Goal: Task Accomplishment & Management: Complete application form

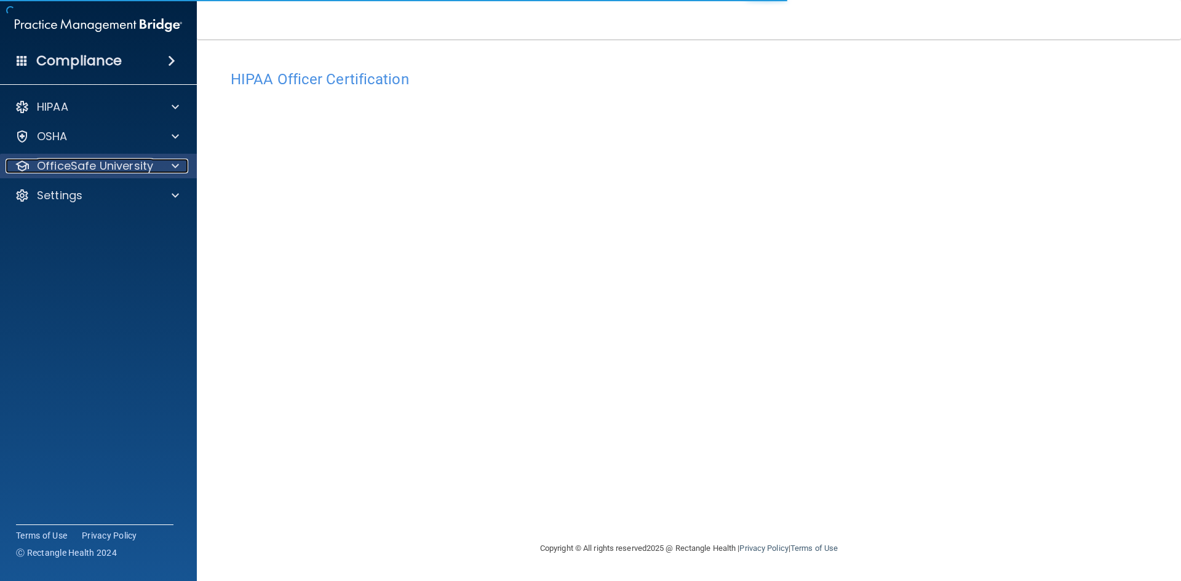
click at [174, 167] on span at bounding box center [175, 166] width 7 height 15
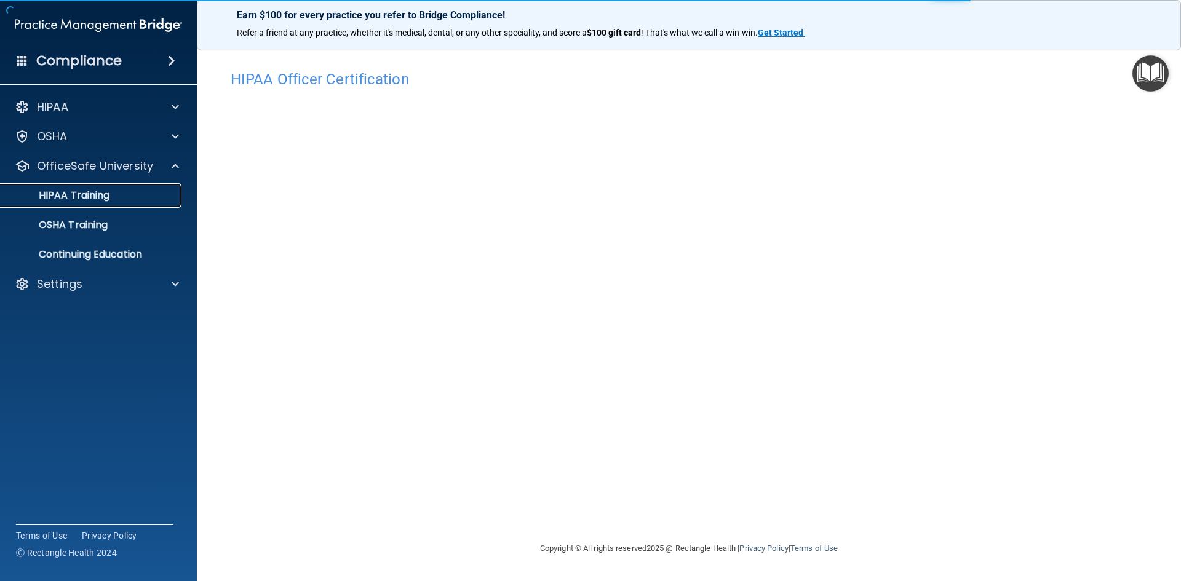
click at [87, 197] on p "HIPAA Training" at bounding box center [59, 196] width 102 height 12
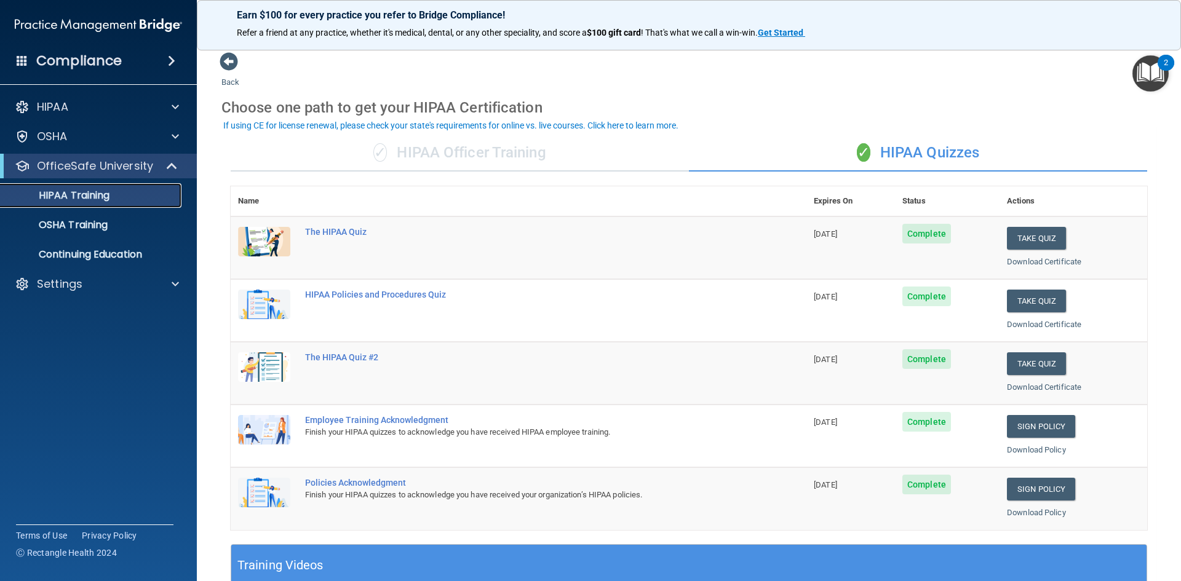
scroll to position [62, 0]
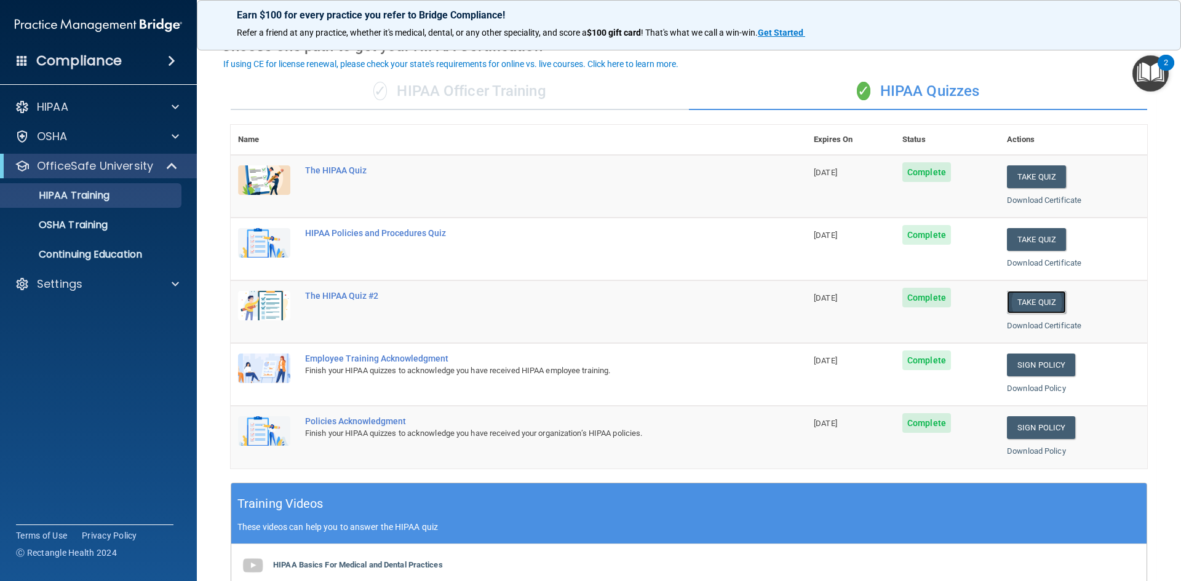
click at [1010, 299] on button "Take Quiz" at bounding box center [1036, 302] width 59 height 23
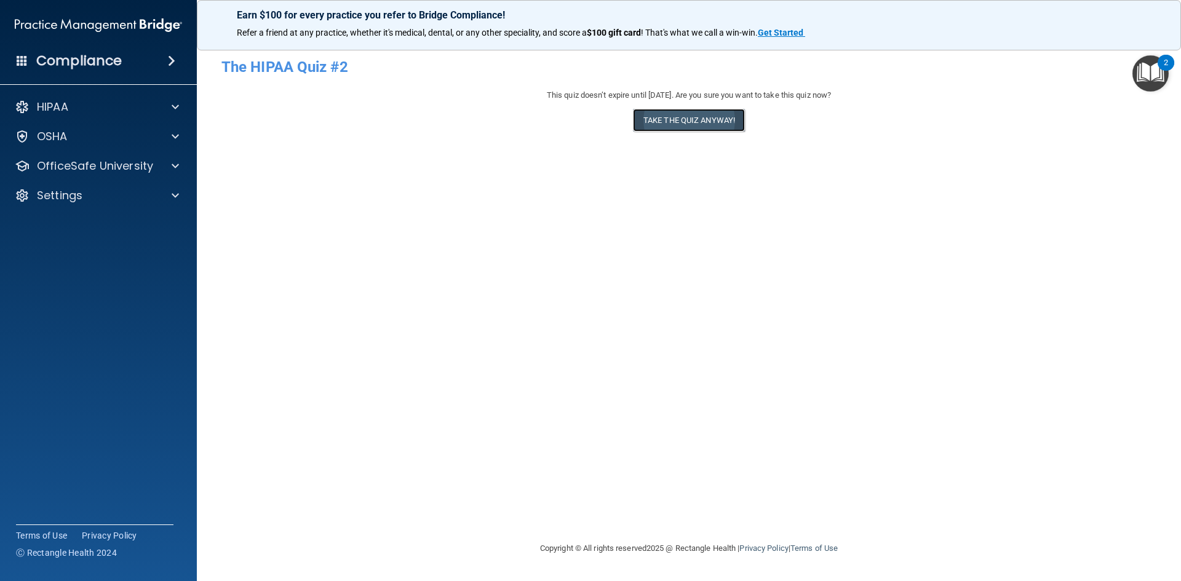
click at [692, 124] on button "Take the quiz anyway!" at bounding box center [689, 120] width 112 height 23
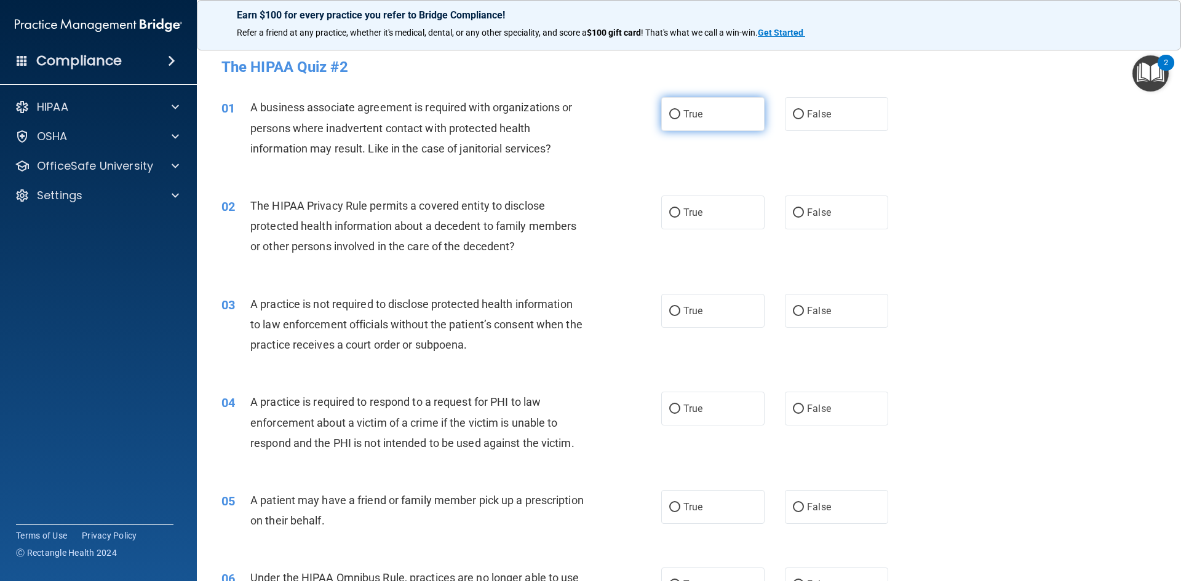
click at [669, 114] on input "True" at bounding box center [674, 114] width 11 height 9
radio input "true"
click at [669, 210] on input "True" at bounding box center [674, 213] width 11 height 9
radio input "true"
click at [674, 311] on input "True" at bounding box center [674, 311] width 11 height 9
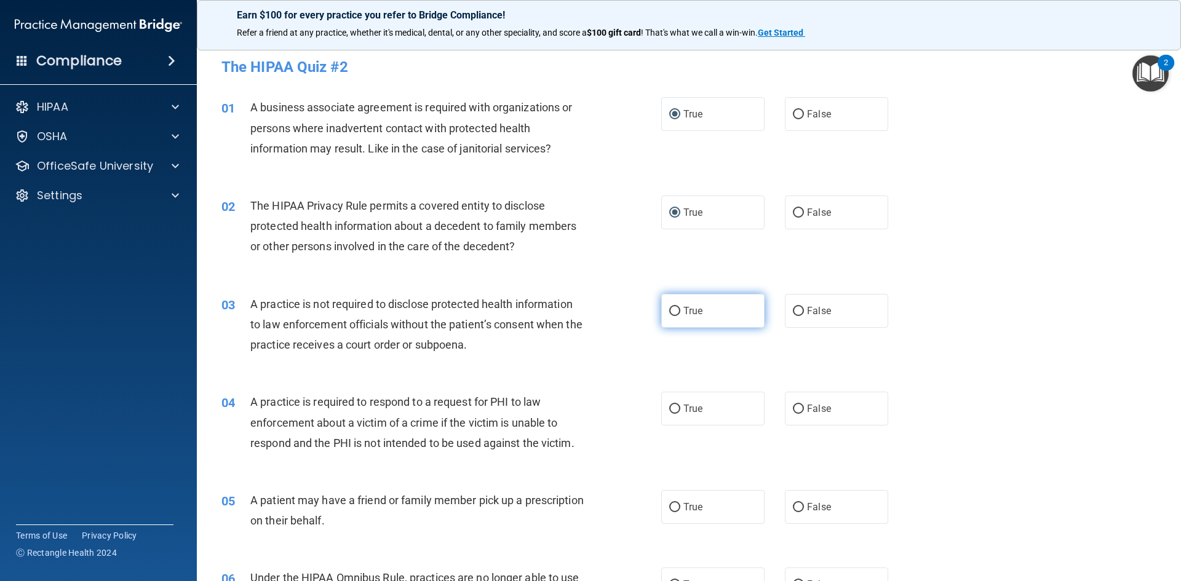
radio input "true"
click at [671, 413] on input "True" at bounding box center [674, 409] width 11 height 9
radio input "true"
drag, startPoint x: 669, startPoint y: 511, endPoint x: 706, endPoint y: 484, distance: 46.1
click at [669, 511] on input "True" at bounding box center [674, 507] width 11 height 9
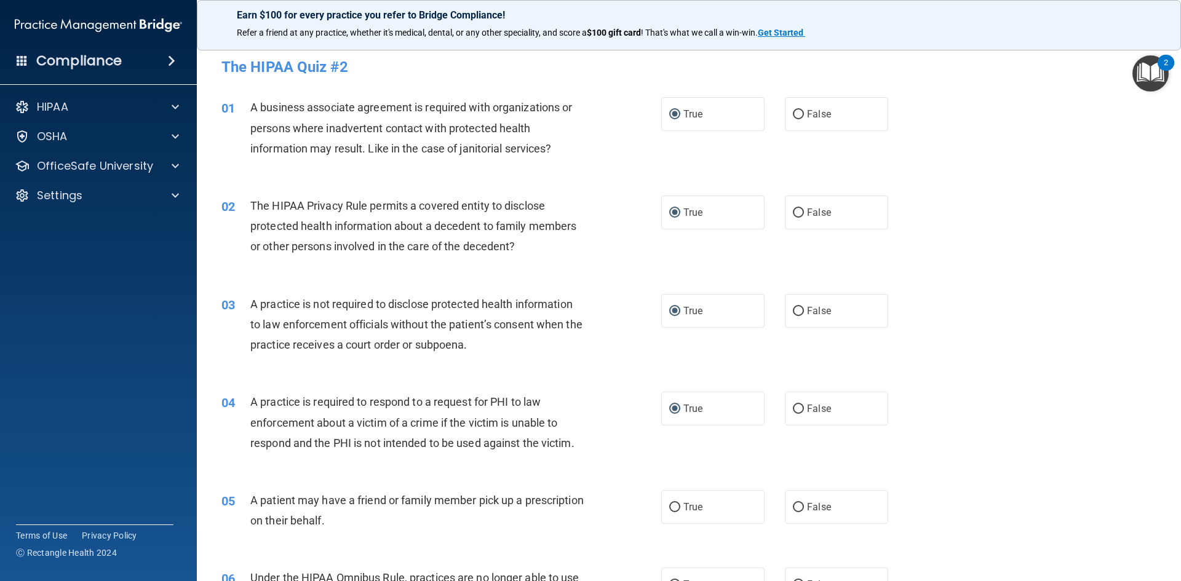
radio input "true"
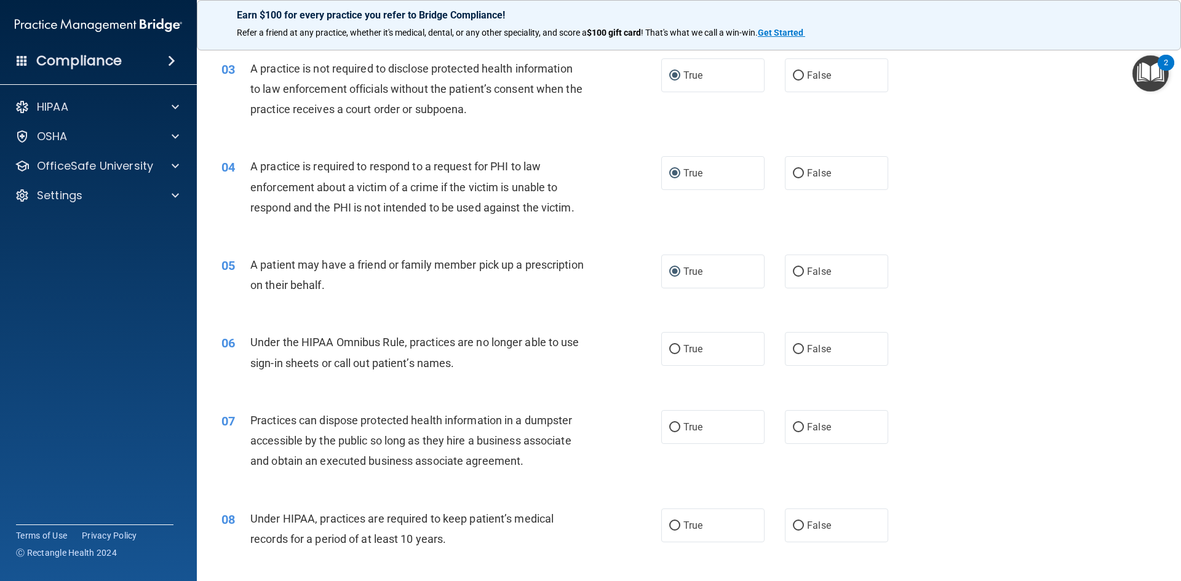
scroll to position [246, 0]
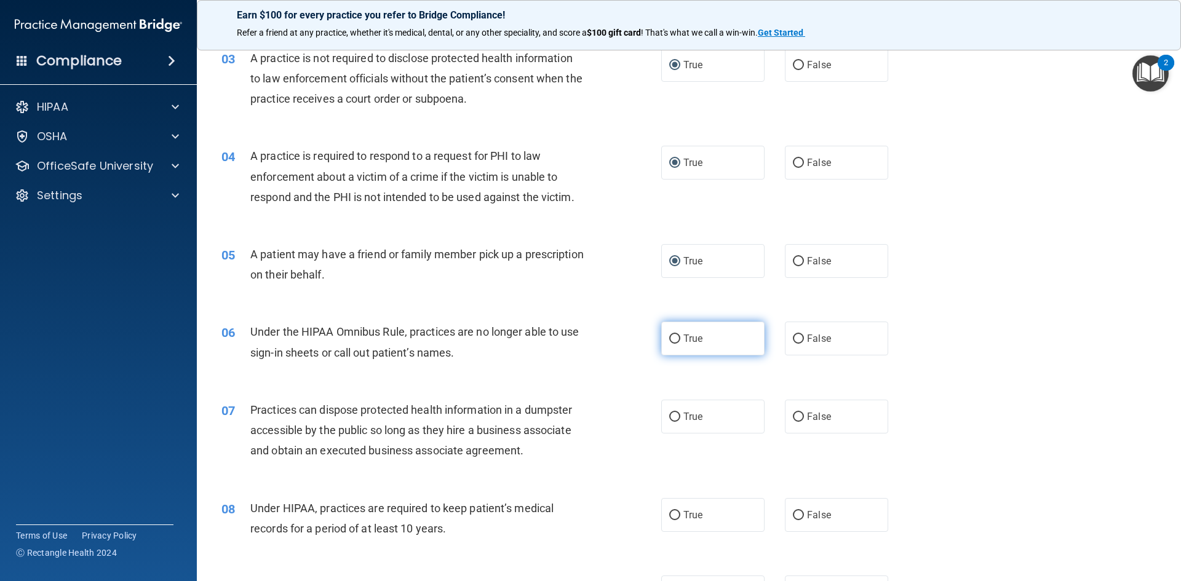
click at [669, 343] on input "True" at bounding box center [674, 339] width 11 height 9
radio input "true"
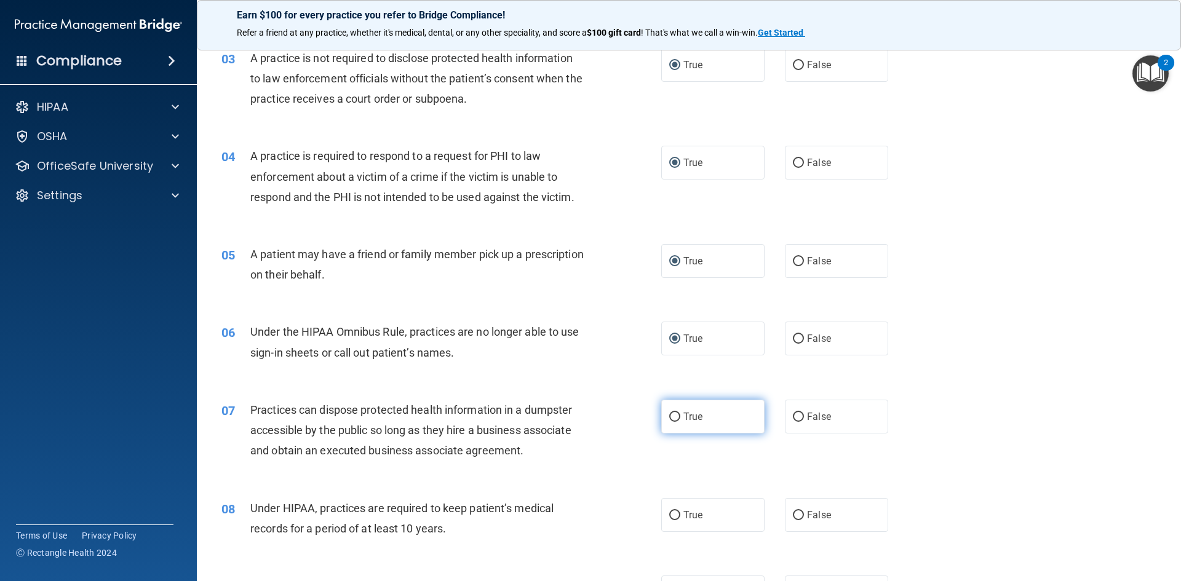
click at [671, 419] on input "True" at bounding box center [674, 417] width 11 height 9
radio input "true"
click at [671, 516] on input "True" at bounding box center [674, 515] width 11 height 9
radio input "true"
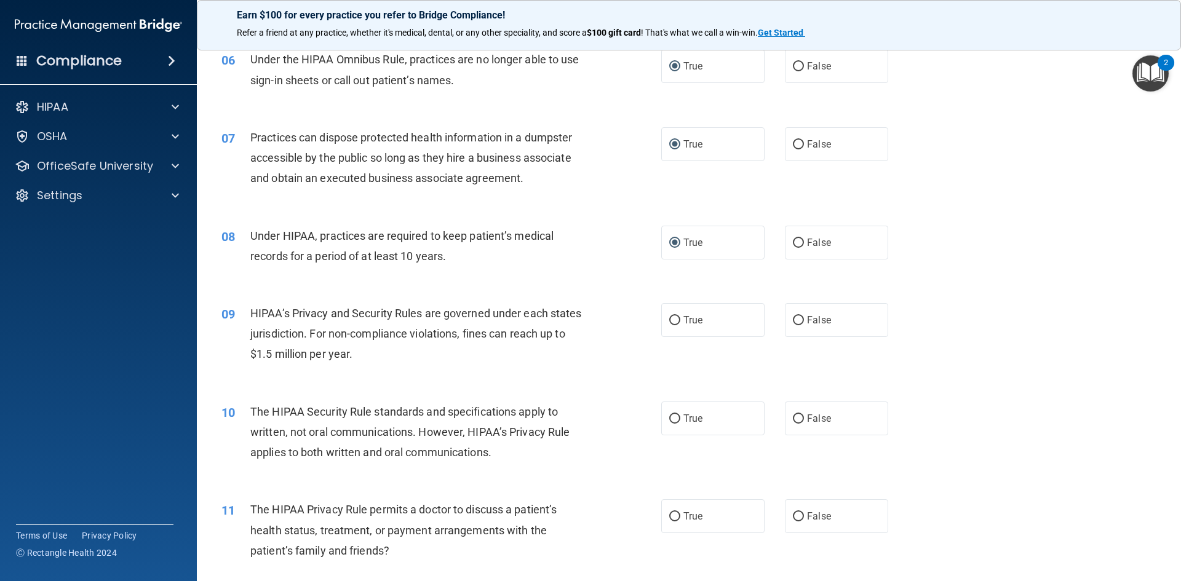
scroll to position [554, 0]
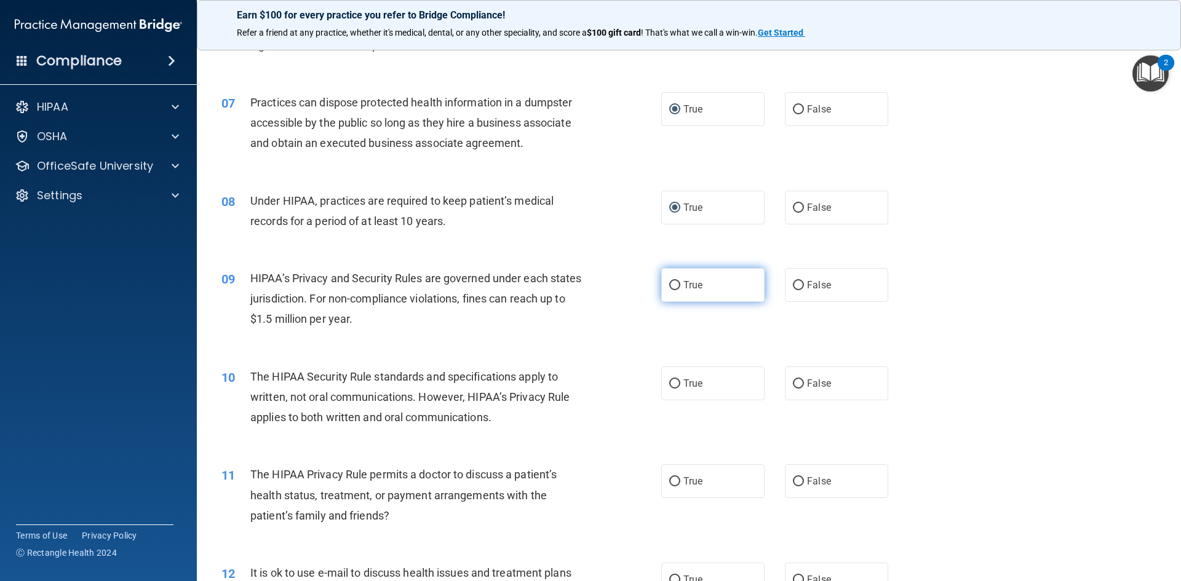
click at [671, 285] on input "True" at bounding box center [674, 285] width 11 height 9
radio input "true"
click at [671, 388] on input "True" at bounding box center [674, 384] width 11 height 9
radio input "true"
click at [672, 487] on input "True" at bounding box center [674, 481] width 11 height 9
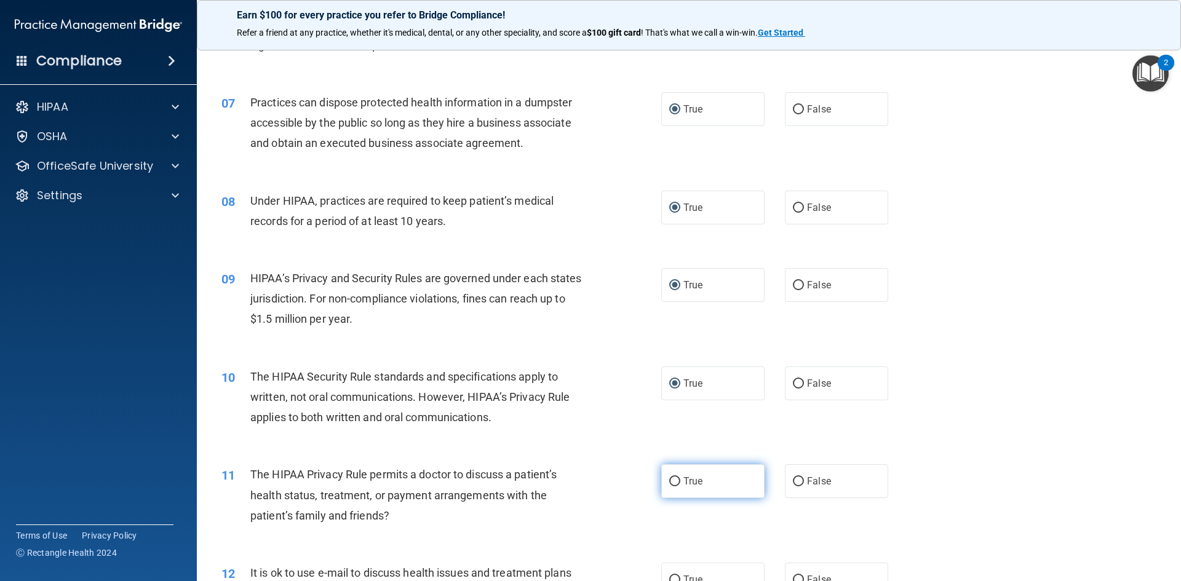
radio input "true"
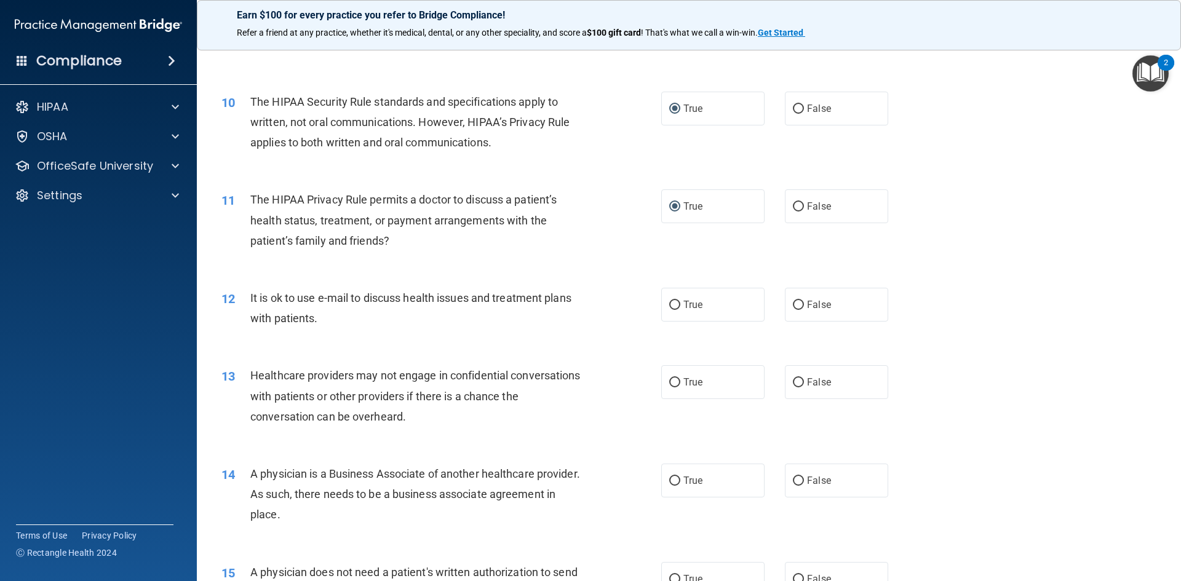
scroll to position [861, 0]
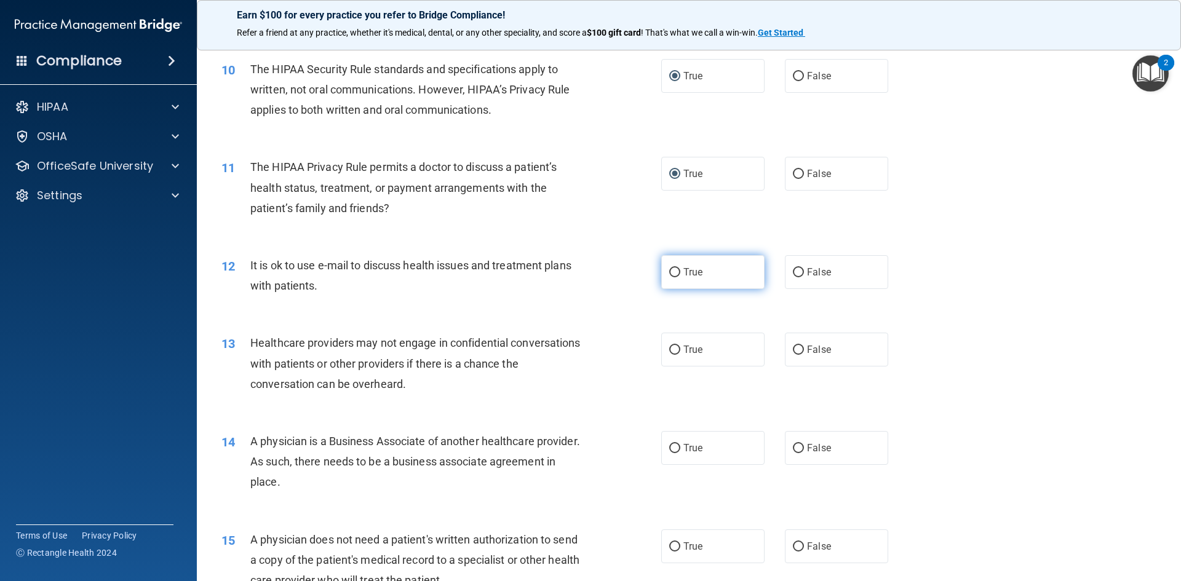
click at [672, 275] on input "True" at bounding box center [674, 272] width 11 height 9
radio input "true"
click at [669, 346] on input "True" at bounding box center [674, 350] width 11 height 9
radio input "true"
click at [669, 451] on input "True" at bounding box center [674, 448] width 11 height 9
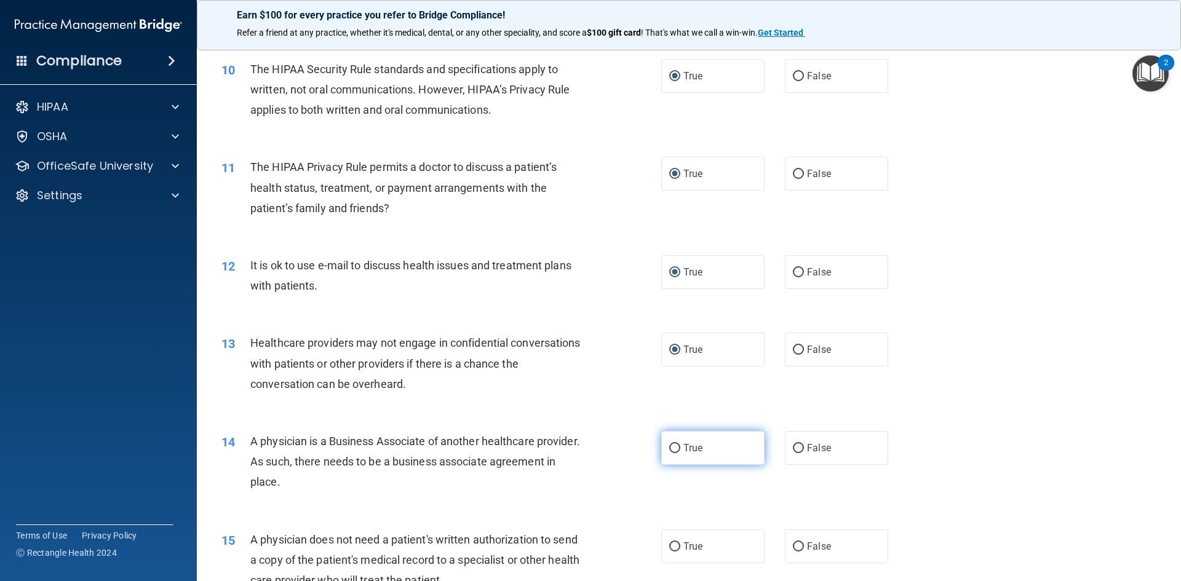
radio input "true"
click at [669, 543] on input "True" at bounding box center [674, 547] width 11 height 9
radio input "true"
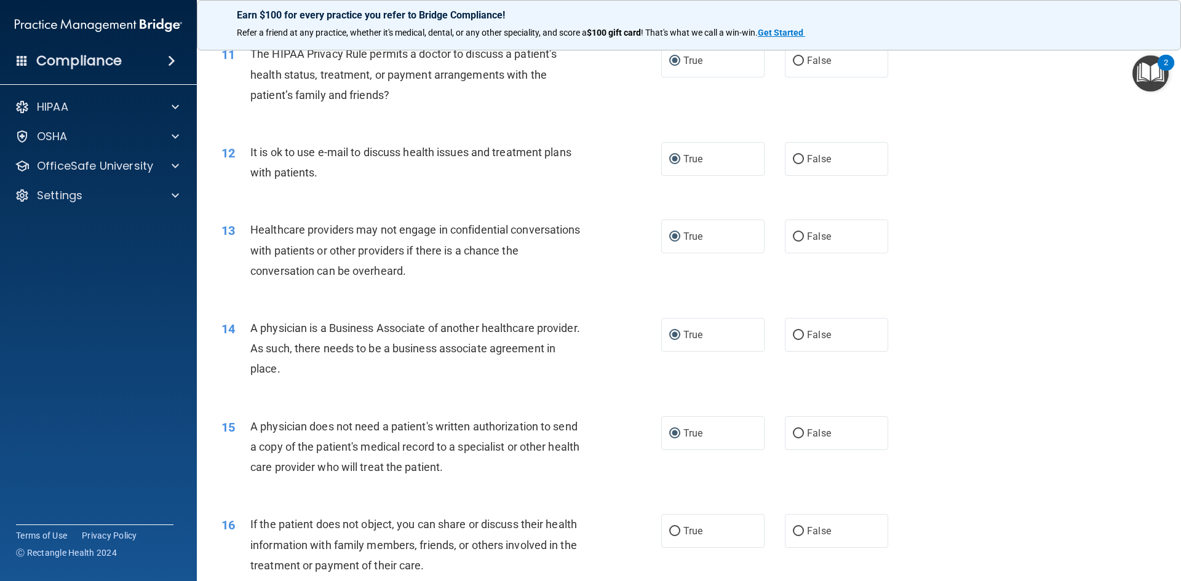
scroll to position [1169, 0]
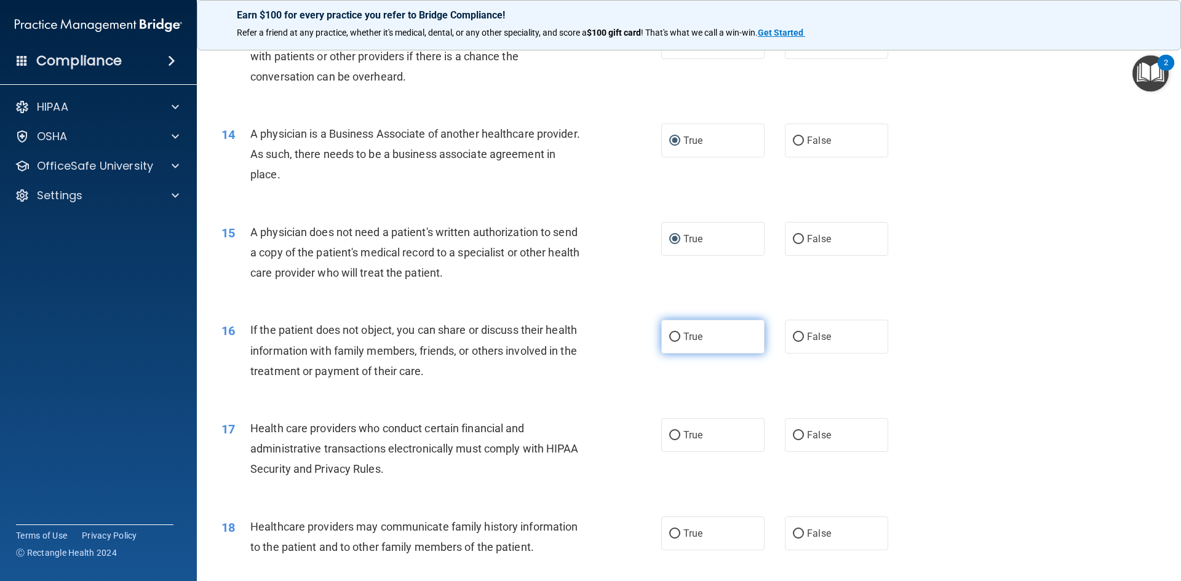
click at [671, 341] on input "True" at bounding box center [674, 337] width 11 height 9
radio input "true"
click at [669, 432] on input "True" at bounding box center [674, 435] width 11 height 9
radio input "true"
click at [669, 535] on input "True" at bounding box center [674, 534] width 11 height 9
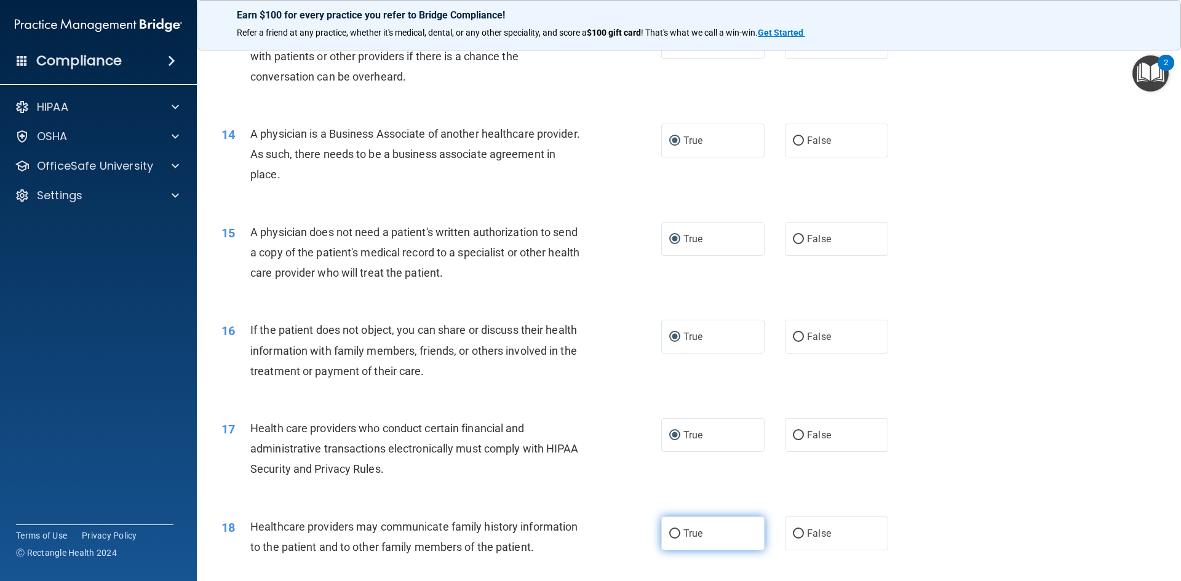
radio input "true"
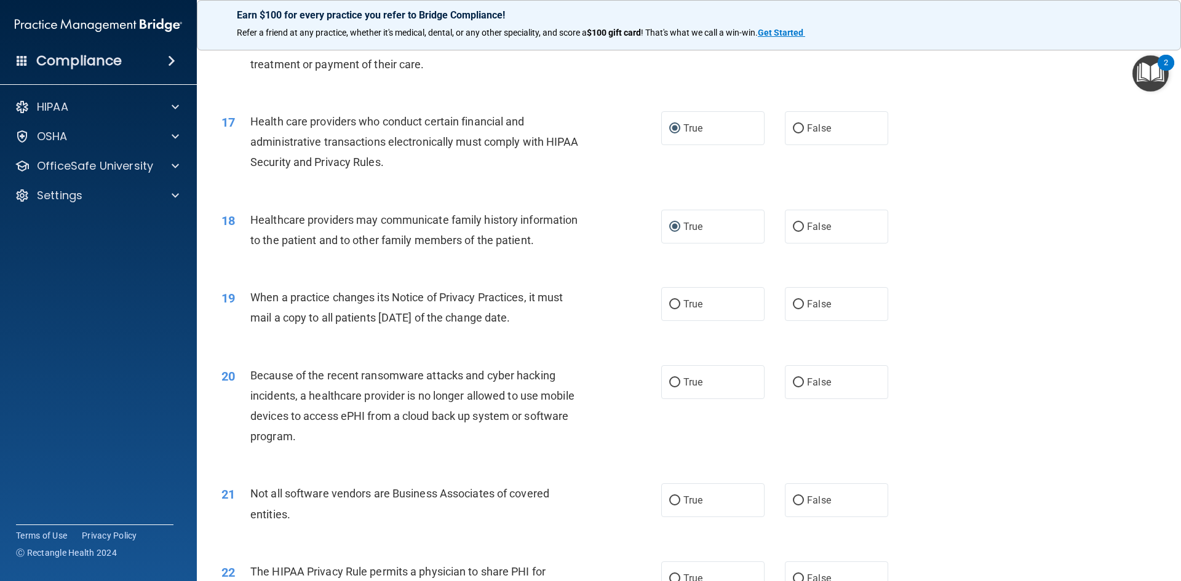
scroll to position [1477, 0]
click at [672, 303] on input "True" at bounding box center [674, 304] width 11 height 9
radio input "true"
click at [672, 383] on input "True" at bounding box center [674, 382] width 11 height 9
radio input "true"
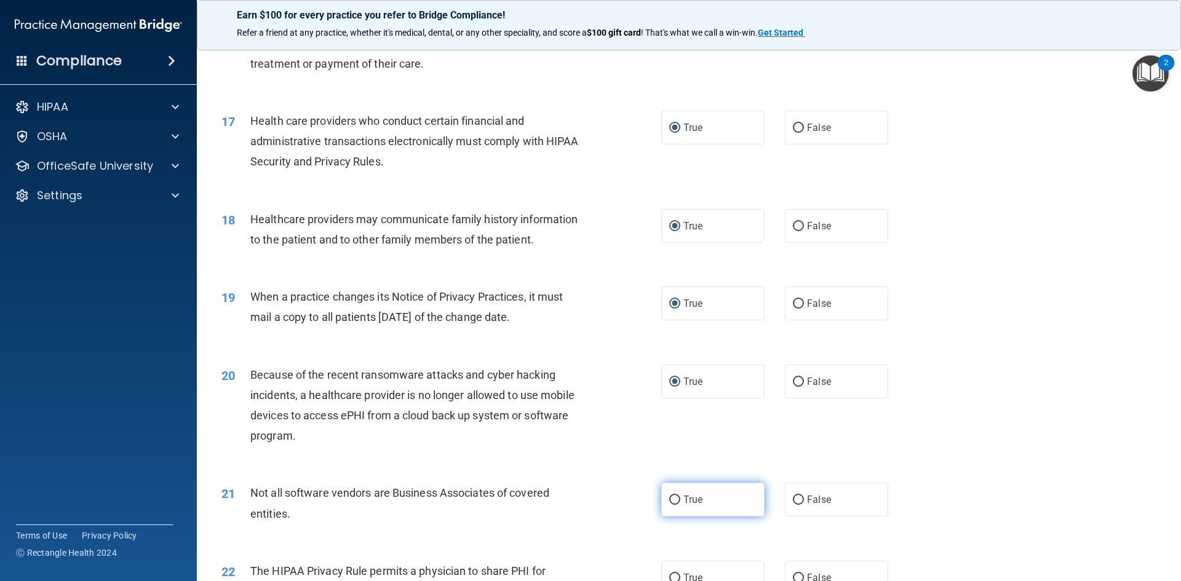
click at [669, 497] on input "True" at bounding box center [674, 500] width 11 height 9
radio input "true"
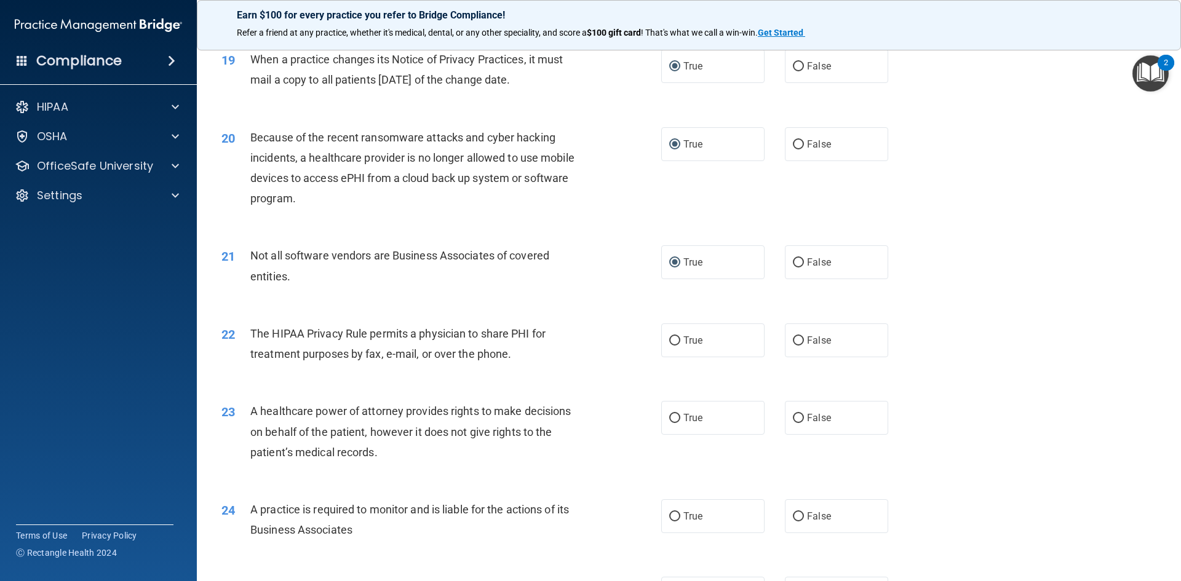
scroll to position [1723, 0]
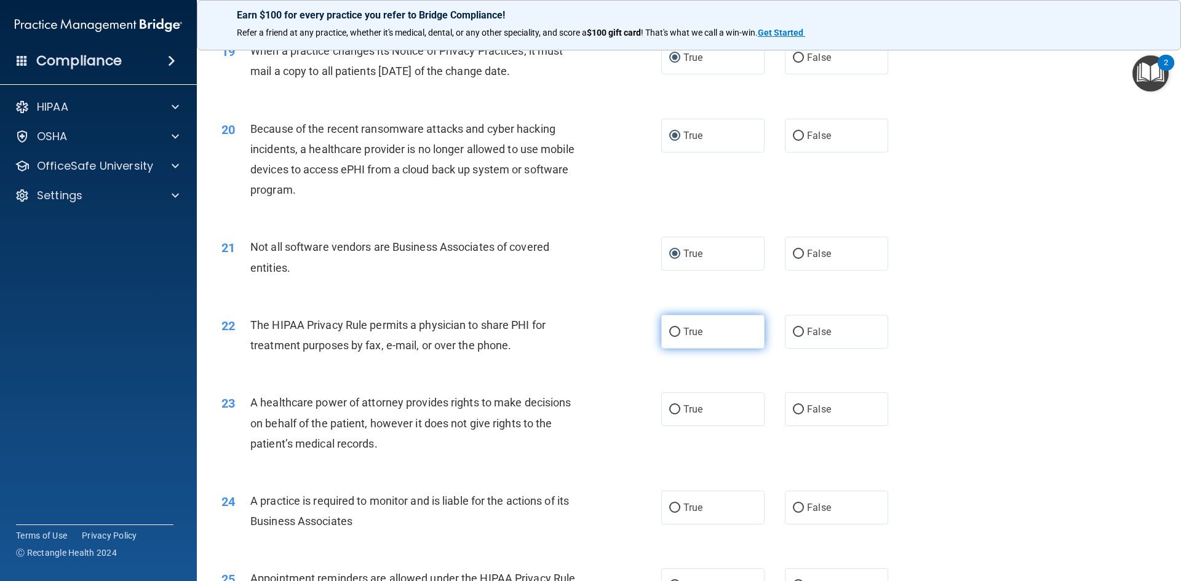
click at [671, 328] on input "True" at bounding box center [674, 332] width 11 height 9
radio input "true"
click at [674, 409] on input "True" at bounding box center [674, 409] width 11 height 9
radio input "true"
click at [672, 512] on input "True" at bounding box center [674, 508] width 11 height 9
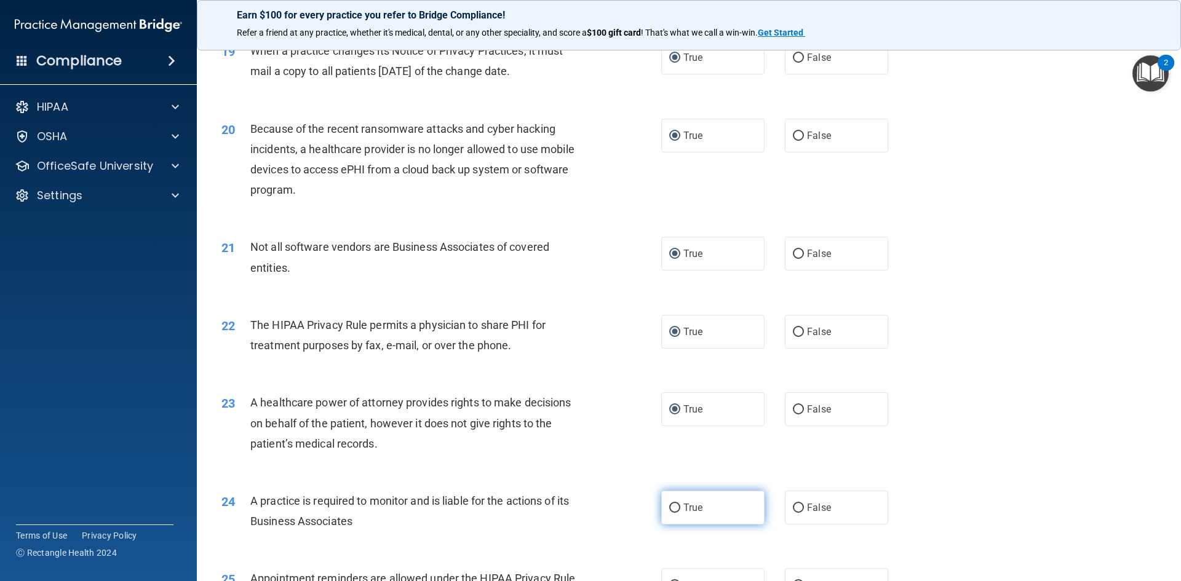
radio input "true"
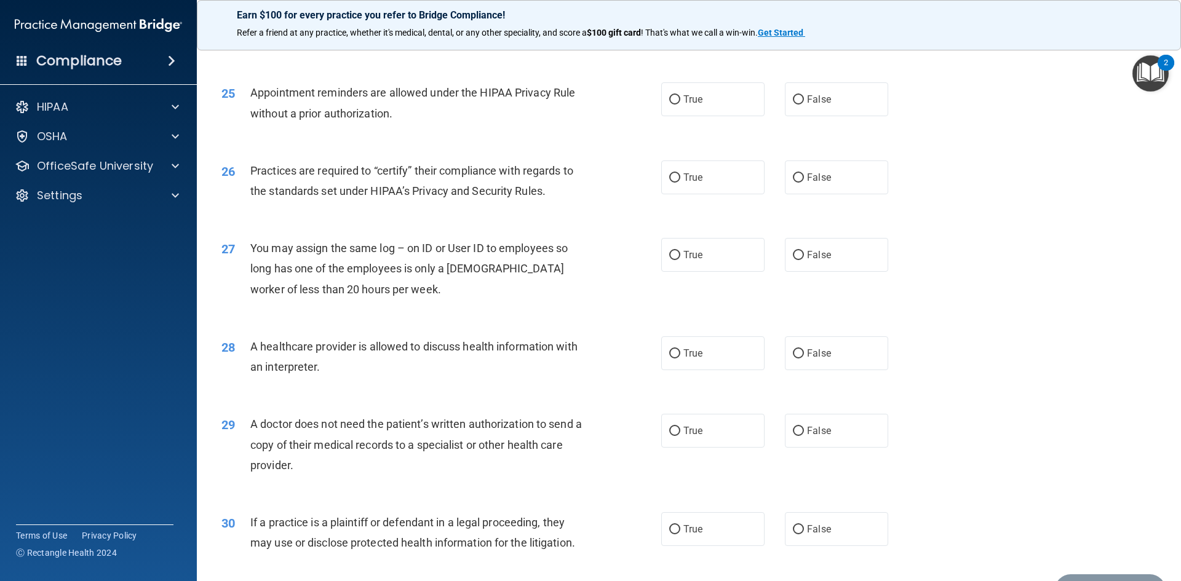
scroll to position [2215, 0]
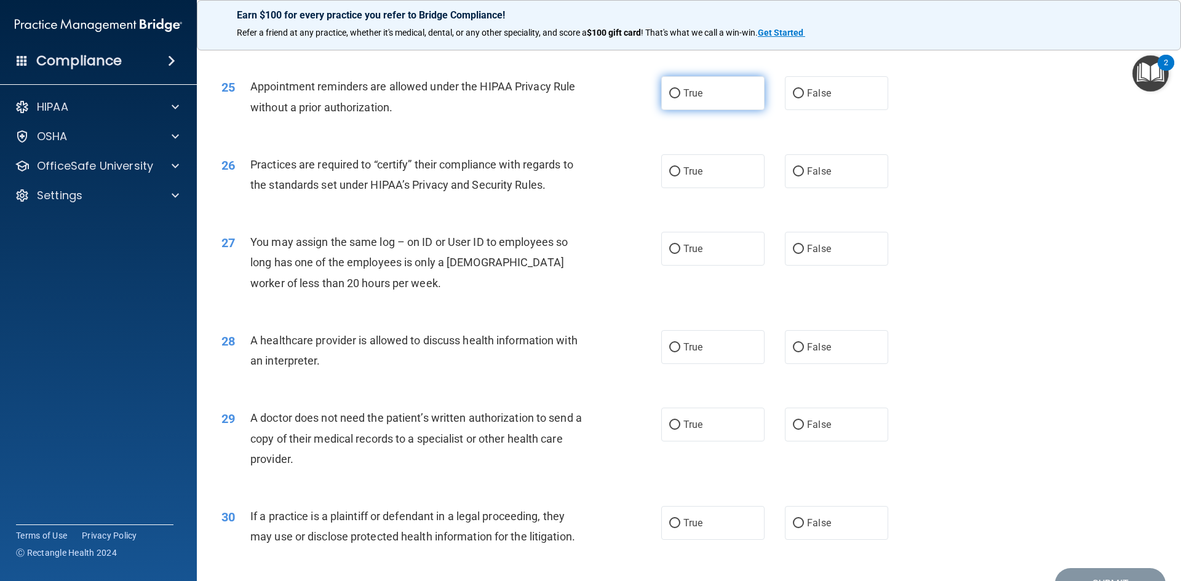
click at [671, 95] on input "True" at bounding box center [674, 93] width 11 height 9
radio input "true"
click at [670, 170] on input "True" at bounding box center [674, 171] width 11 height 9
radio input "true"
click at [674, 249] on input "True" at bounding box center [674, 249] width 11 height 9
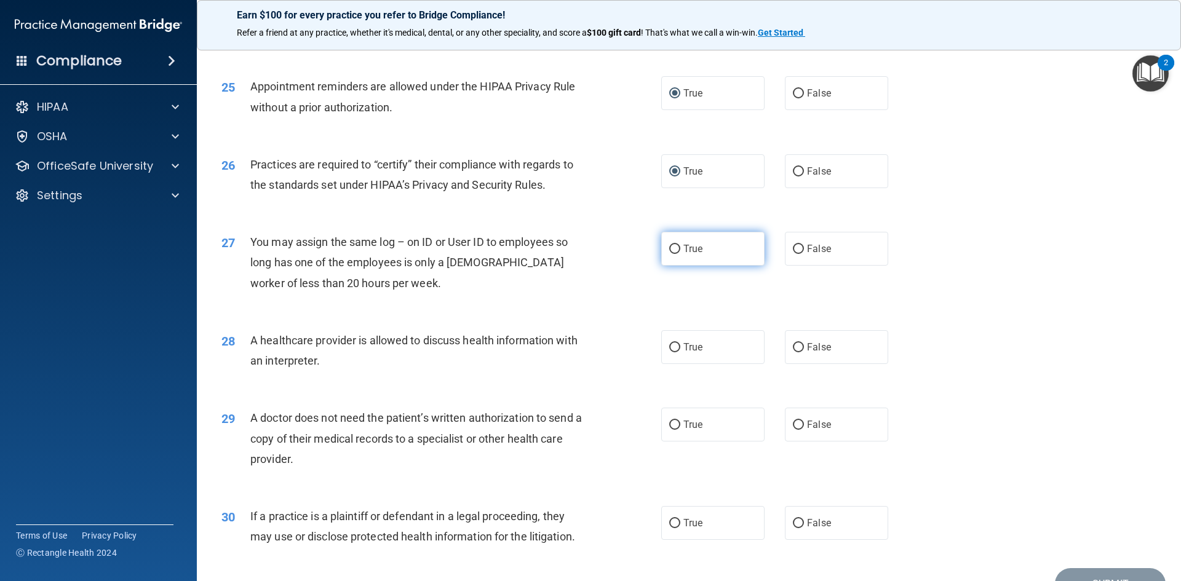
radio input "true"
click at [671, 343] on input "True" at bounding box center [674, 347] width 11 height 9
radio input "true"
click at [670, 423] on input "True" at bounding box center [674, 425] width 11 height 9
radio input "true"
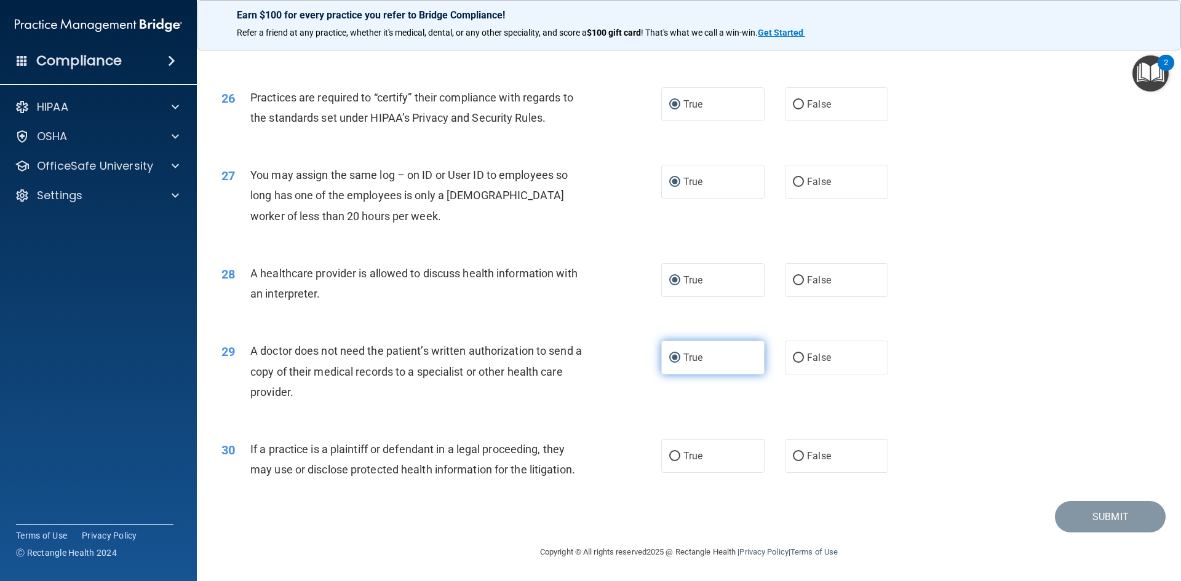
scroll to position [2283, 0]
click at [669, 455] on input "True" at bounding box center [674, 456] width 11 height 9
radio input "true"
click at [1066, 518] on button "Submit" at bounding box center [1110, 516] width 111 height 31
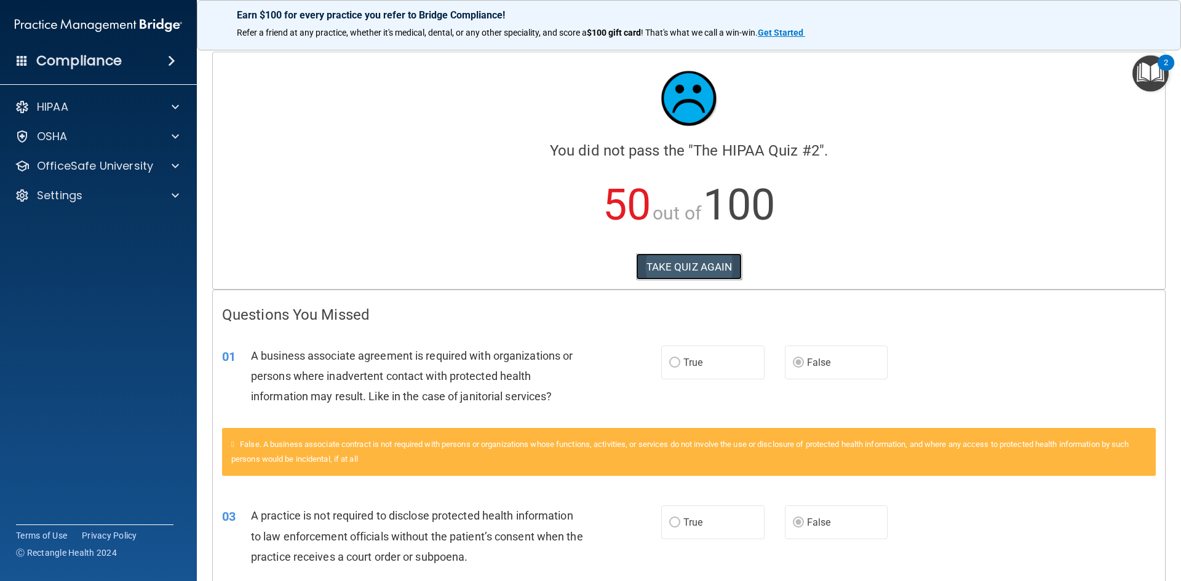
click at [700, 260] on button "TAKE QUIZ AGAIN" at bounding box center [689, 266] width 106 height 27
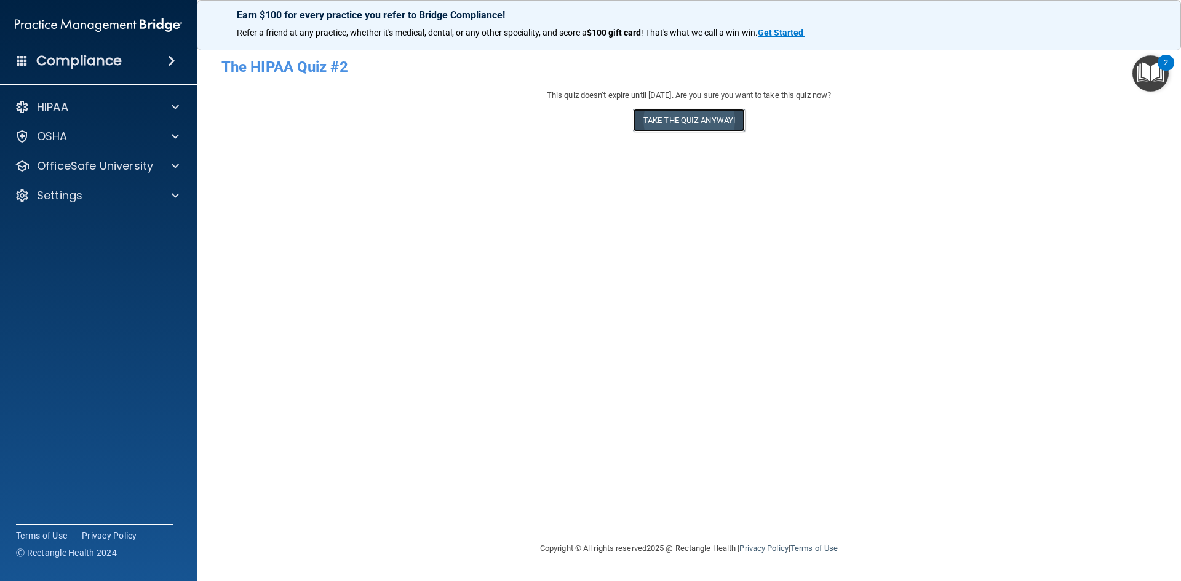
click at [680, 116] on button "Take the quiz anyway!" at bounding box center [689, 120] width 112 height 23
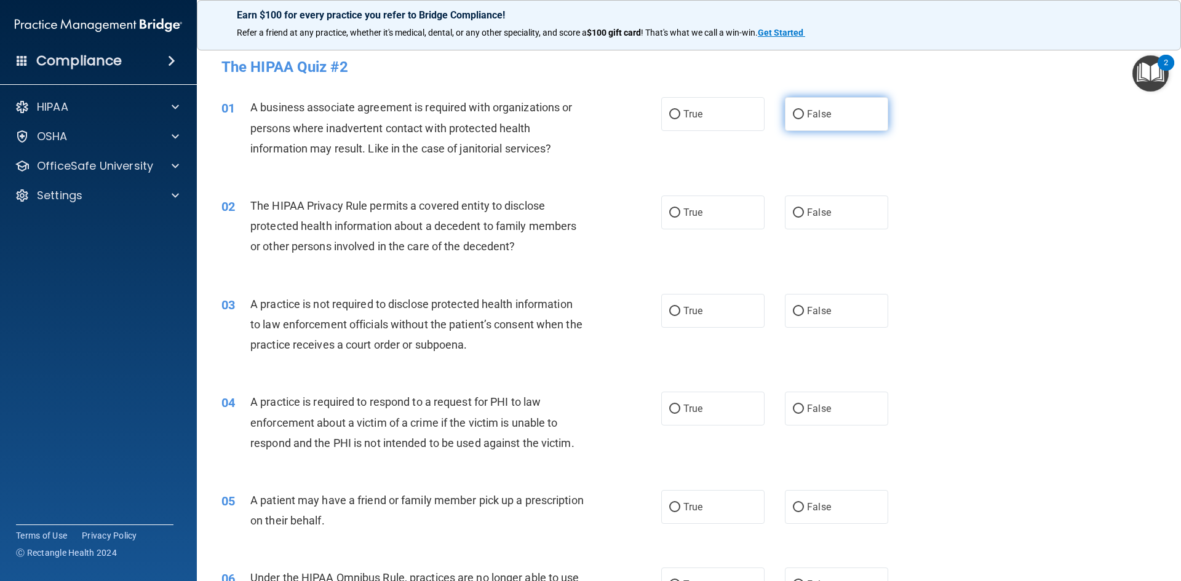
click at [796, 116] on input "False" at bounding box center [798, 114] width 11 height 9
radio input "true"
click at [672, 213] on input "True" at bounding box center [674, 213] width 11 height 9
radio input "true"
click at [793, 311] on input "False" at bounding box center [798, 311] width 11 height 9
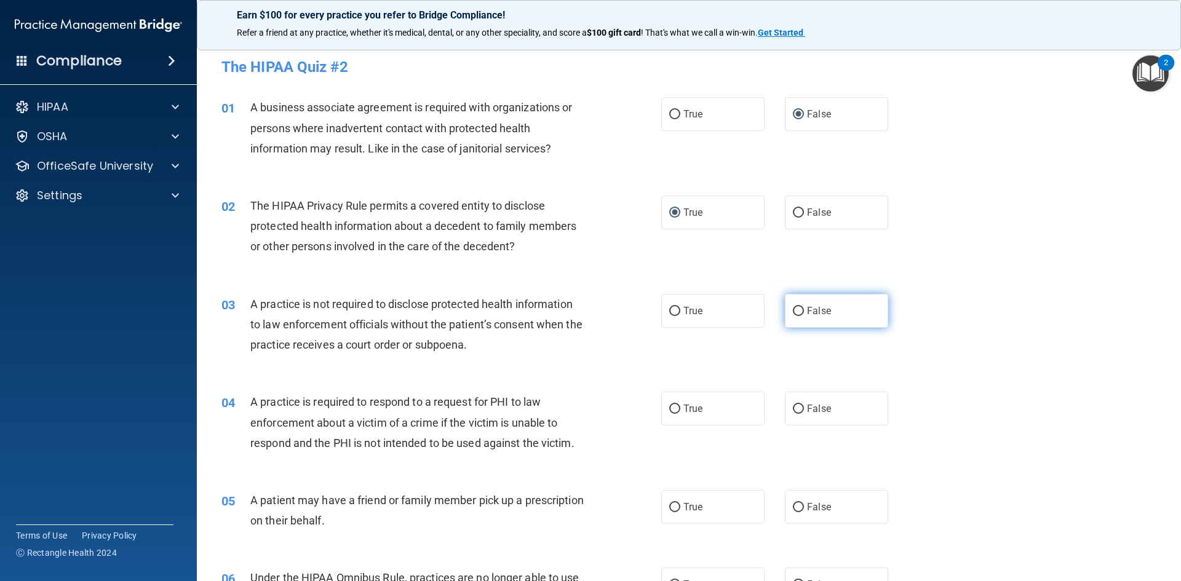
radio input "true"
click at [672, 409] on input "True" at bounding box center [674, 409] width 11 height 9
radio input "true"
click at [671, 503] on input "True" at bounding box center [674, 507] width 11 height 9
radio input "true"
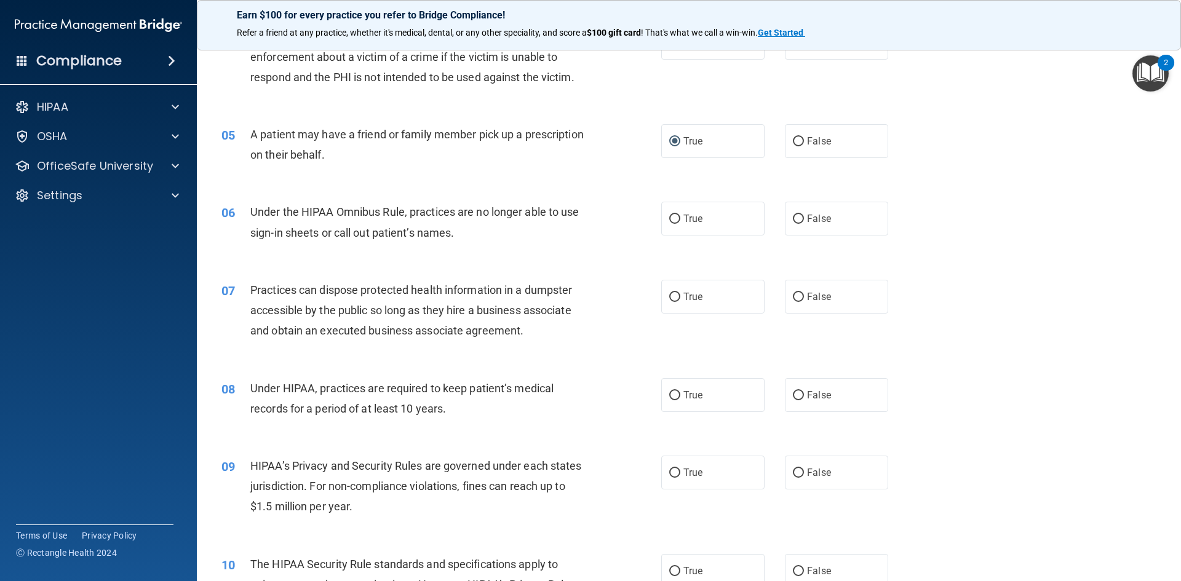
scroll to position [369, 0]
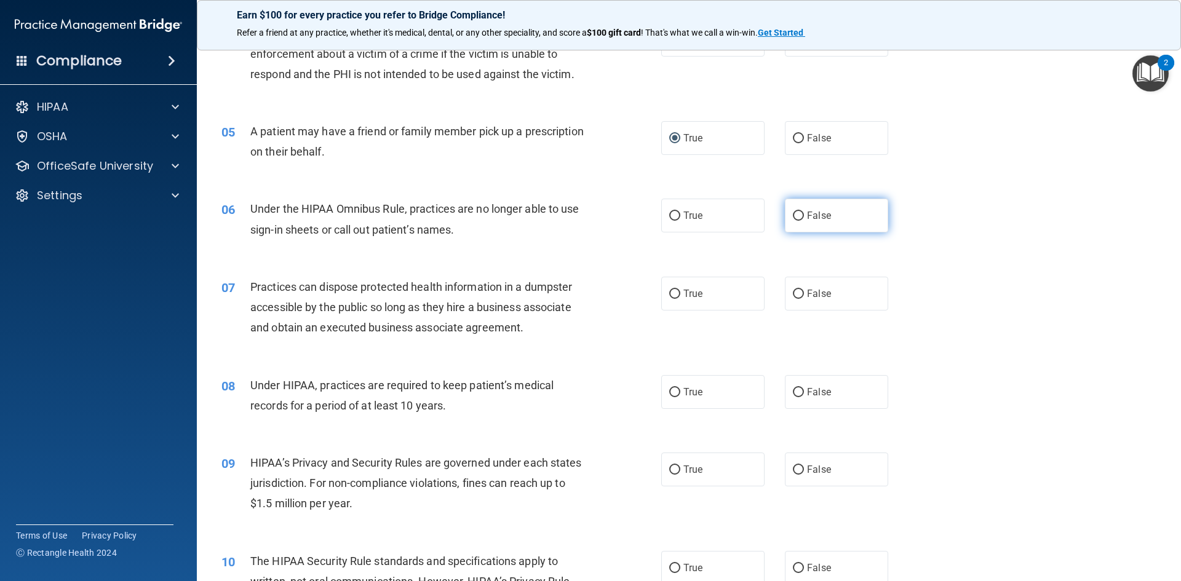
click at [796, 216] on input "False" at bounding box center [798, 216] width 11 height 9
radio input "true"
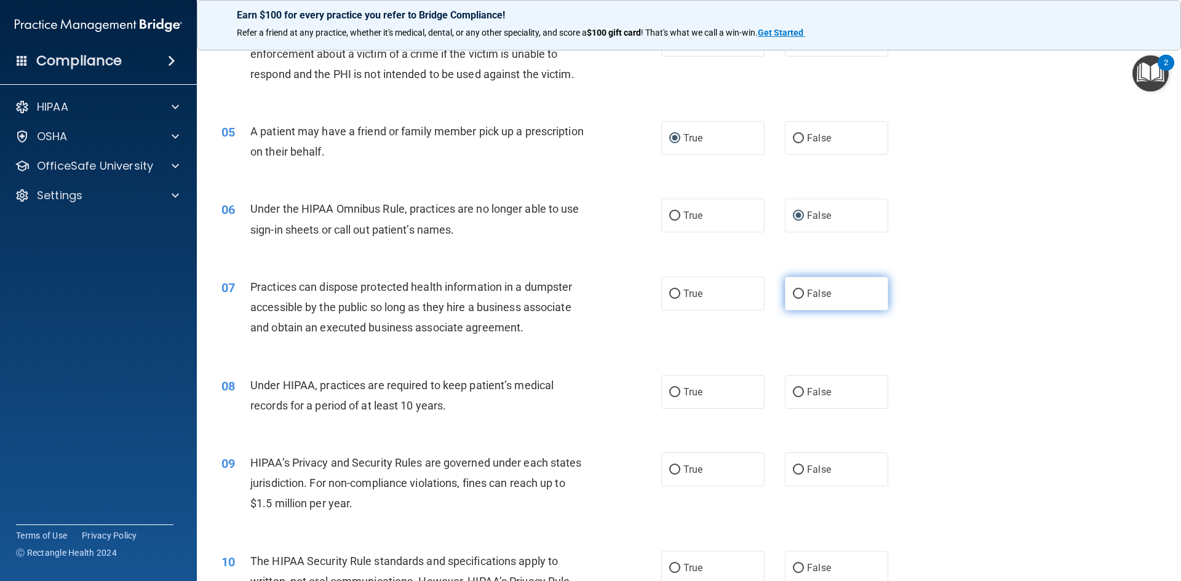
click at [793, 294] on input "False" at bounding box center [798, 294] width 11 height 9
radio input "true"
click at [792, 398] on label "False" at bounding box center [836, 392] width 103 height 34
click at [793, 397] on input "False" at bounding box center [798, 392] width 11 height 9
radio input "true"
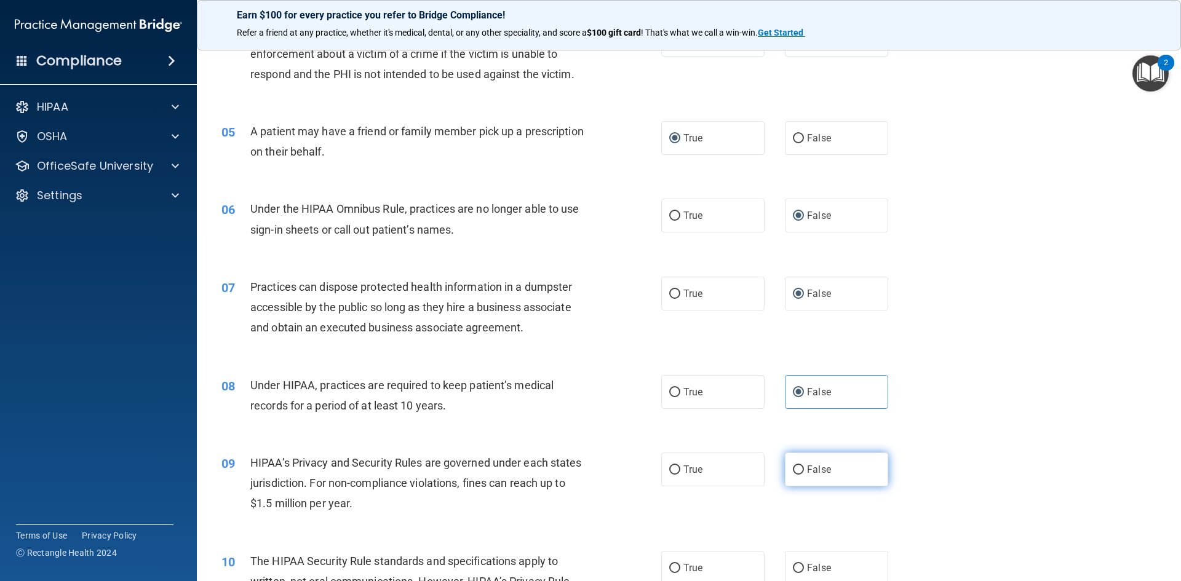
click at [793, 466] on input "False" at bounding box center [798, 470] width 11 height 9
radio input "true"
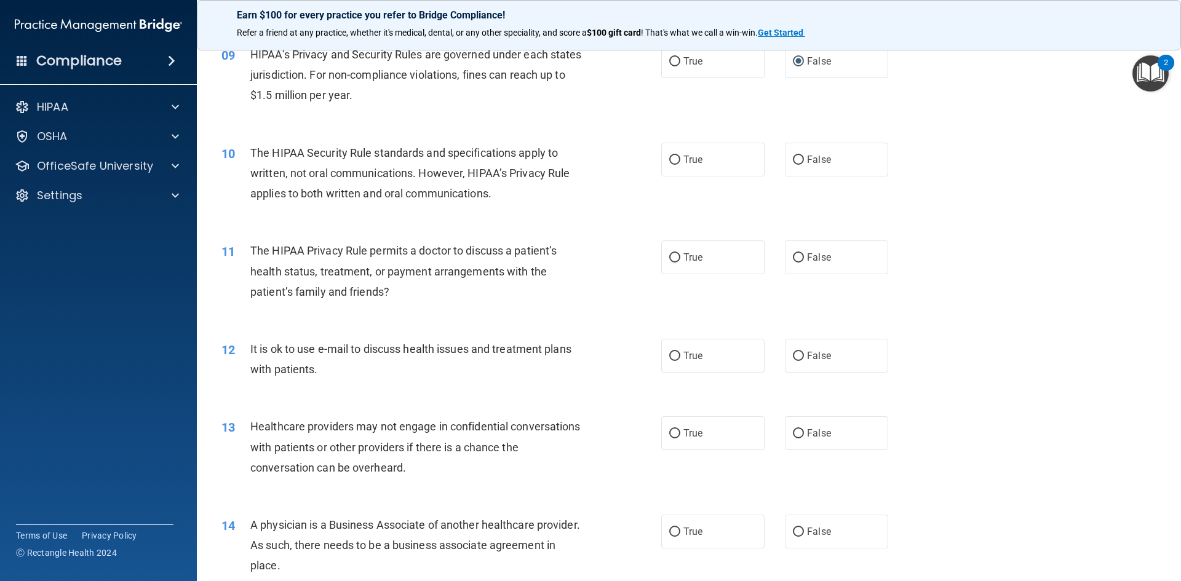
scroll to position [800, 0]
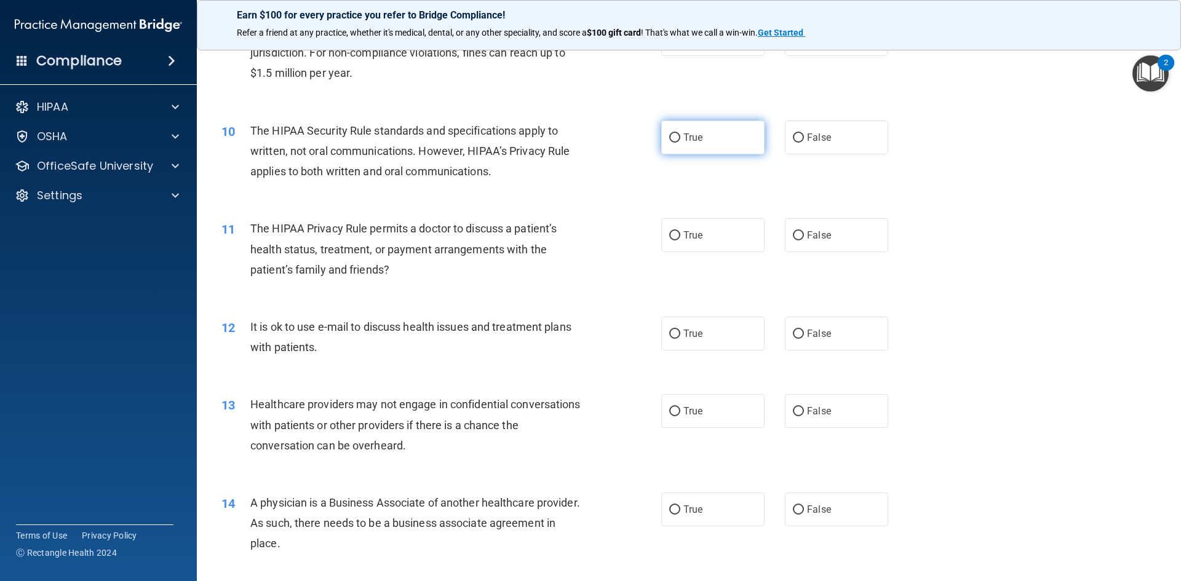
click at [669, 138] on input "True" at bounding box center [674, 138] width 11 height 9
radio input "true"
click at [671, 236] on input "True" at bounding box center [674, 235] width 11 height 9
radio input "true"
click at [670, 335] on input "True" at bounding box center [674, 334] width 11 height 9
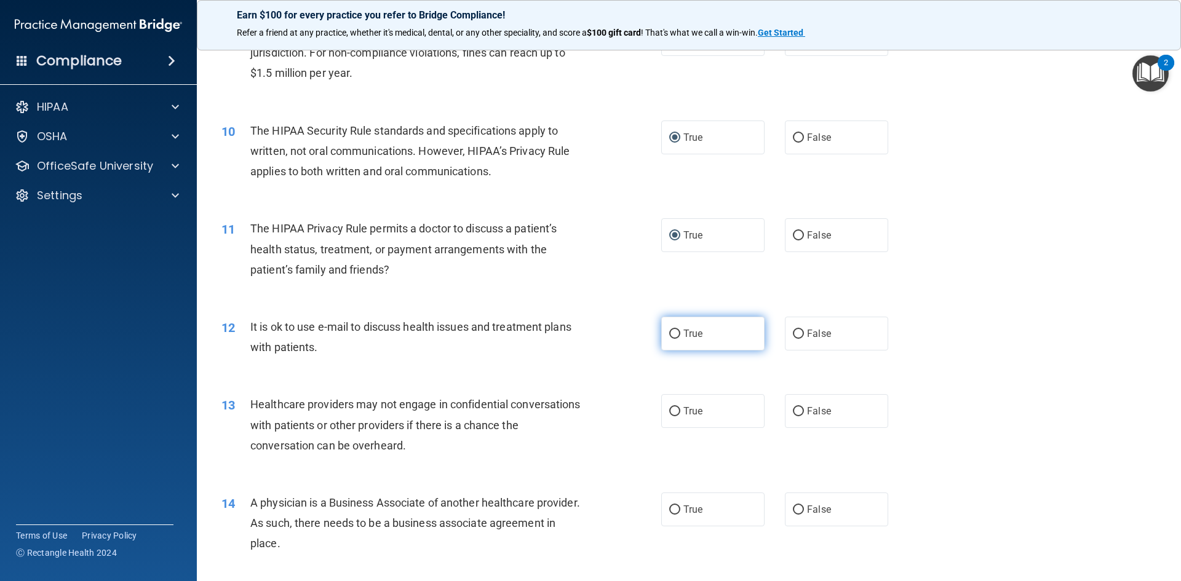
radio input "true"
click at [793, 410] on input "False" at bounding box center [798, 411] width 11 height 9
radio input "true"
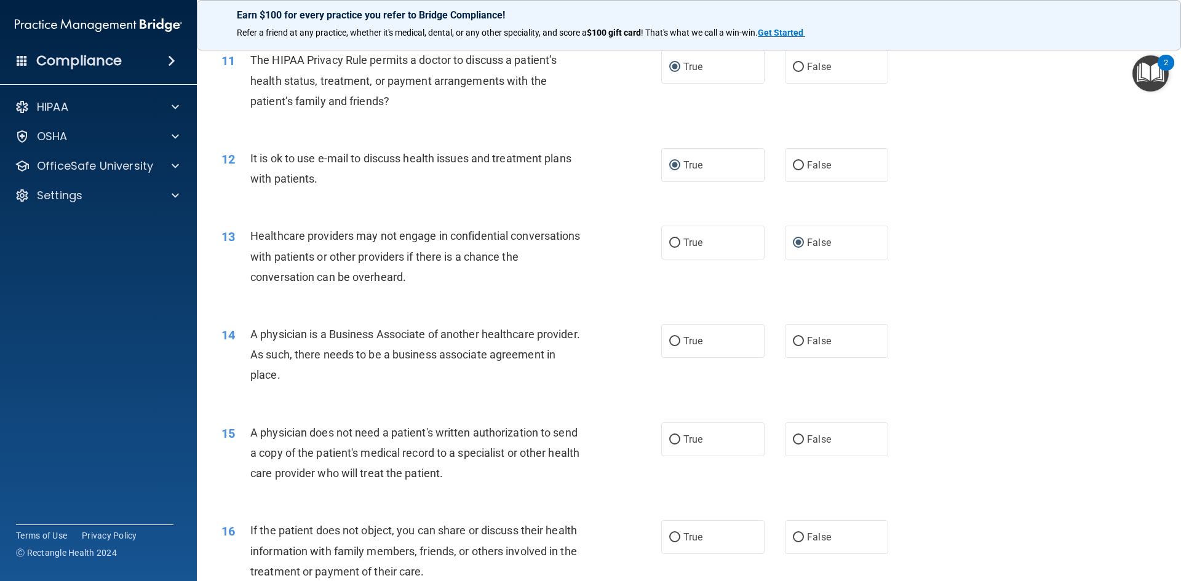
scroll to position [984, 0]
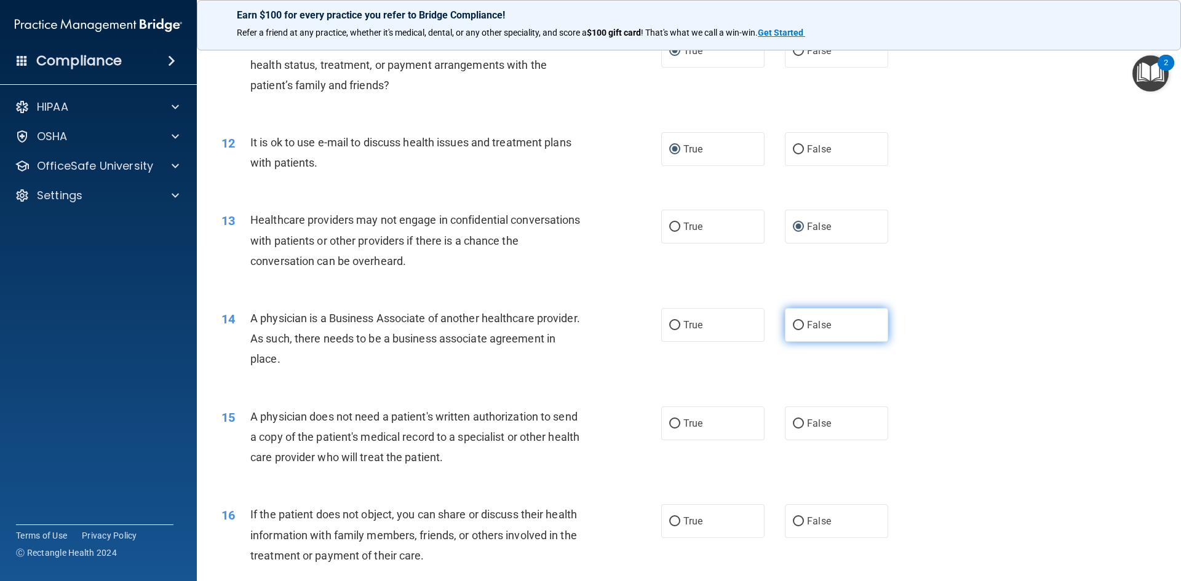
click at [793, 327] on input "False" at bounding box center [798, 325] width 11 height 9
radio input "true"
click at [669, 423] on input "True" at bounding box center [674, 424] width 11 height 9
radio input "true"
click at [669, 526] on input "True" at bounding box center [674, 521] width 11 height 9
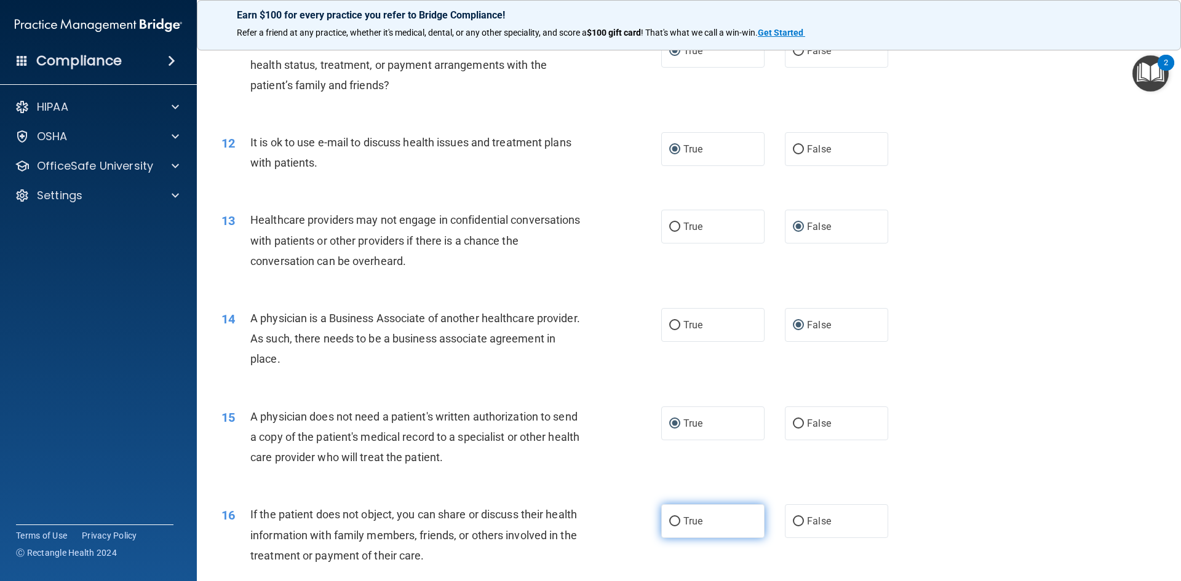
radio input "true"
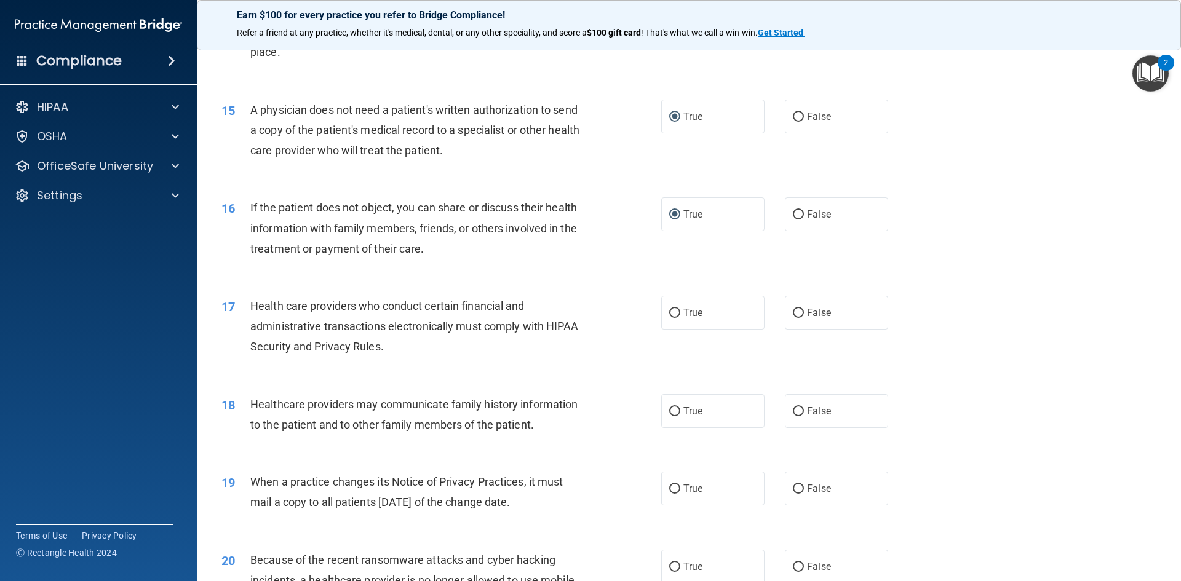
scroll to position [1292, 0]
click at [674, 311] on input "True" at bounding box center [674, 312] width 11 height 9
radio input "true"
click at [793, 412] on input "False" at bounding box center [798, 411] width 11 height 9
radio input "true"
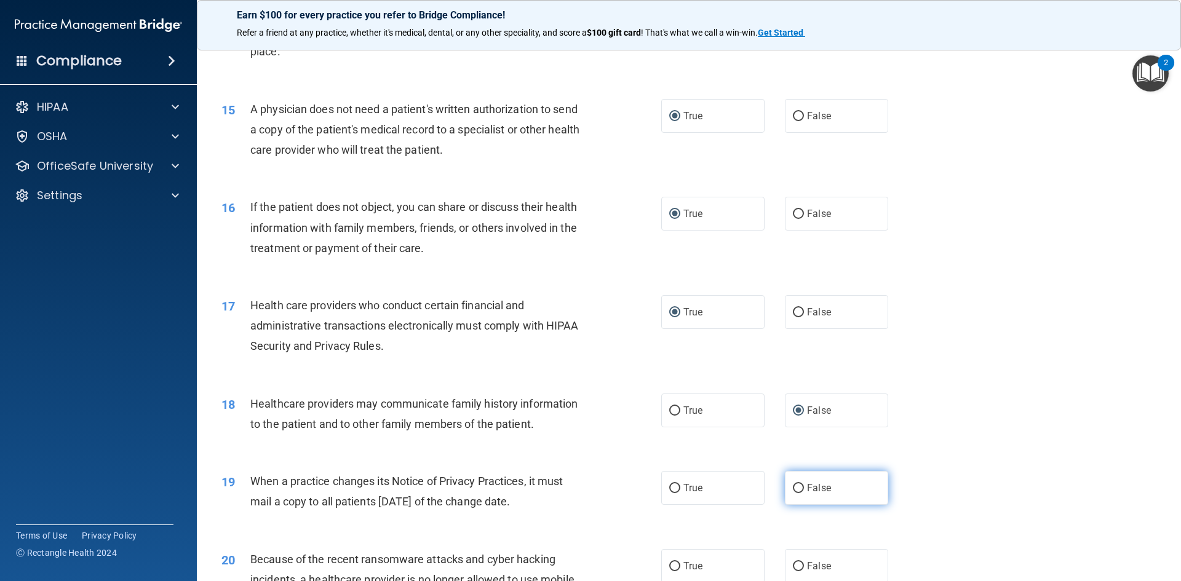
click at [793, 485] on input "False" at bounding box center [798, 488] width 11 height 9
radio input "true"
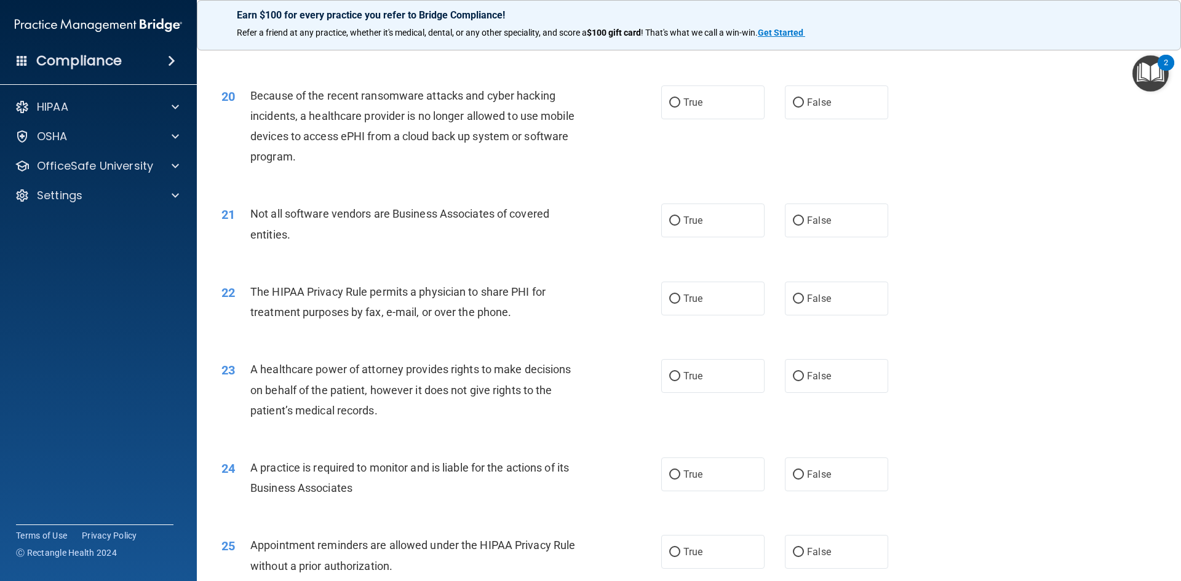
scroll to position [1784, 0]
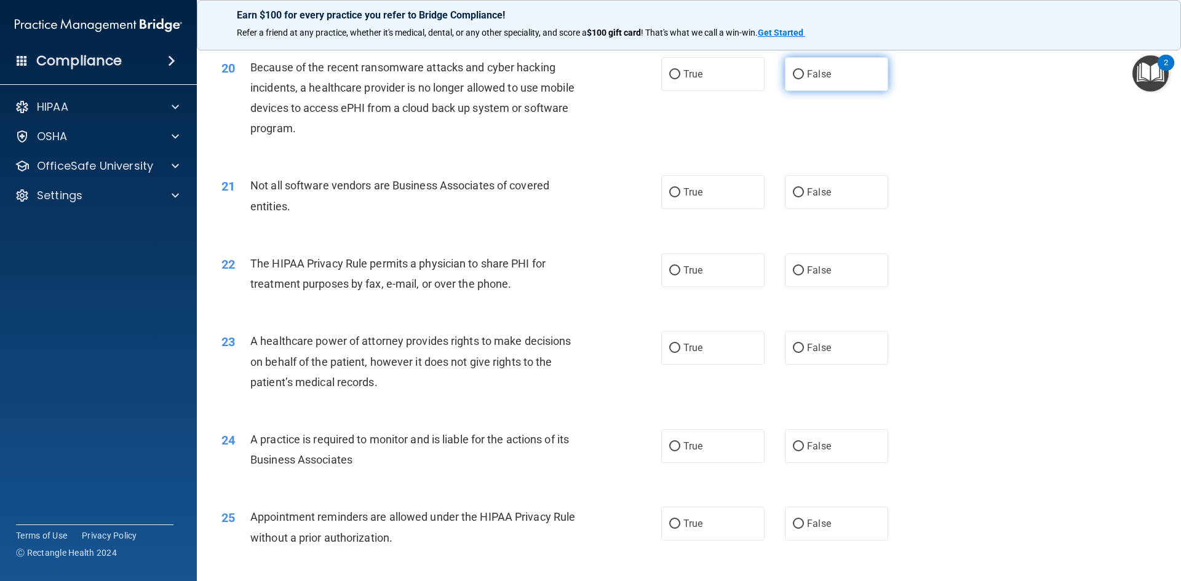
click at [793, 76] on input "False" at bounding box center [798, 74] width 11 height 9
radio input "true"
click at [671, 192] on input "True" at bounding box center [674, 192] width 11 height 9
radio input "true"
click at [669, 271] on input "True" at bounding box center [674, 270] width 11 height 9
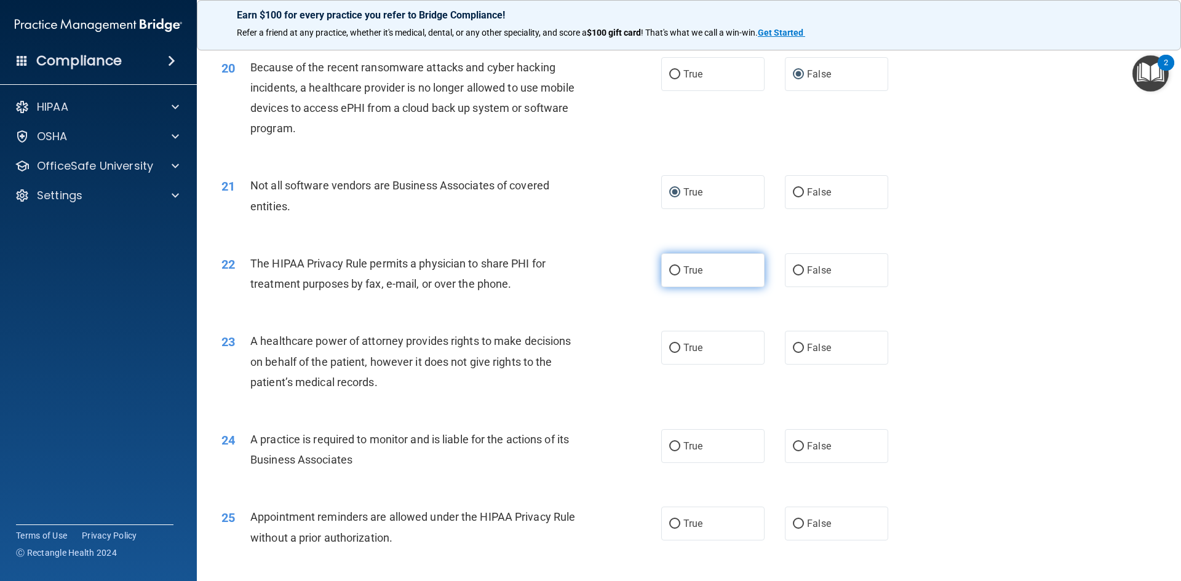
radio input "true"
click at [795, 345] on input "False" at bounding box center [798, 348] width 11 height 9
radio input "true"
click at [793, 447] on input "False" at bounding box center [798, 446] width 11 height 9
radio input "true"
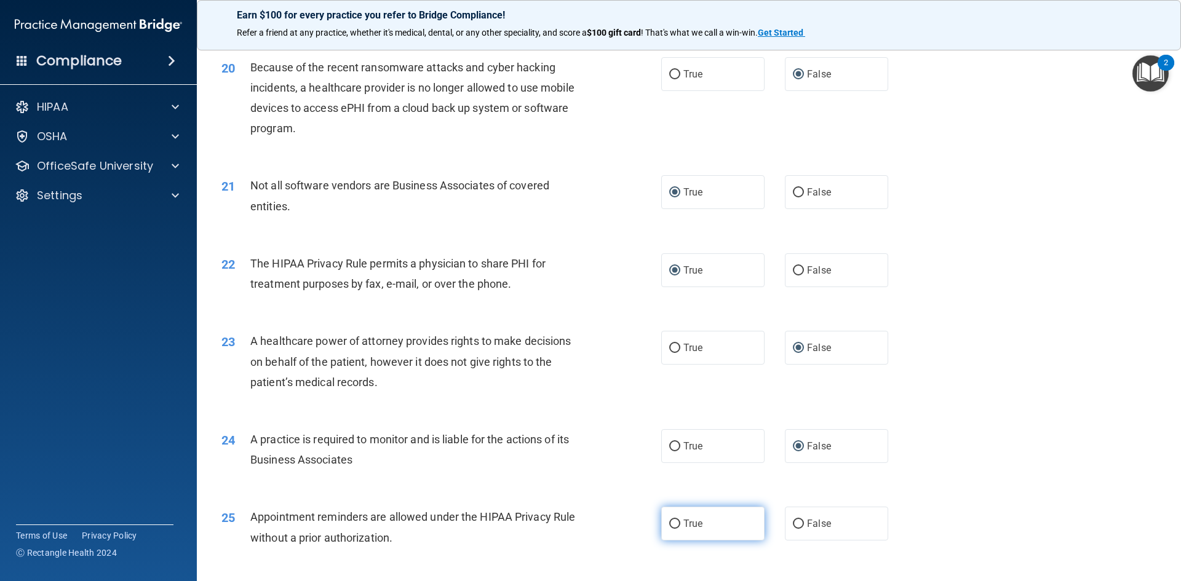
drag, startPoint x: 665, startPoint y: 527, endPoint x: 670, endPoint y: 521, distance: 7.4
click at [669, 526] on input "True" at bounding box center [674, 524] width 11 height 9
radio input "true"
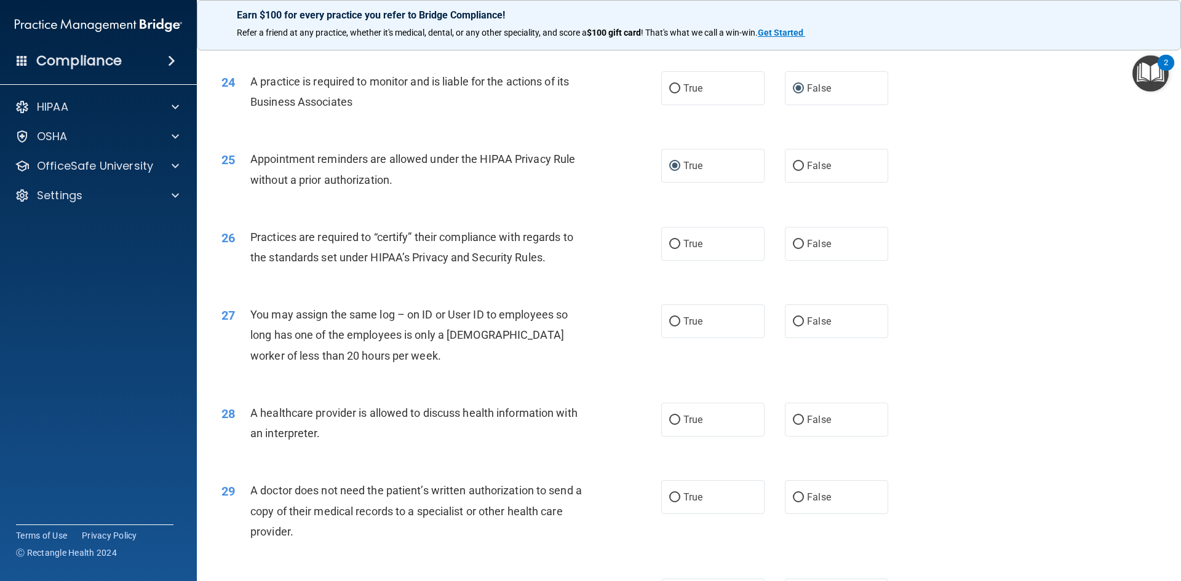
scroll to position [2276, 0]
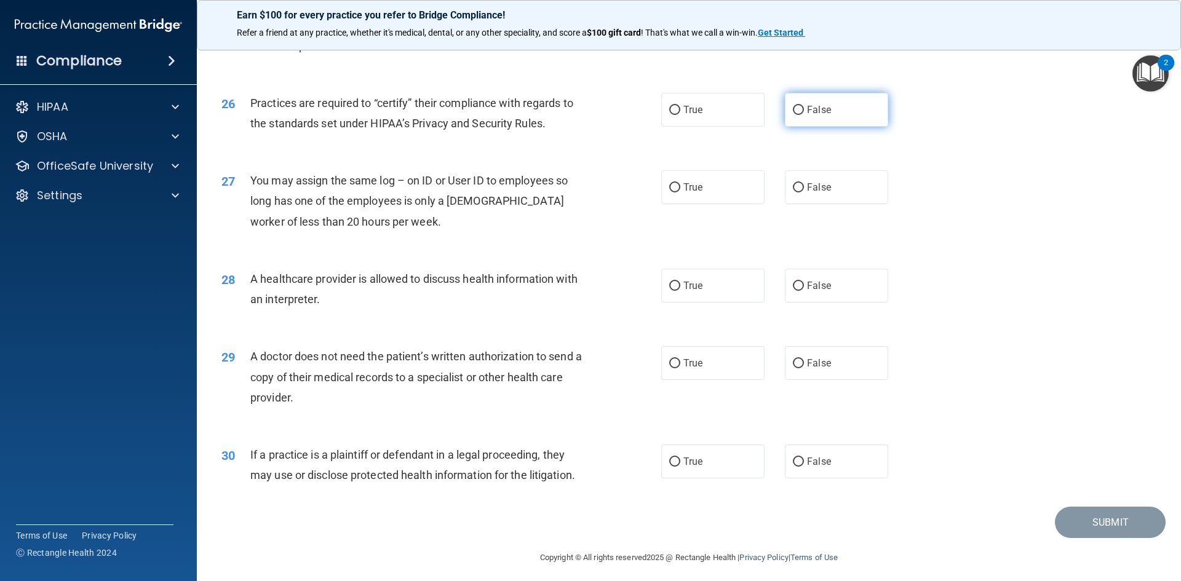
click at [793, 112] on input "False" at bounding box center [798, 110] width 11 height 9
radio input "true"
click at [671, 186] on input "True" at bounding box center [674, 187] width 11 height 9
radio input "true"
click at [671, 286] on input "True" at bounding box center [674, 286] width 11 height 9
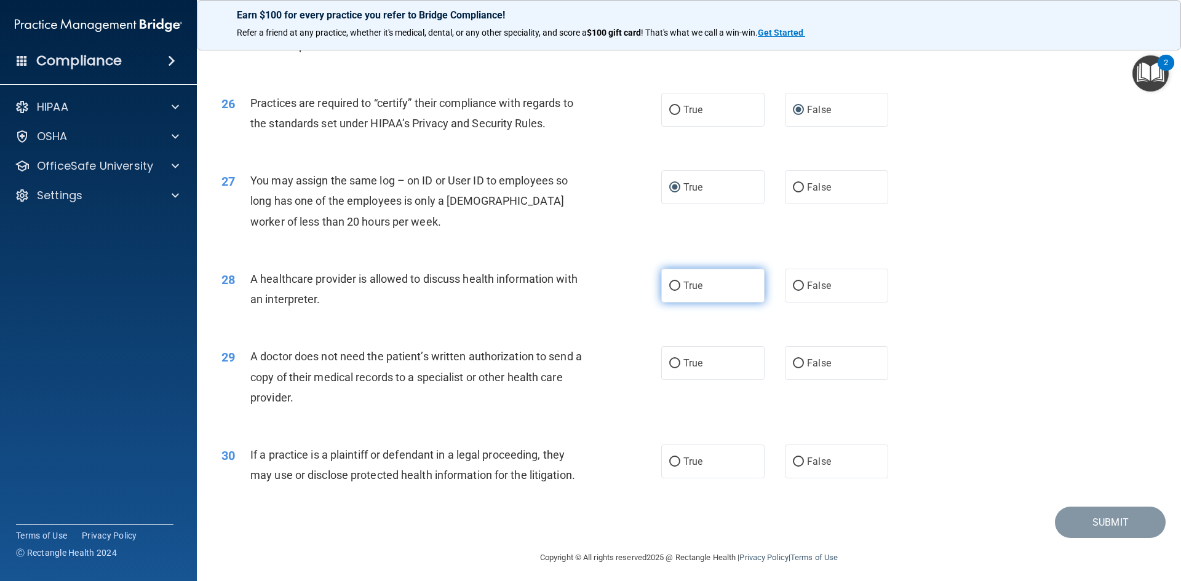
radio input "true"
click at [676, 364] on input "True" at bounding box center [674, 363] width 11 height 9
radio input "true"
click at [795, 466] on input "False" at bounding box center [798, 462] width 11 height 9
radio input "true"
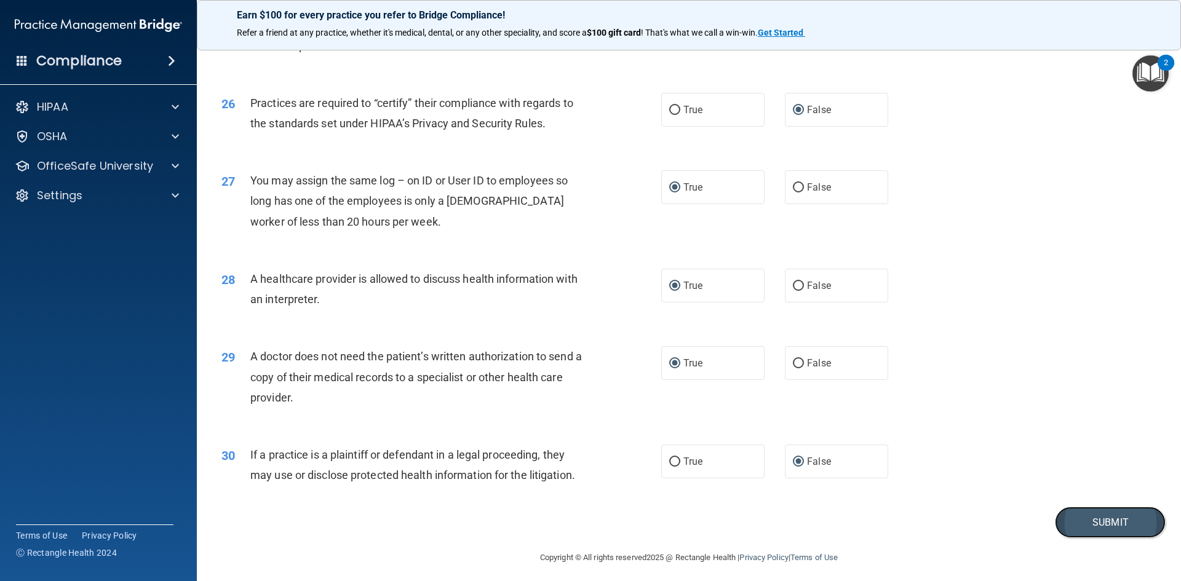
click at [1099, 524] on button "Submit" at bounding box center [1110, 522] width 111 height 31
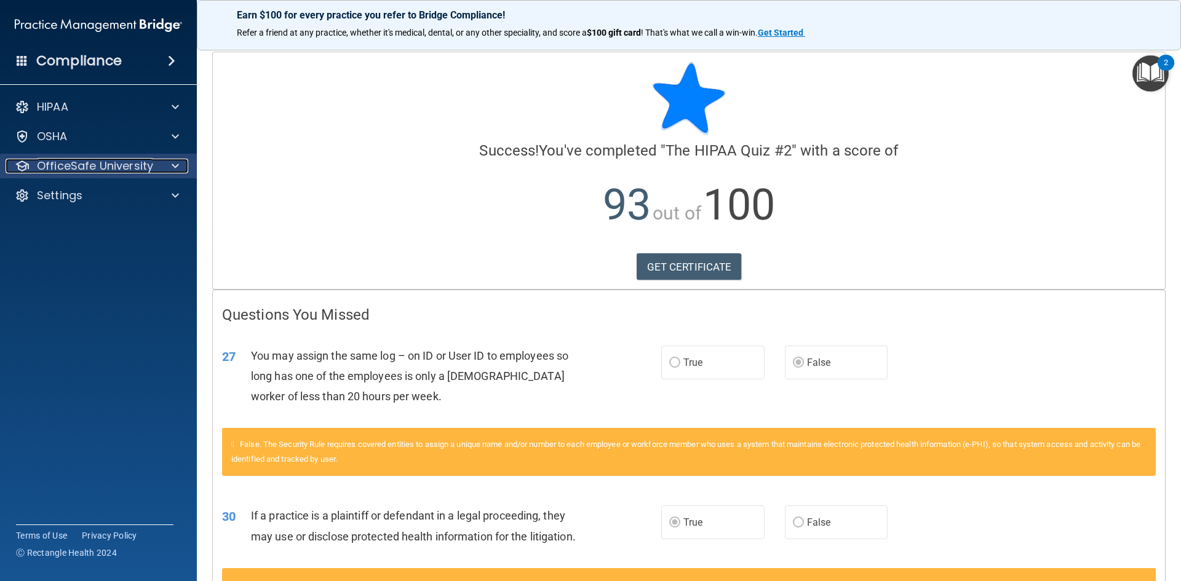
click at [67, 166] on p "OfficeSafe University" at bounding box center [95, 166] width 116 height 15
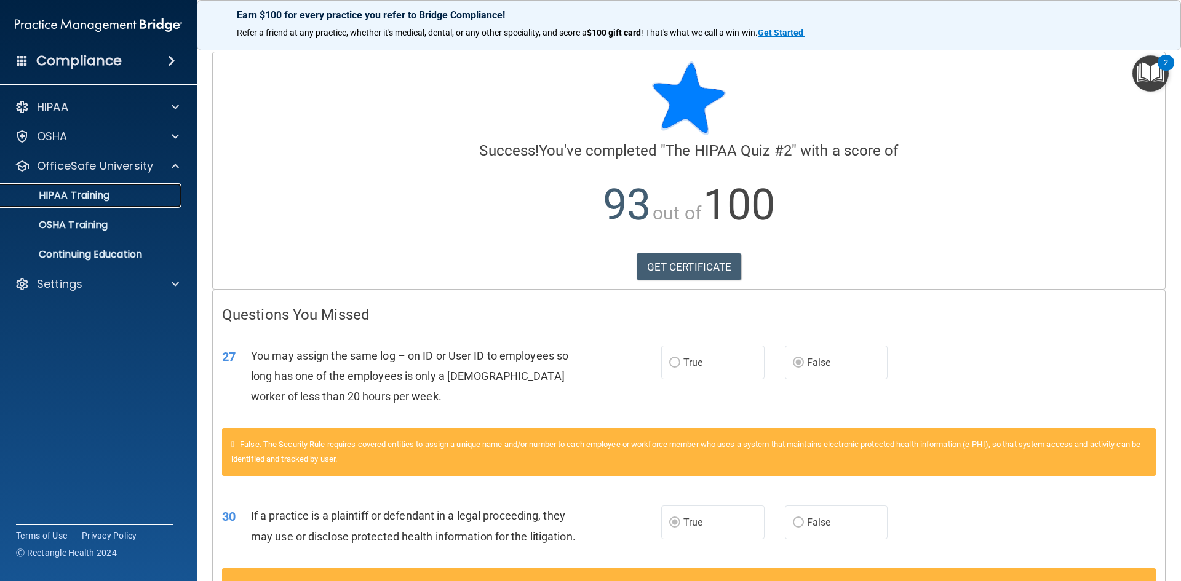
click at [79, 193] on p "HIPAA Training" at bounding box center [59, 196] width 102 height 12
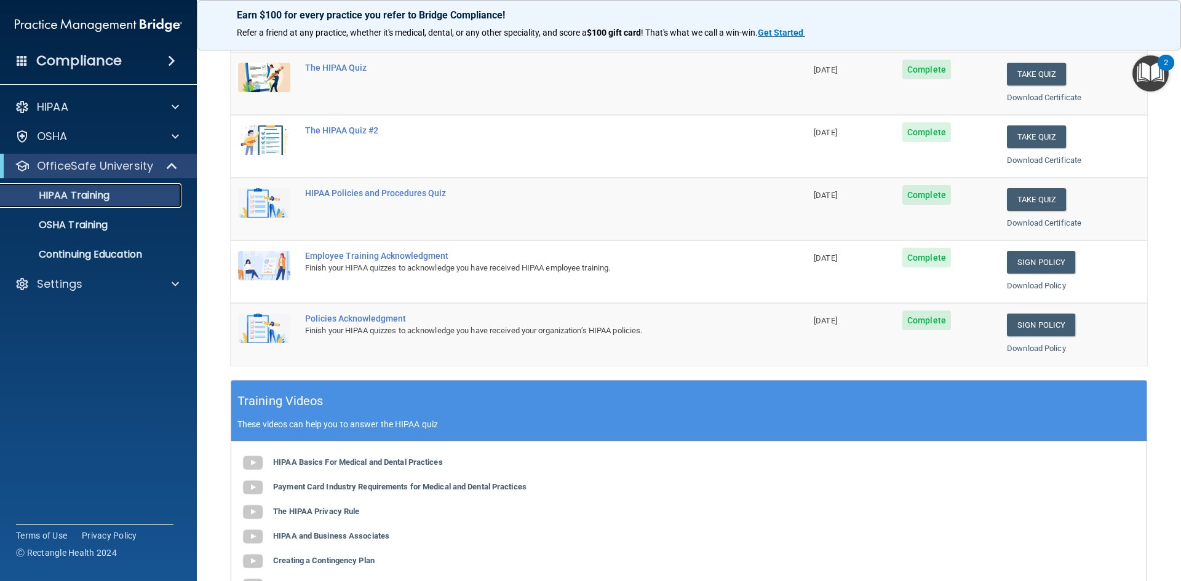
scroll to position [308, 0]
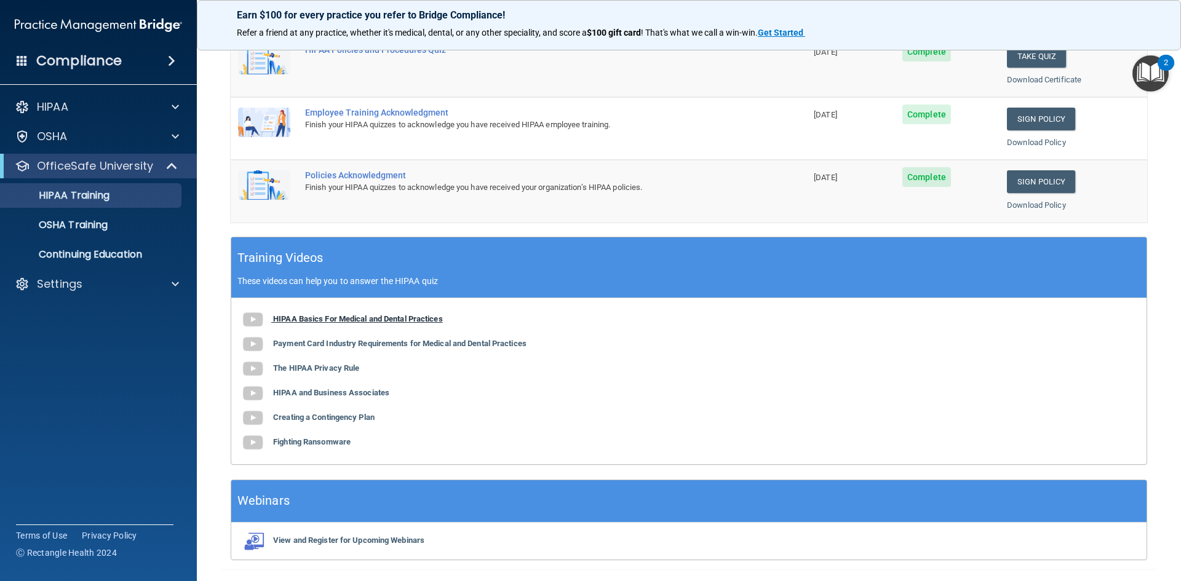
click at [253, 323] on img at bounding box center [253, 320] width 25 height 25
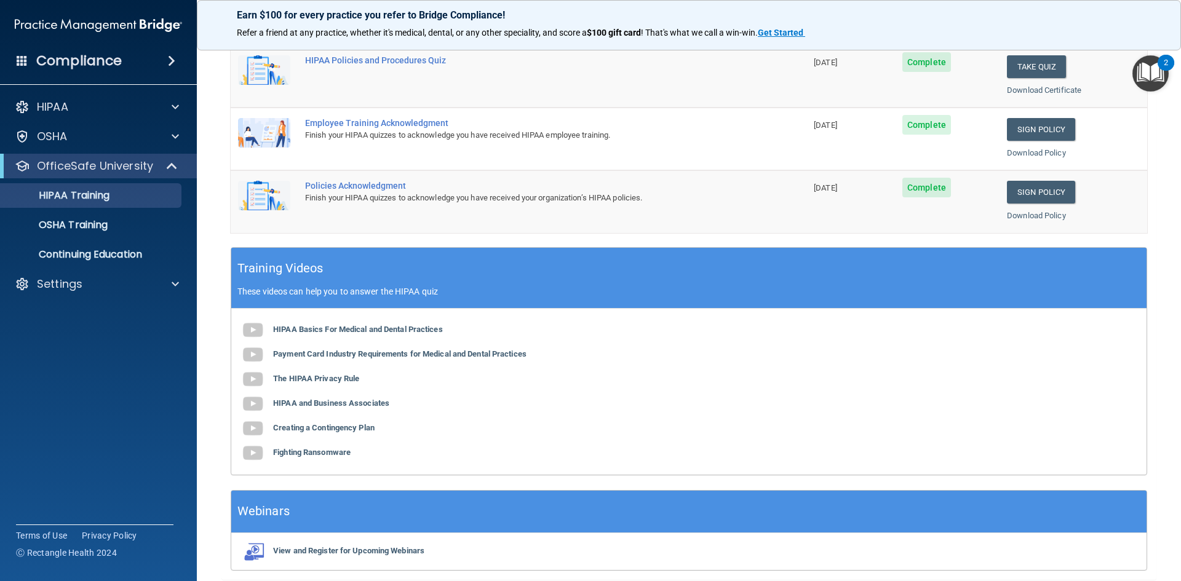
scroll to position [222, 0]
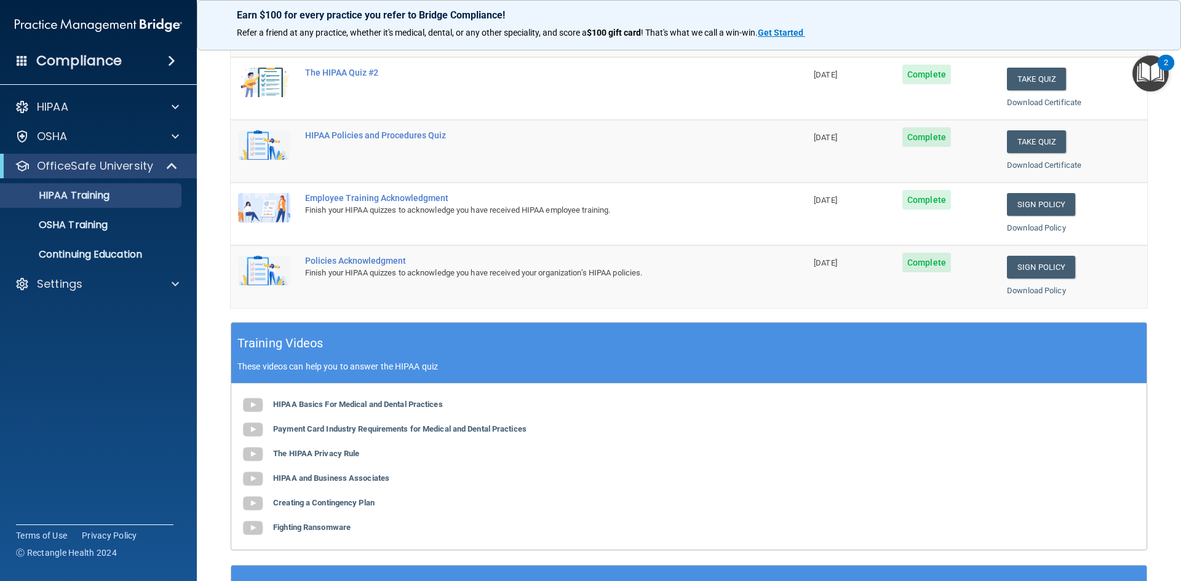
click at [405, 198] on div "Employee Training Acknowledgment" at bounding box center [525, 198] width 440 height 10
drag, startPoint x: 921, startPoint y: 202, endPoint x: 889, endPoint y: 204, distance: 32.1
click at [921, 202] on span "Complete" at bounding box center [927, 200] width 49 height 20
click at [837, 200] on span "11/25/2025" at bounding box center [825, 200] width 23 height 9
click at [479, 214] on div "Finish your HIPAA quizzes to acknowledge you have received HIPAA employee train…" at bounding box center [525, 210] width 440 height 15
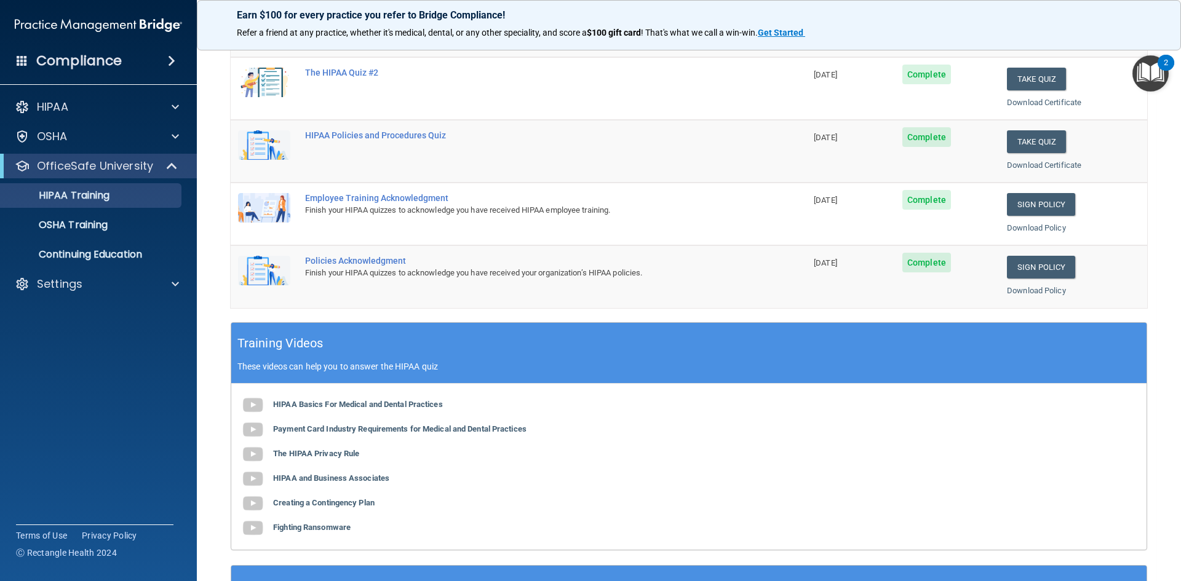
click at [402, 199] on div "Employee Training Acknowledgment" at bounding box center [525, 198] width 440 height 10
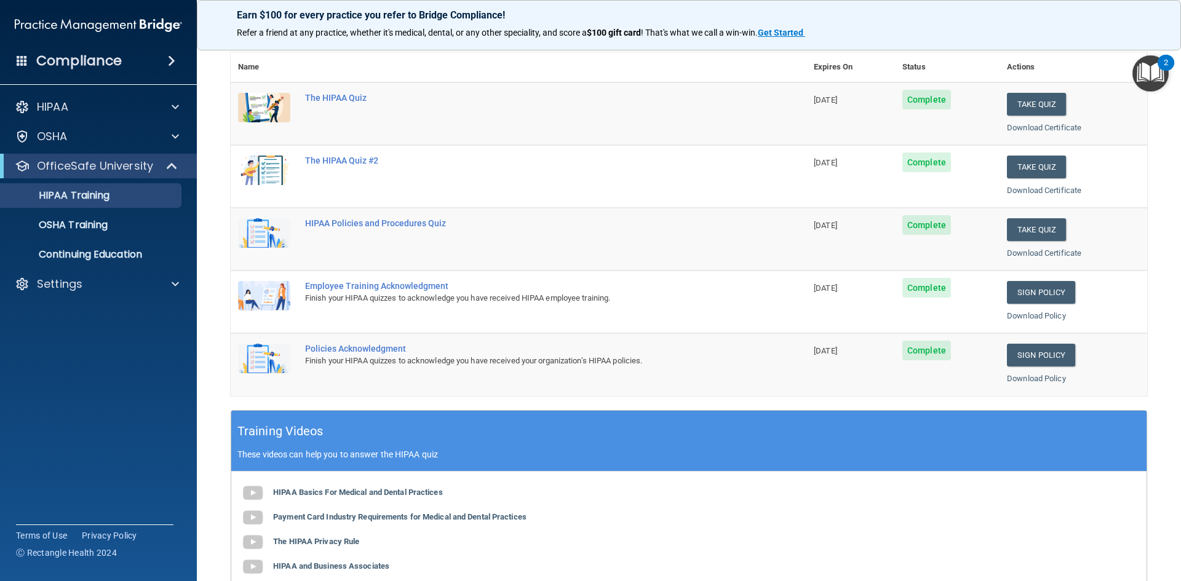
scroll to position [185, 0]
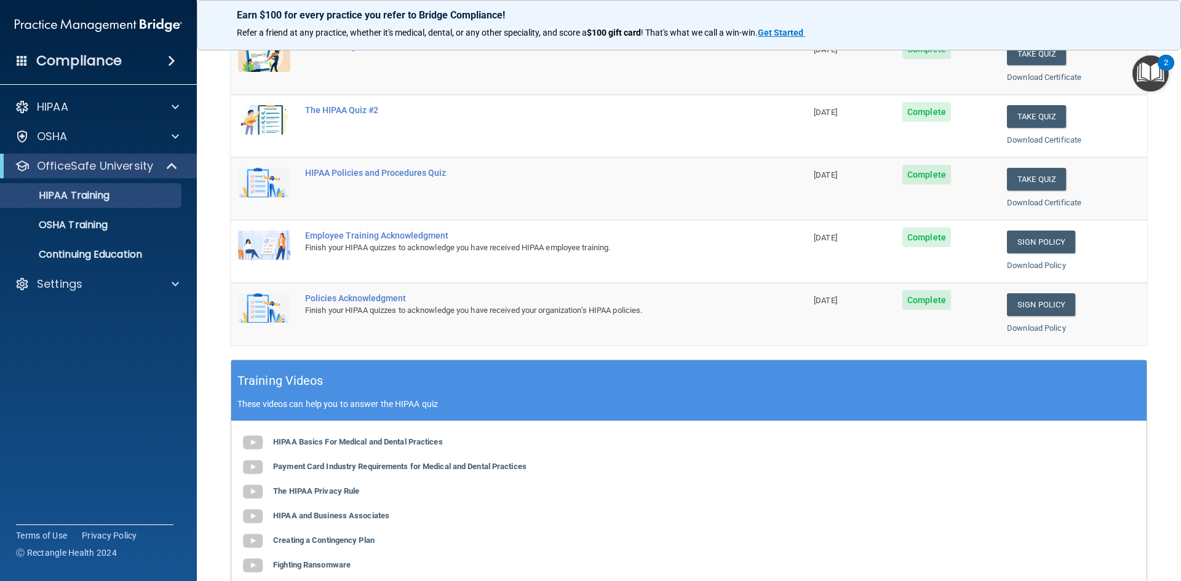
click at [916, 239] on span "Complete" at bounding box center [927, 238] width 49 height 20
drag, startPoint x: 602, startPoint y: 250, endPoint x: 477, endPoint y: 266, distance: 125.4
click at [589, 253] on div "Finish your HIPAA quizzes to acknowledge you have received HIPAA employee train…" at bounding box center [525, 248] width 440 height 15
click at [361, 242] on div "Finish your HIPAA quizzes to acknowledge you have received HIPAA employee train…" at bounding box center [525, 248] width 440 height 15
drag, startPoint x: 361, startPoint y: 242, endPoint x: 360, endPoint y: 230, distance: 12.3
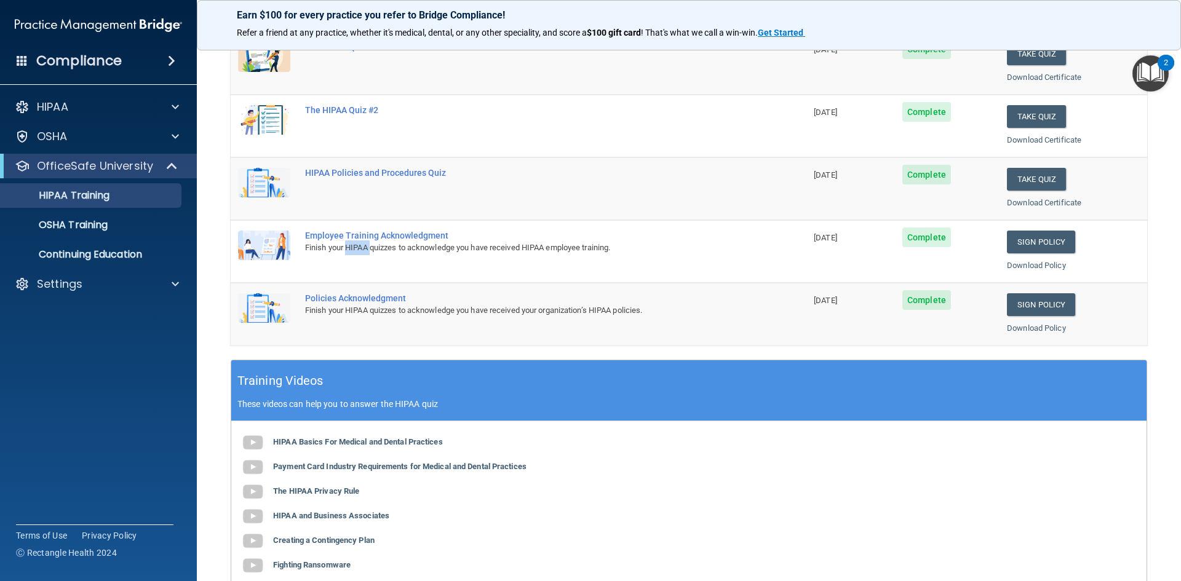
click at [361, 240] on td "Employee Training Acknowledgment Finish your HIPAA quizzes to acknowledge you h…" at bounding box center [552, 251] width 509 height 63
click at [360, 231] on div "Employee Training Acknowledgment" at bounding box center [525, 236] width 440 height 10
click at [266, 243] on img at bounding box center [264, 246] width 52 height 30
click at [692, 234] on div "Employee Training Acknowledgment" at bounding box center [525, 236] width 440 height 10
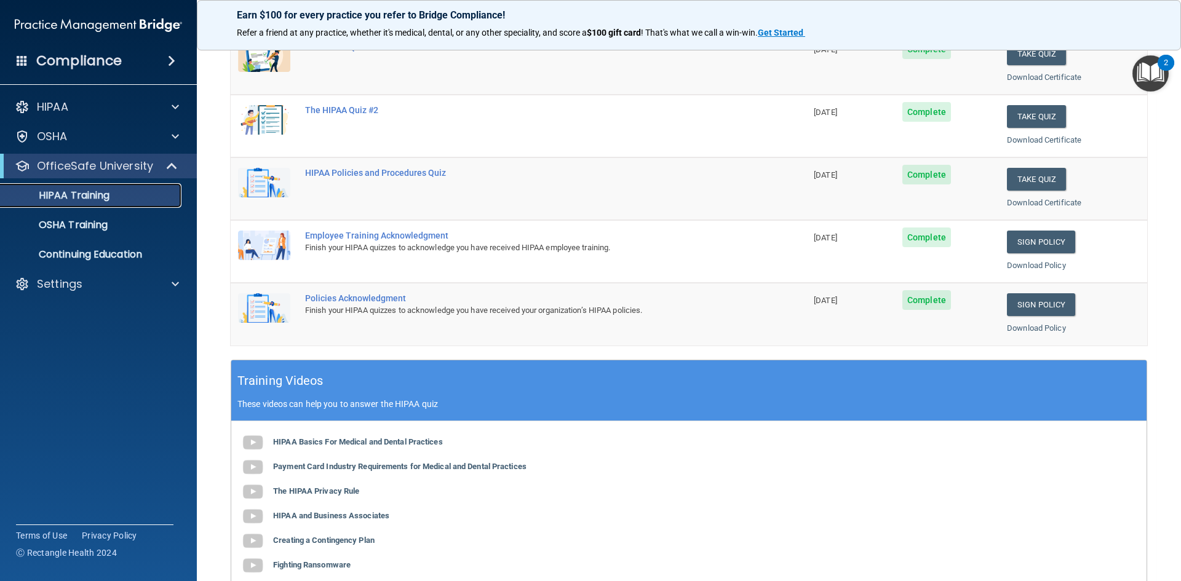
click at [101, 196] on p "HIPAA Training" at bounding box center [59, 196] width 102 height 12
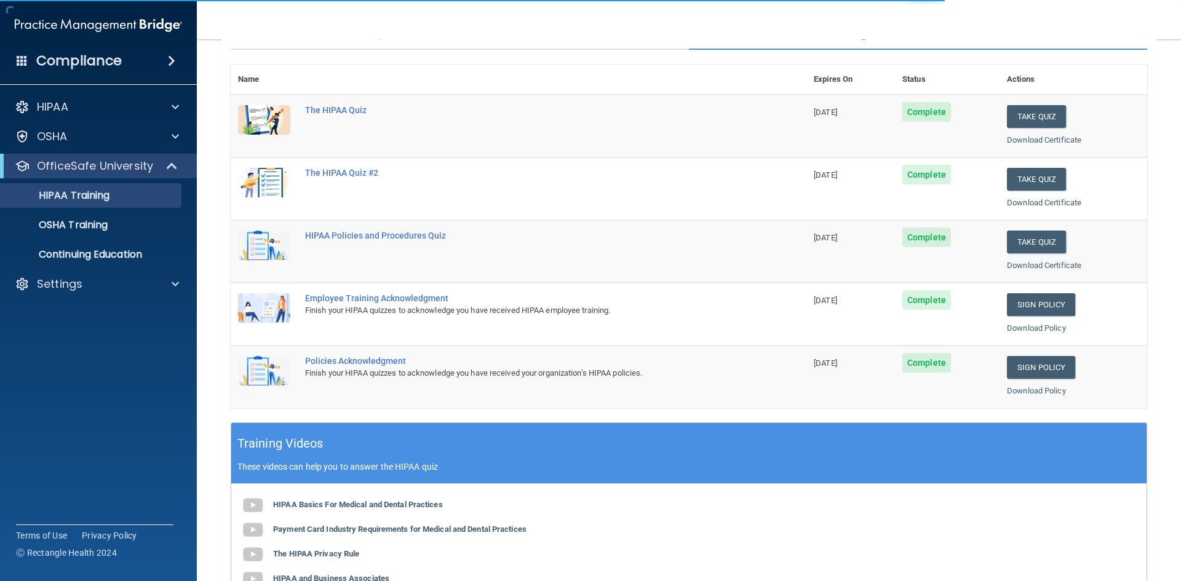
scroll to position [123, 0]
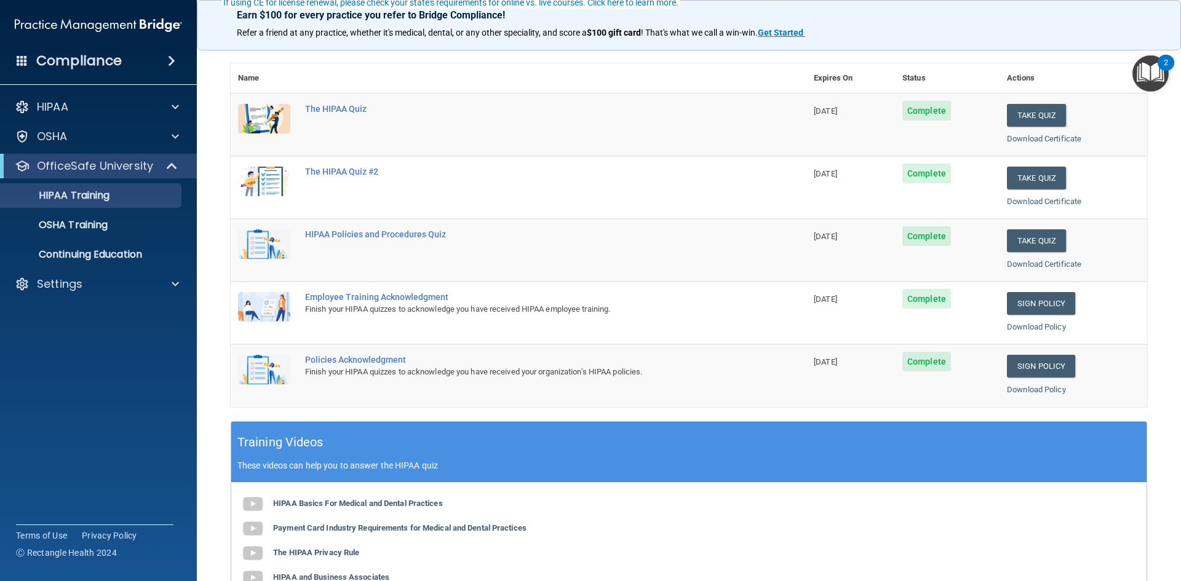
click at [914, 301] on span "Complete" at bounding box center [927, 299] width 49 height 20
click at [1007, 304] on link "Sign Policy" at bounding box center [1041, 303] width 68 height 23
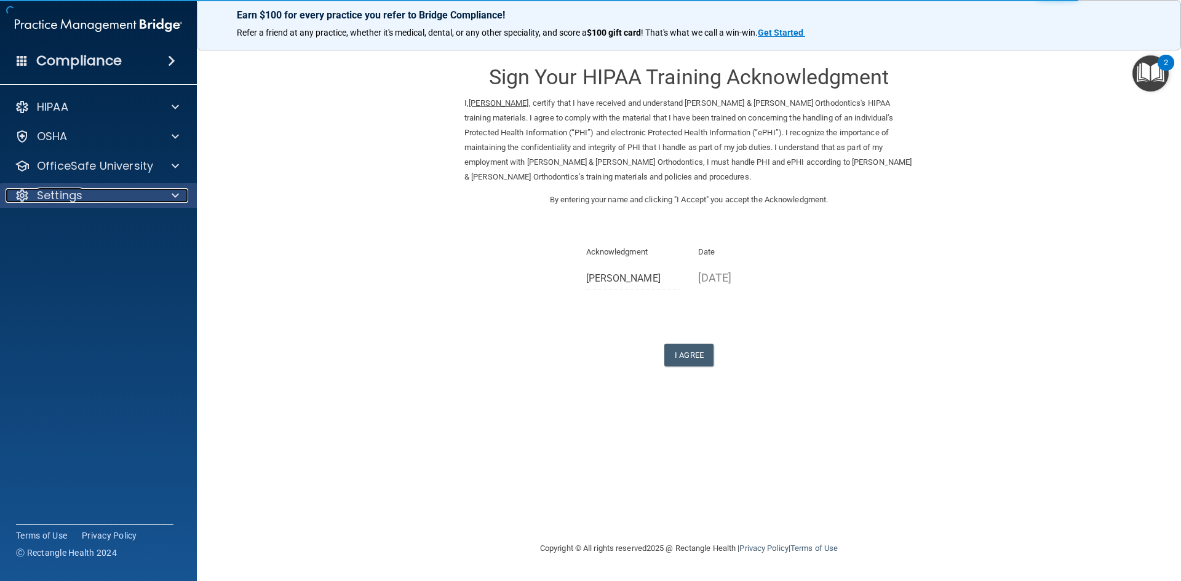
click at [57, 195] on p "Settings" at bounding box center [60, 195] width 46 height 15
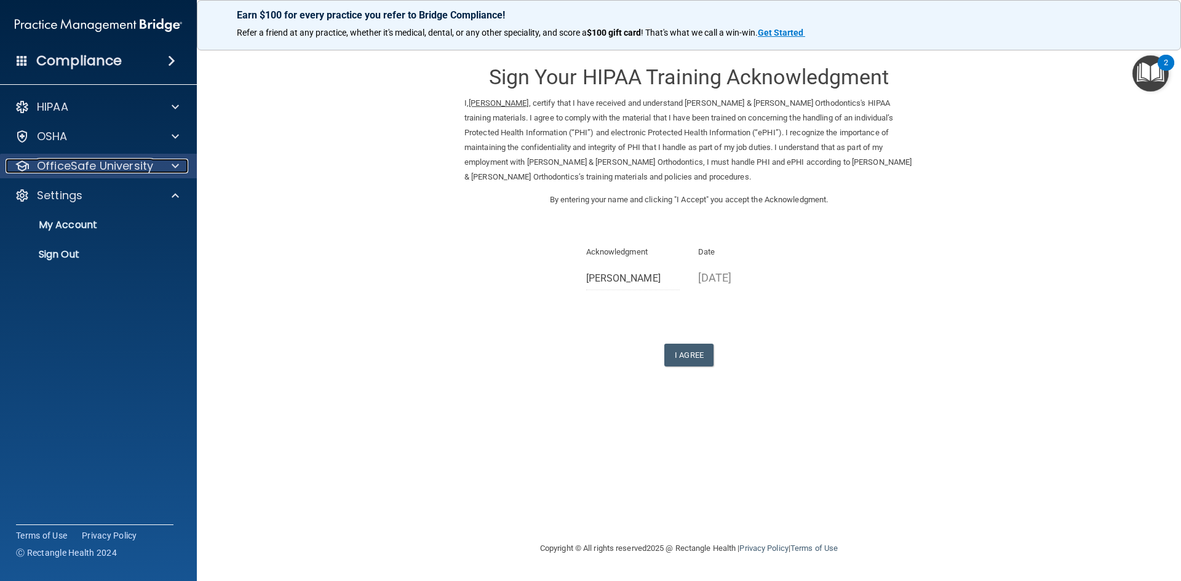
click at [58, 169] on p "OfficeSafe University" at bounding box center [95, 166] width 116 height 15
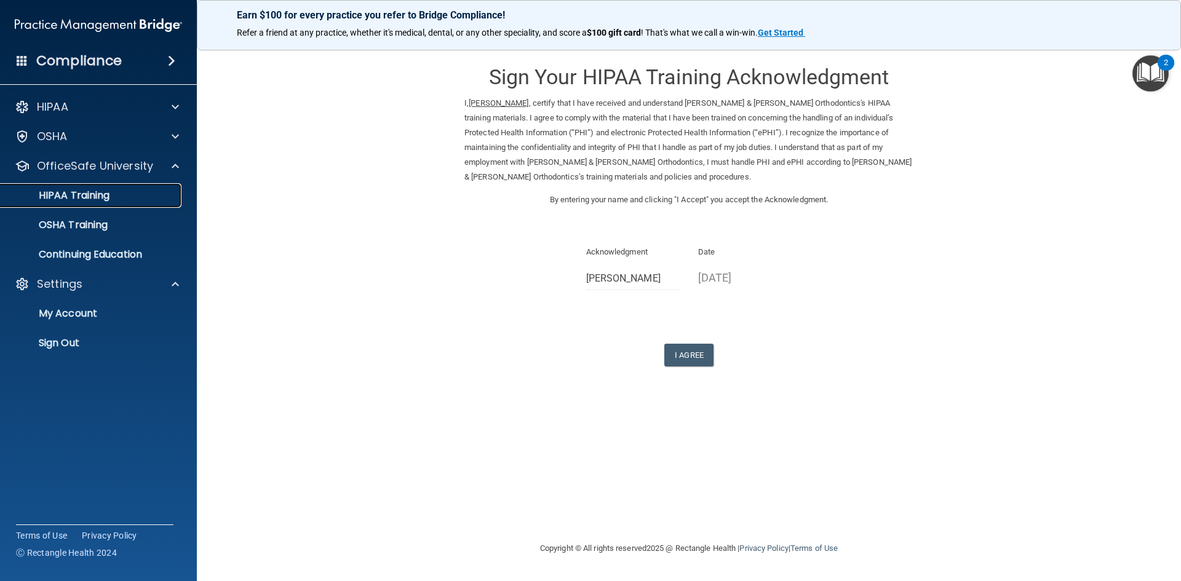
click at [66, 201] on p "HIPAA Training" at bounding box center [59, 196] width 102 height 12
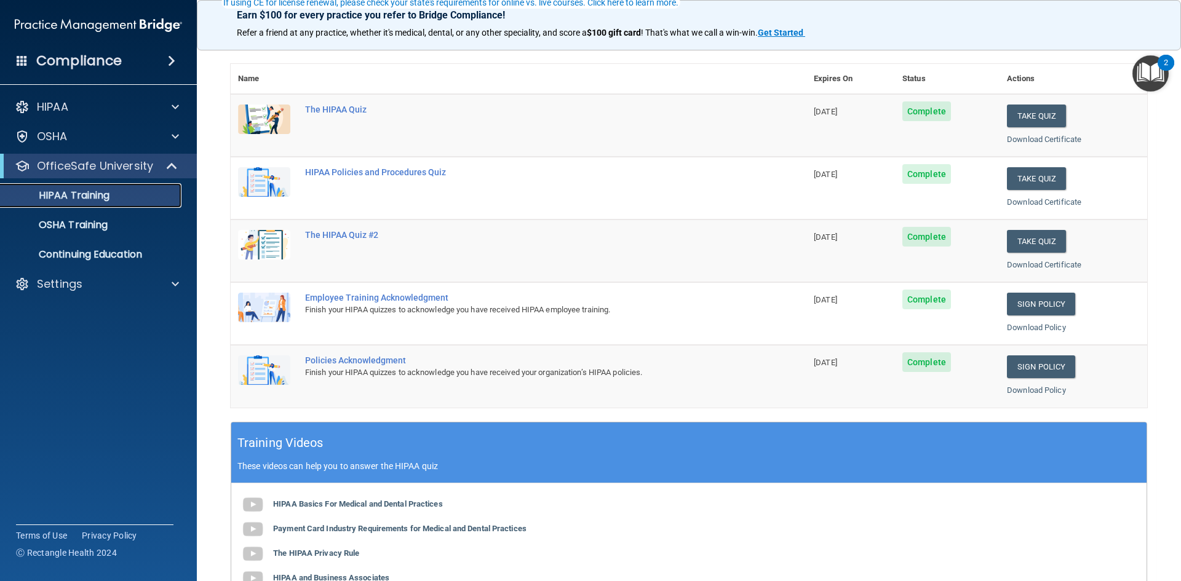
scroll to position [123, 0]
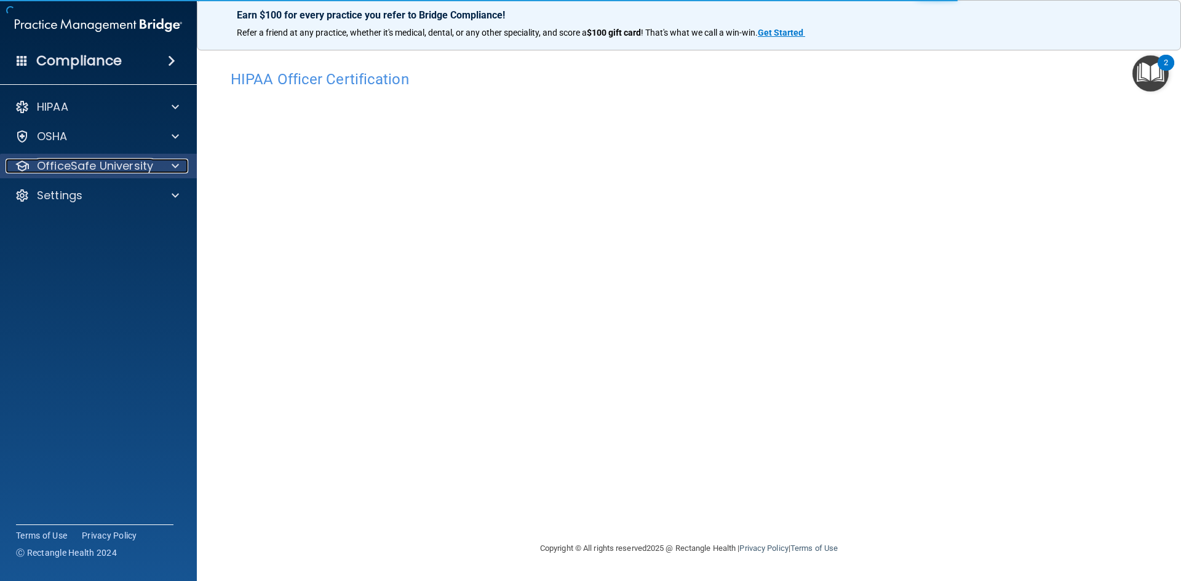
click at [178, 167] on span at bounding box center [175, 166] width 7 height 15
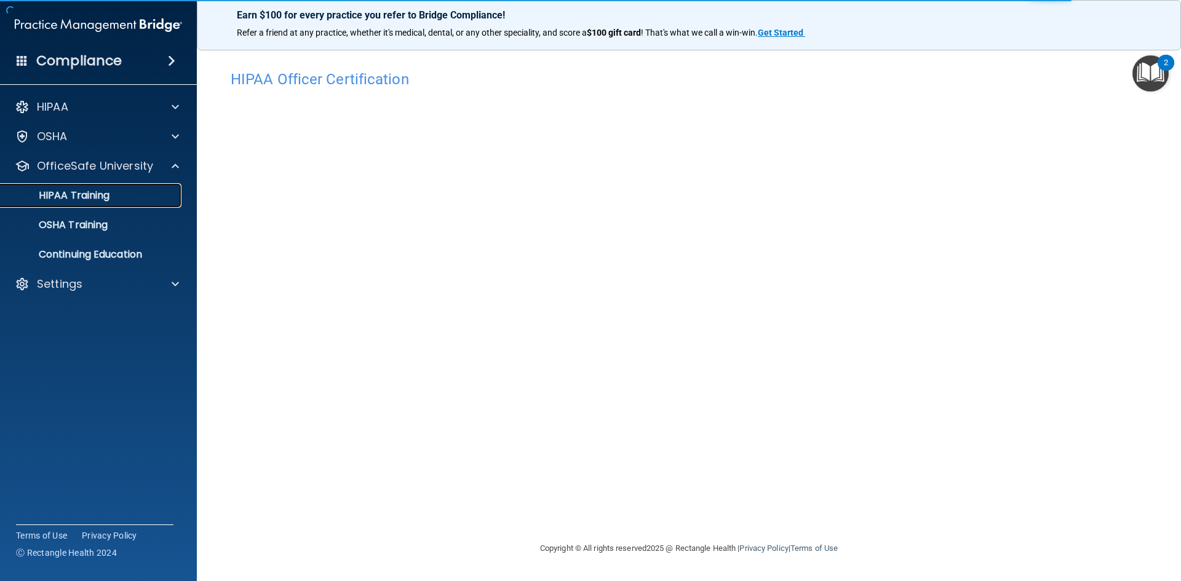
click at [99, 193] on p "HIPAA Training" at bounding box center [59, 196] width 102 height 12
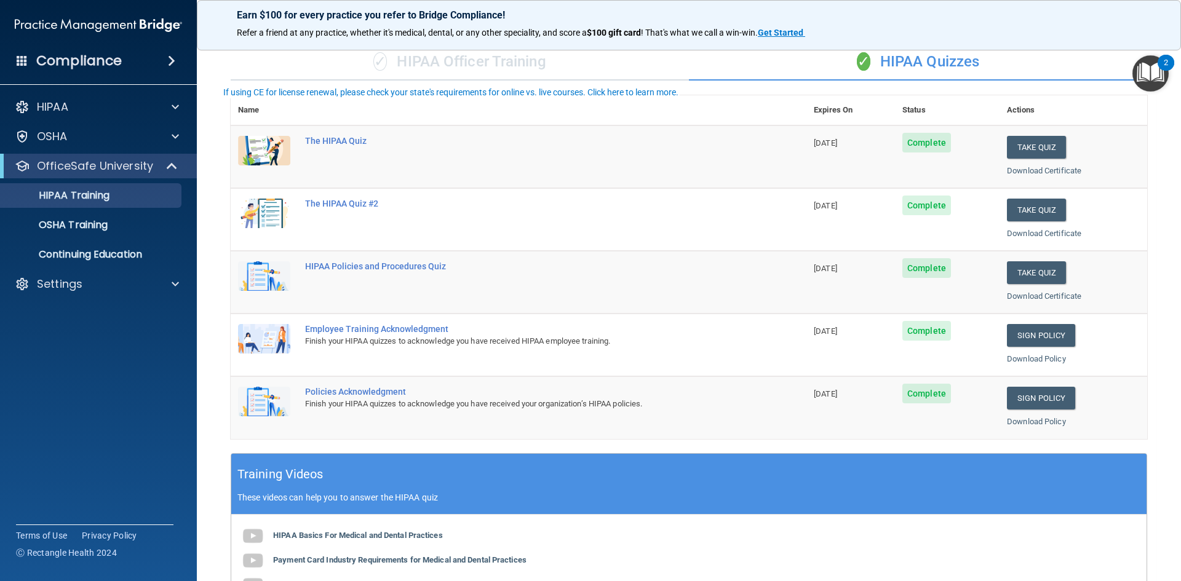
scroll to position [123, 0]
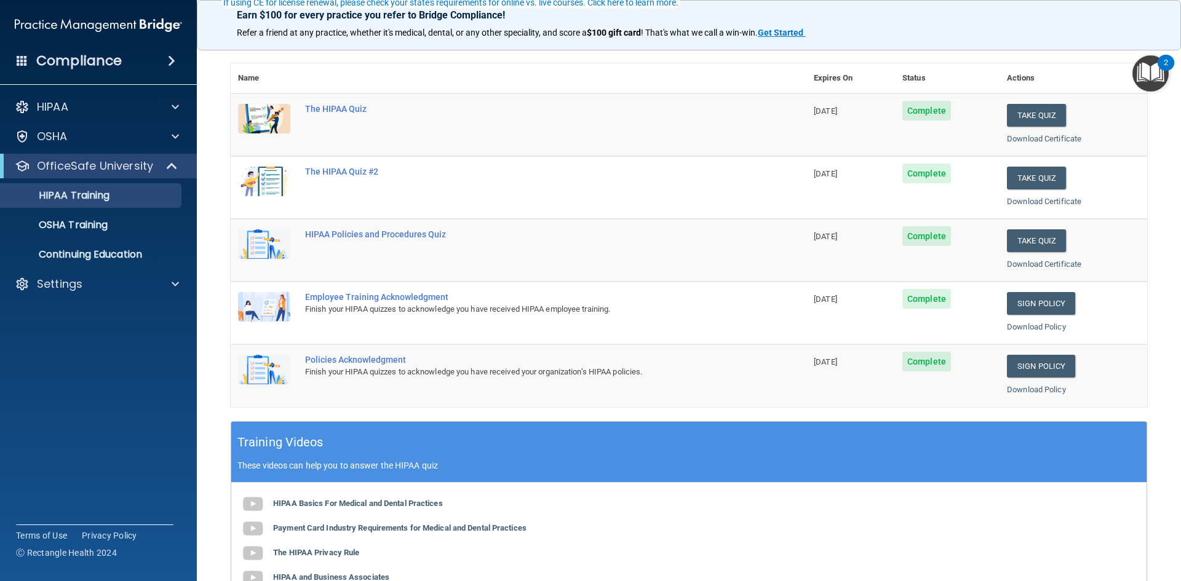
click at [922, 301] on span "Complete" at bounding box center [927, 299] width 49 height 20
click at [386, 296] on div "Employee Training Acknowledgment" at bounding box center [525, 297] width 440 height 10
click at [273, 301] on img at bounding box center [264, 307] width 52 height 30
click at [385, 309] on div "Finish your HIPAA quizzes to acknowledge you have received HIPAA employee train…" at bounding box center [525, 309] width 440 height 15
click at [465, 314] on div "Finish your HIPAA quizzes to acknowledge you have received HIPAA employee train…" at bounding box center [525, 309] width 440 height 15
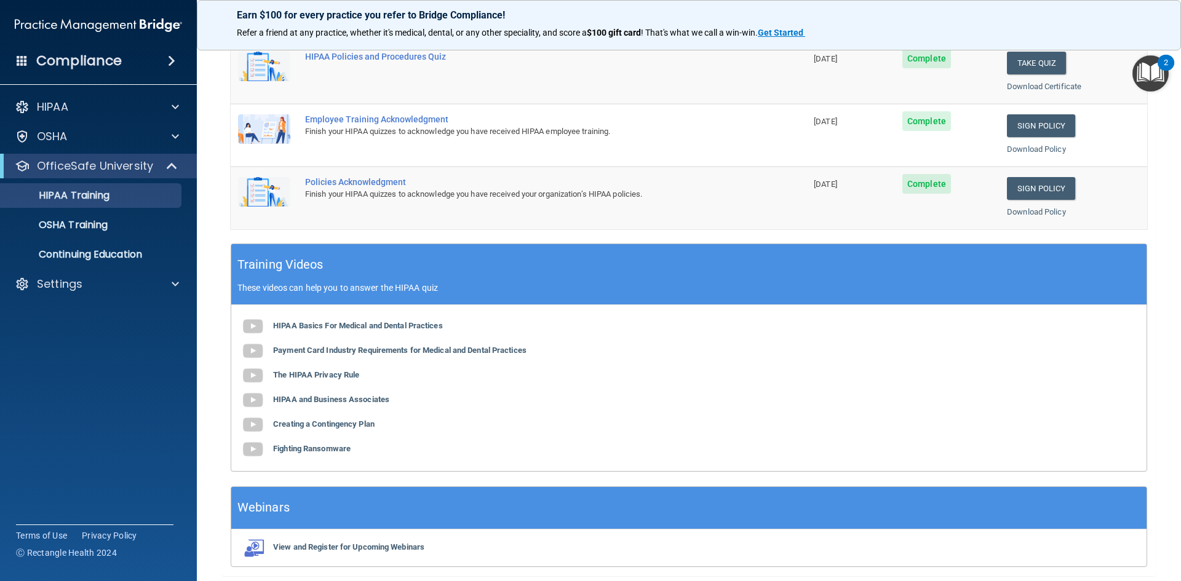
scroll to position [284, 0]
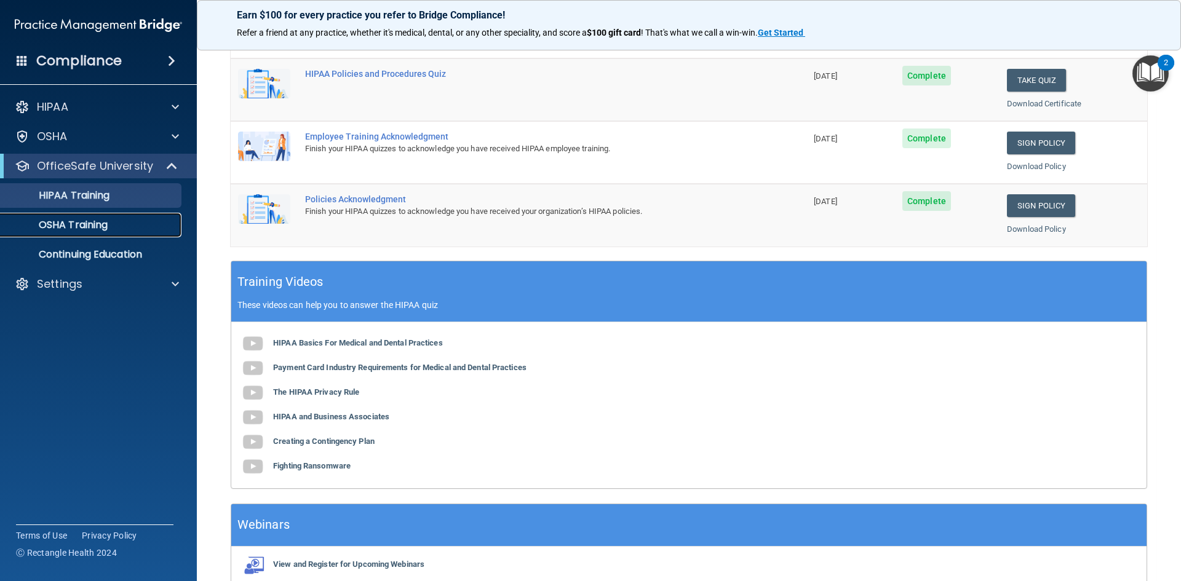
click at [57, 228] on p "OSHA Training" at bounding box center [58, 225] width 100 height 12
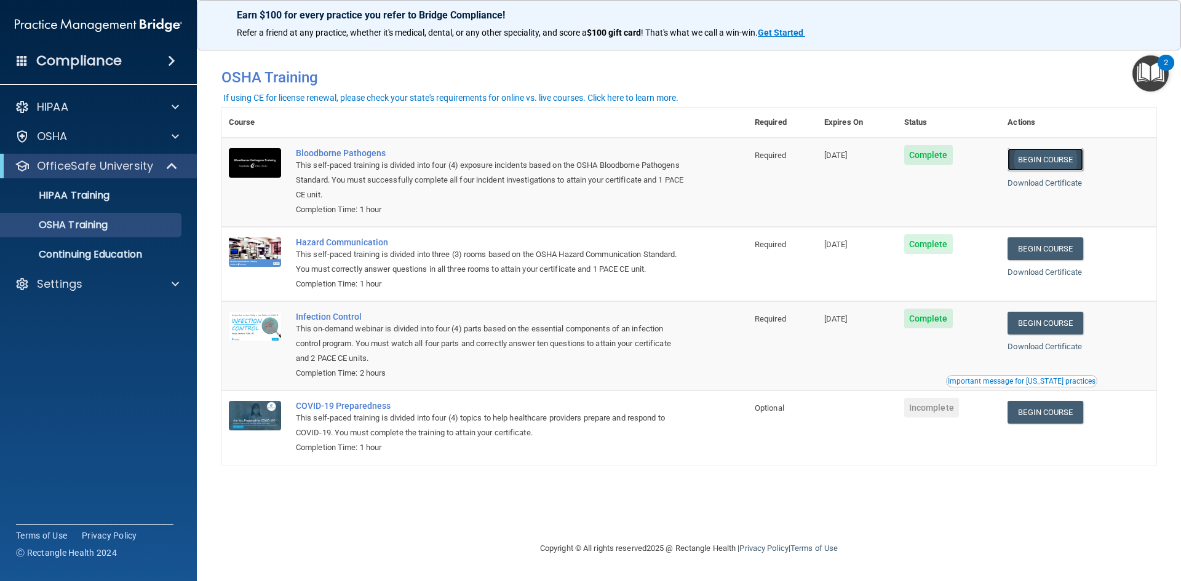
click at [1037, 158] on link "Begin Course" at bounding box center [1045, 159] width 75 height 23
click at [930, 411] on span "Incomplete" at bounding box center [931, 408] width 55 height 20
click at [1067, 410] on link "Begin Course" at bounding box center [1045, 412] width 75 height 23
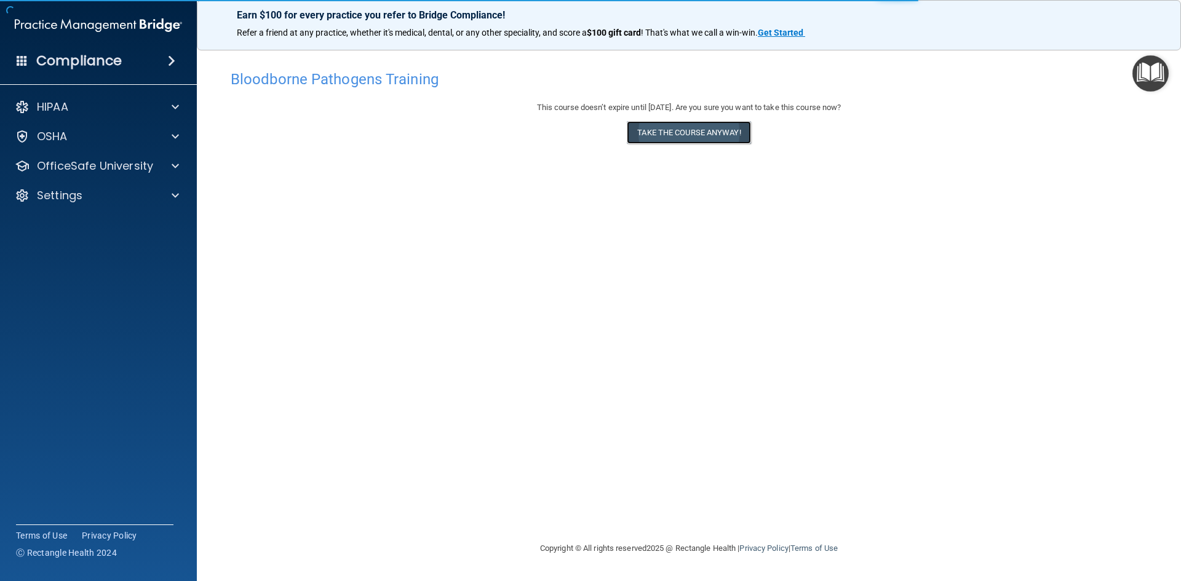
click at [650, 134] on button "Take the course anyway!" at bounding box center [689, 132] width 124 height 23
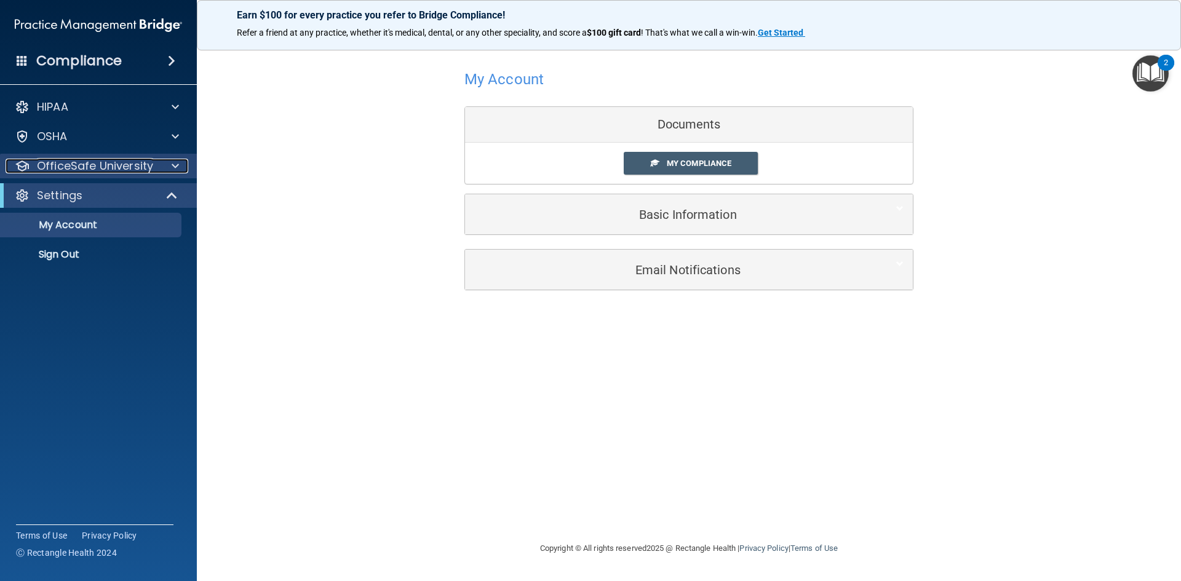
click at [174, 167] on span at bounding box center [175, 166] width 7 height 15
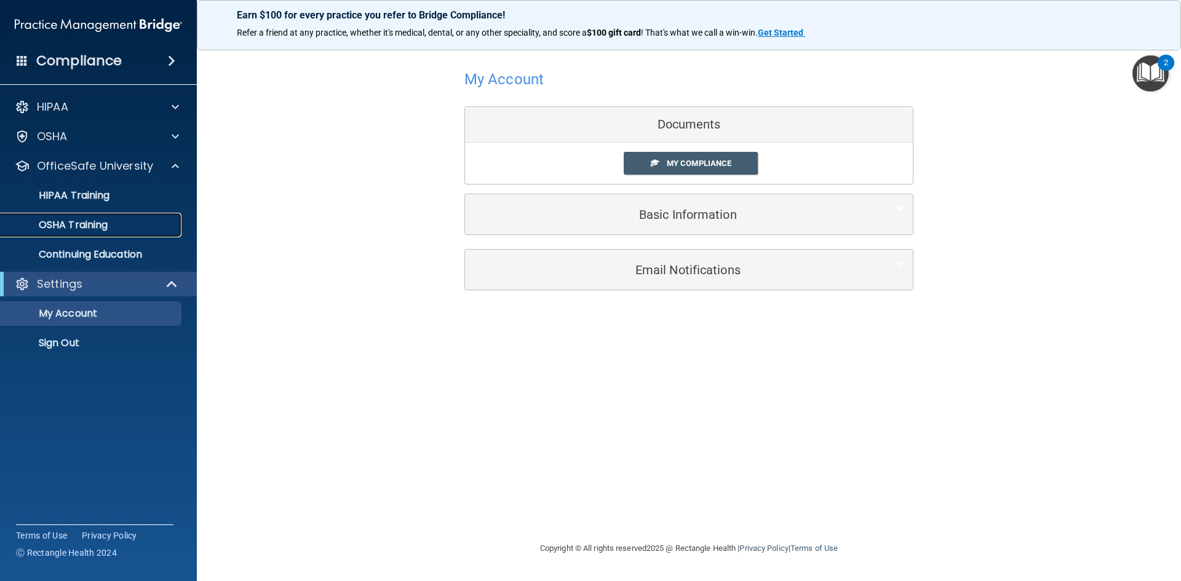
click at [73, 220] on p "OSHA Training" at bounding box center [58, 225] width 100 height 12
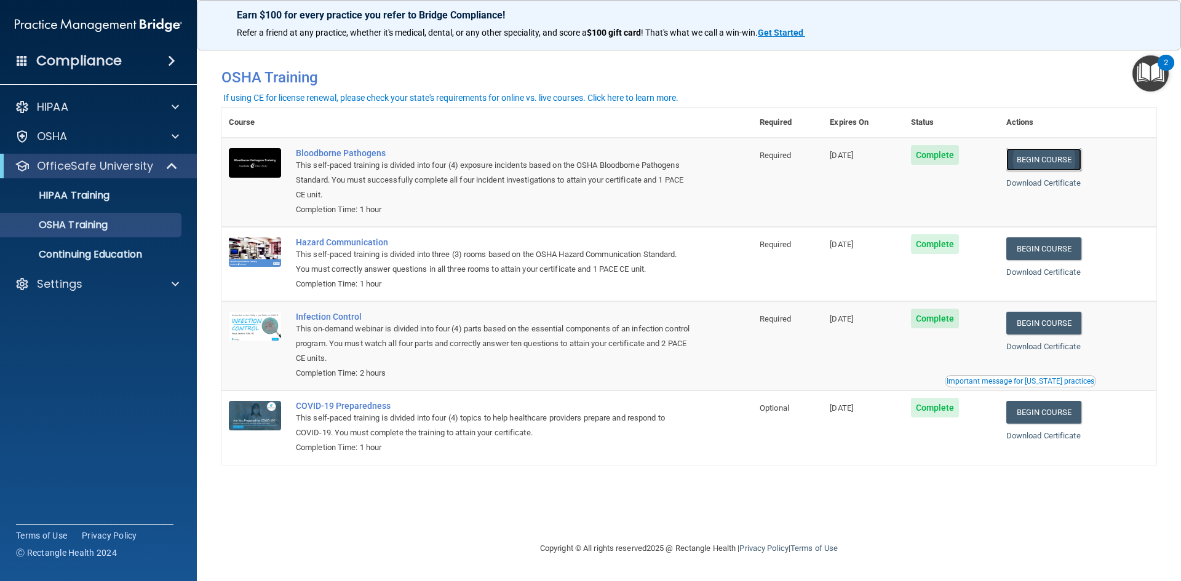
click at [1062, 161] on link "Begin Course" at bounding box center [1044, 159] width 75 height 23
click at [86, 225] on p "OSHA Training" at bounding box center [58, 225] width 100 height 12
click at [1050, 161] on link "Begin Course" at bounding box center [1044, 159] width 75 height 23
click at [1026, 250] on link "Begin Course" at bounding box center [1044, 248] width 75 height 23
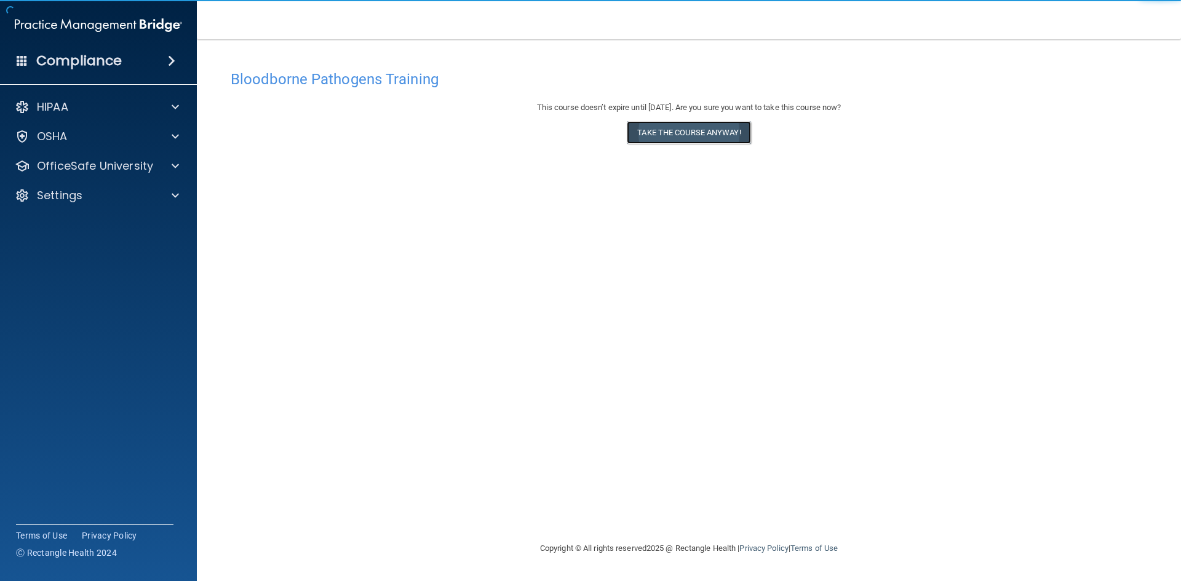
click at [685, 133] on button "Take the course anyway!" at bounding box center [689, 132] width 124 height 23
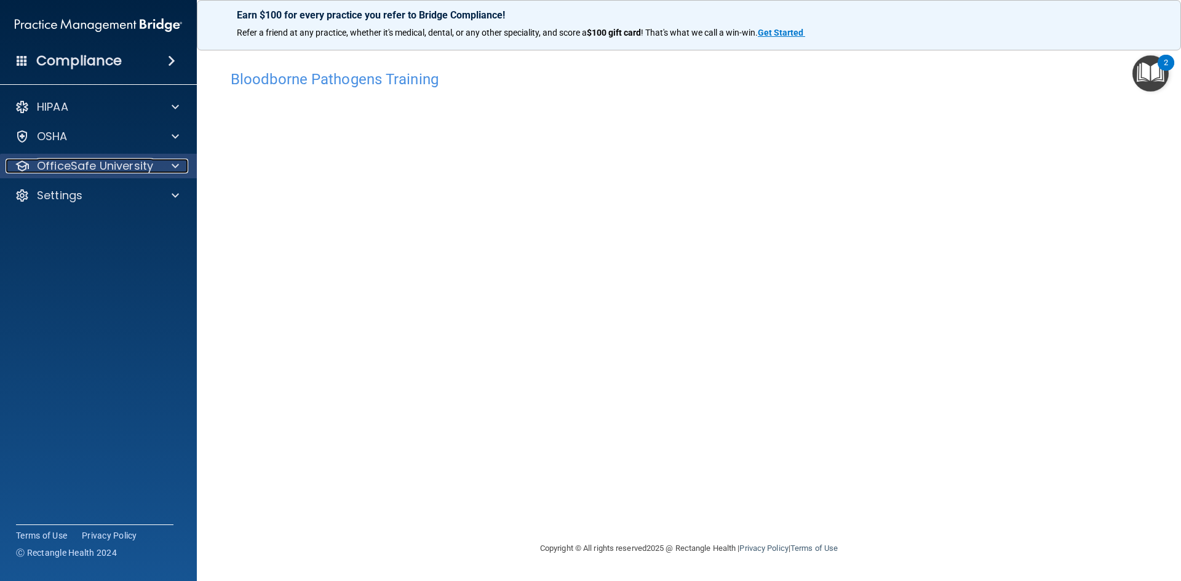
click at [168, 167] on div at bounding box center [173, 166] width 31 height 15
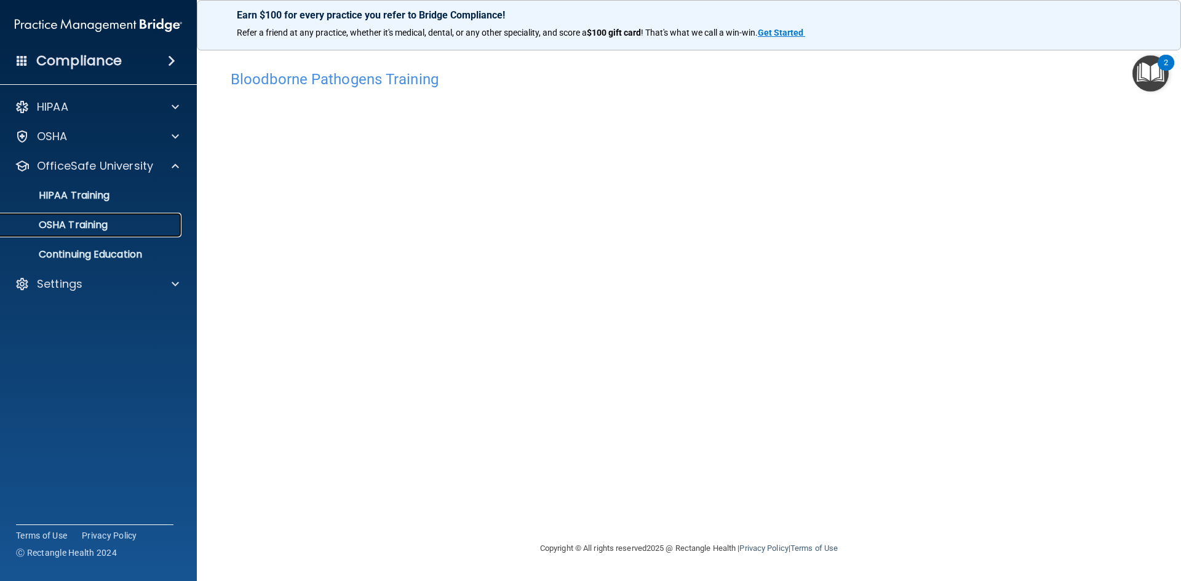
click at [77, 222] on p "OSHA Training" at bounding box center [58, 225] width 100 height 12
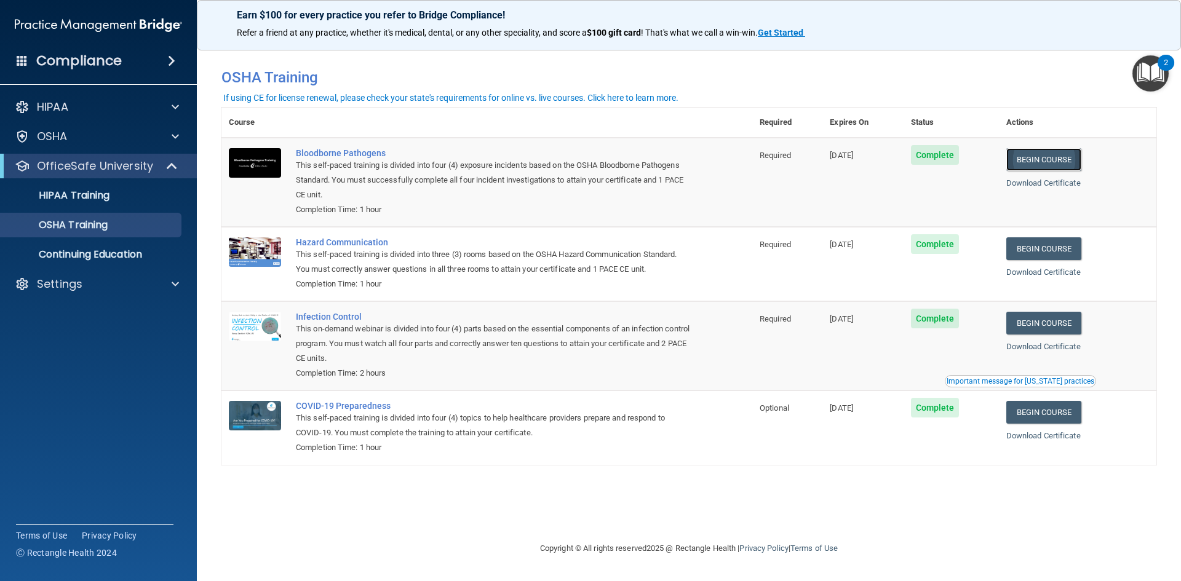
click at [1066, 162] on link "Begin Course" at bounding box center [1044, 159] width 75 height 23
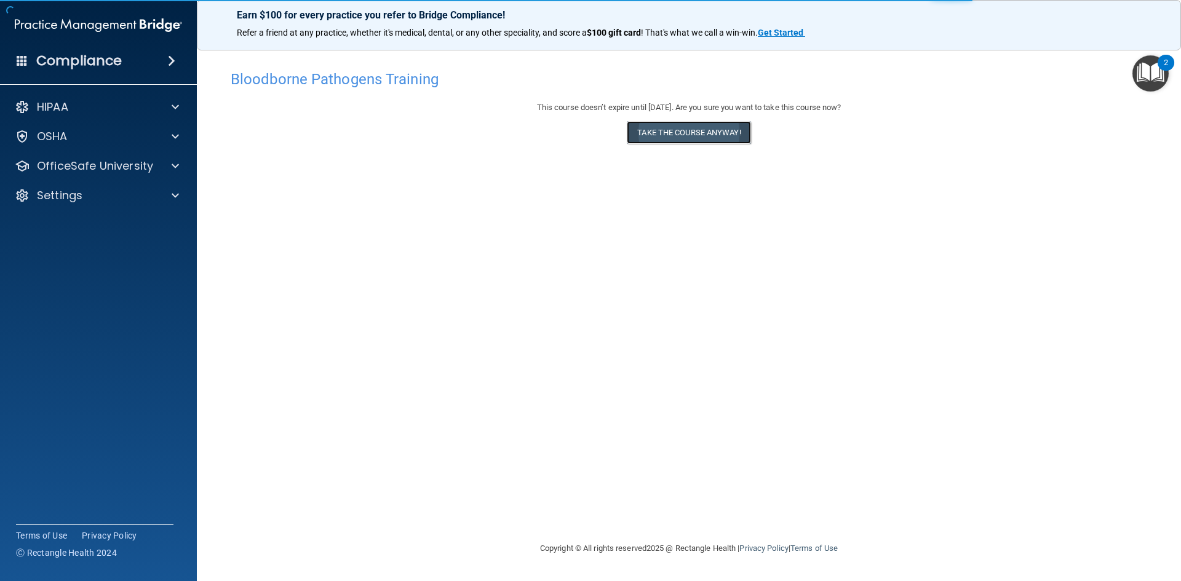
click at [691, 135] on button "Take the course anyway!" at bounding box center [689, 132] width 124 height 23
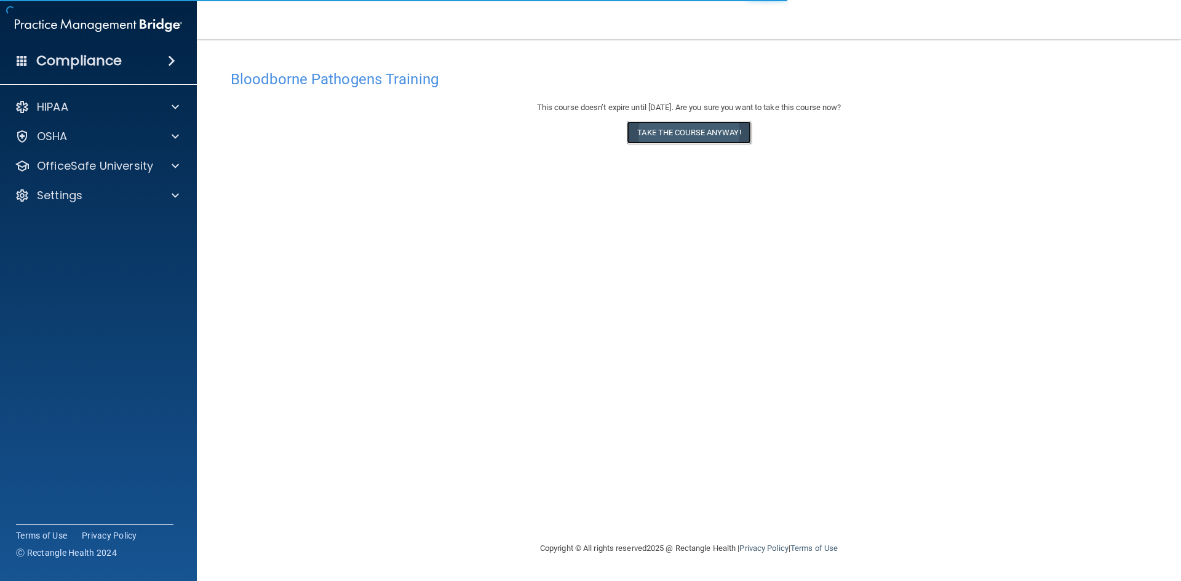
click at [704, 133] on button "Take the course anyway!" at bounding box center [689, 132] width 124 height 23
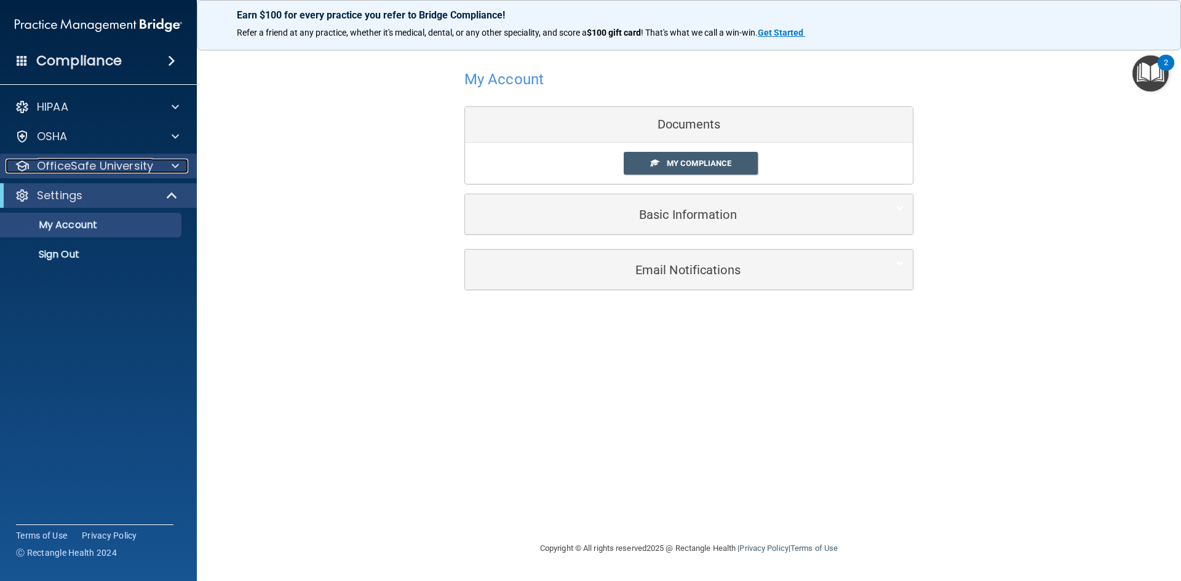
click at [55, 160] on p "OfficeSafe University" at bounding box center [95, 166] width 116 height 15
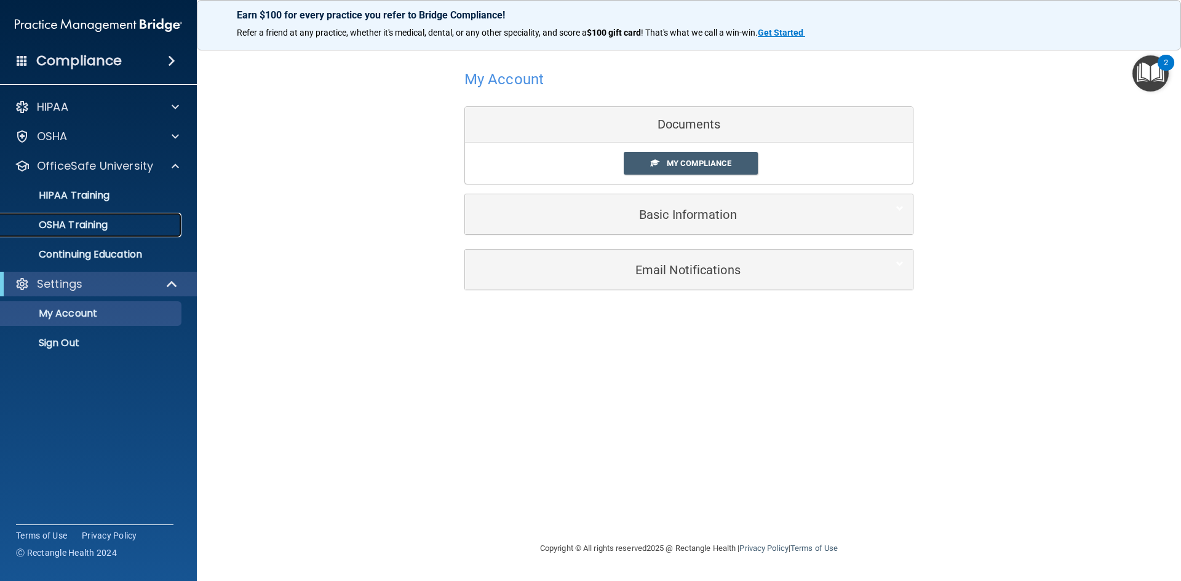
click at [55, 217] on link "OSHA Training" at bounding box center [85, 225] width 194 height 25
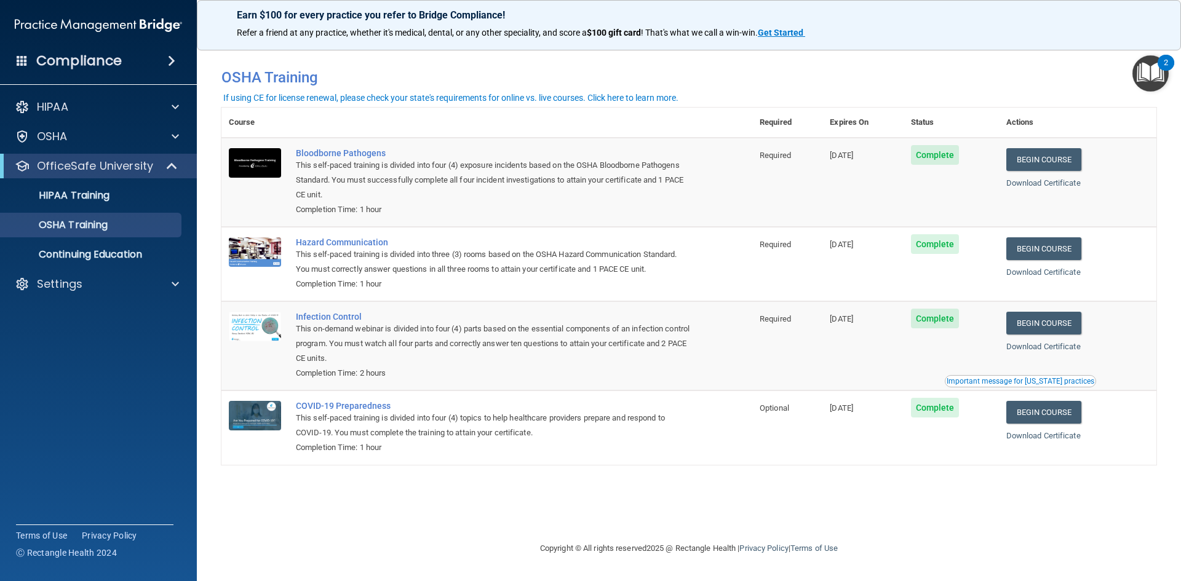
click at [936, 245] on span "Complete" at bounding box center [935, 244] width 49 height 20
click at [1031, 244] on link "Begin Course" at bounding box center [1044, 248] width 75 height 23
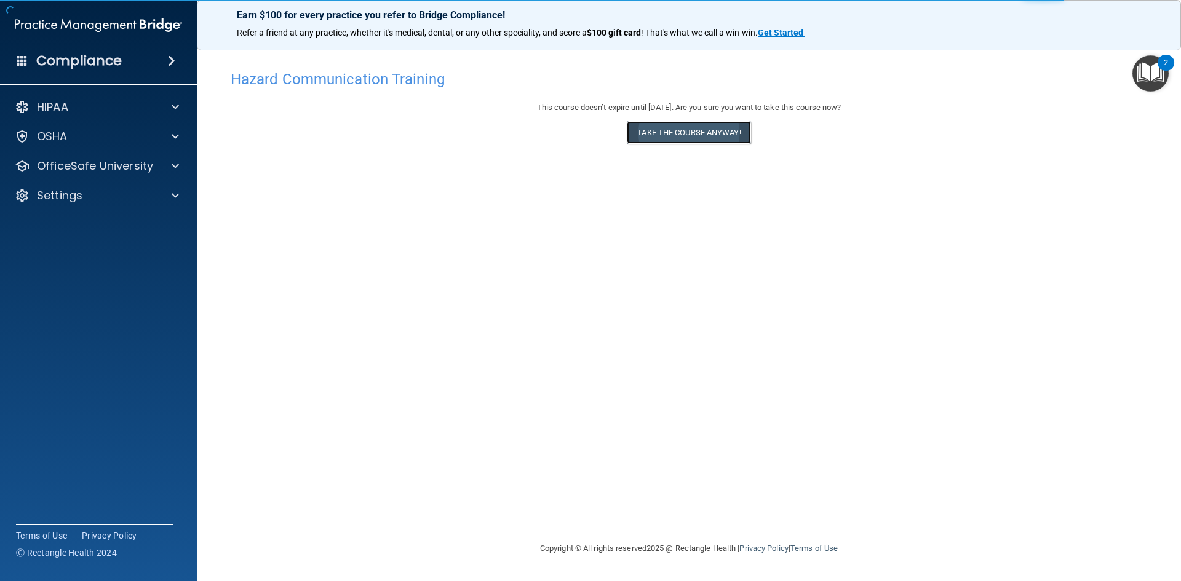
click at [644, 129] on button "Take the course anyway!" at bounding box center [689, 132] width 124 height 23
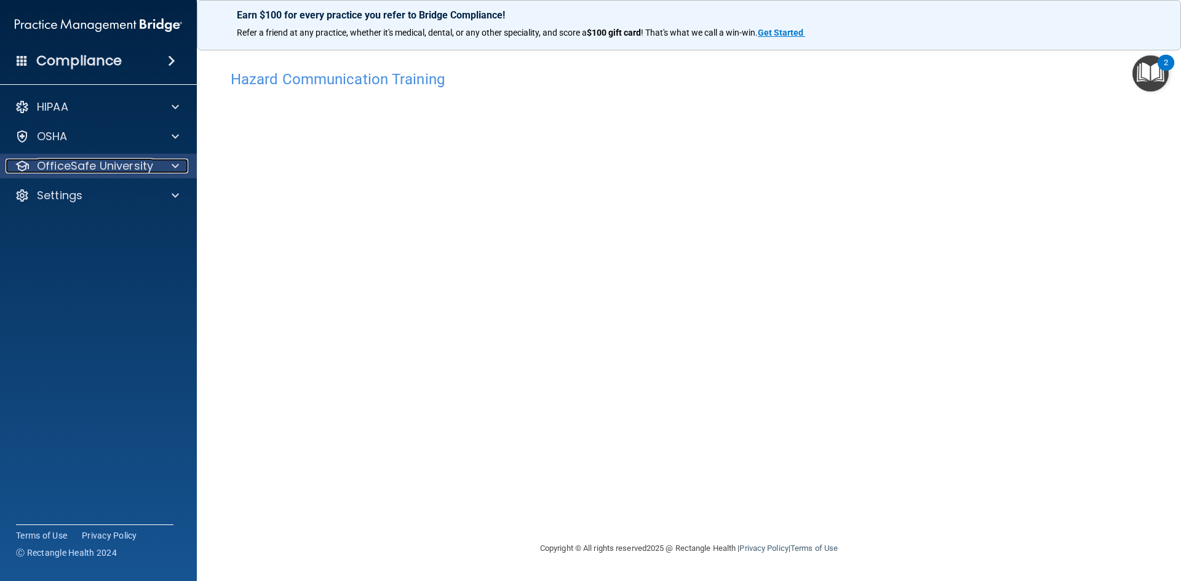
click at [175, 167] on span at bounding box center [175, 166] width 7 height 15
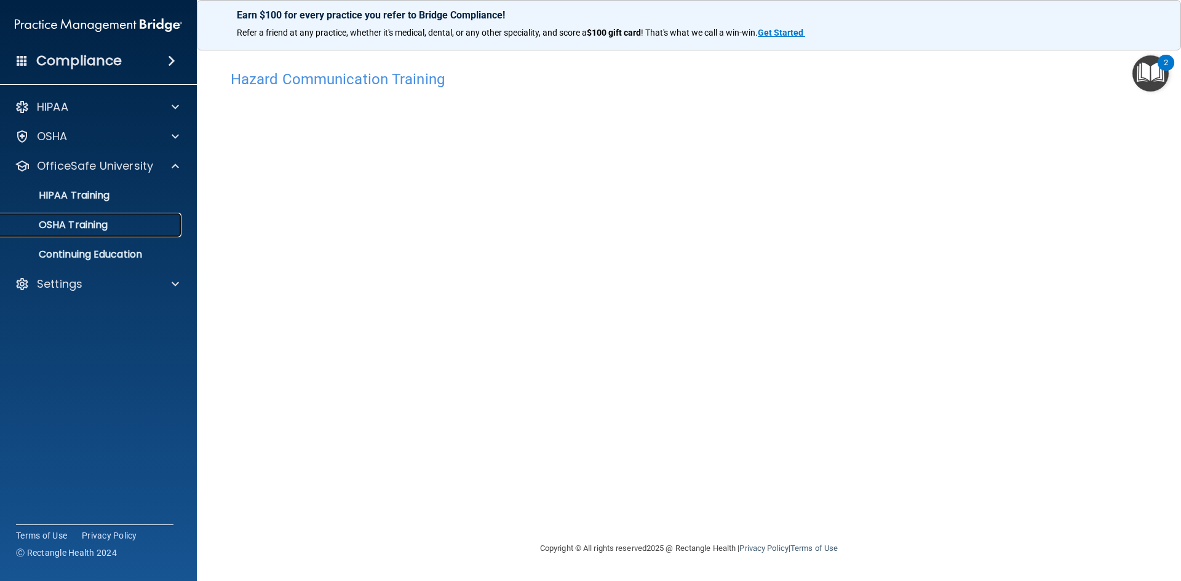
click at [63, 223] on p "OSHA Training" at bounding box center [58, 225] width 100 height 12
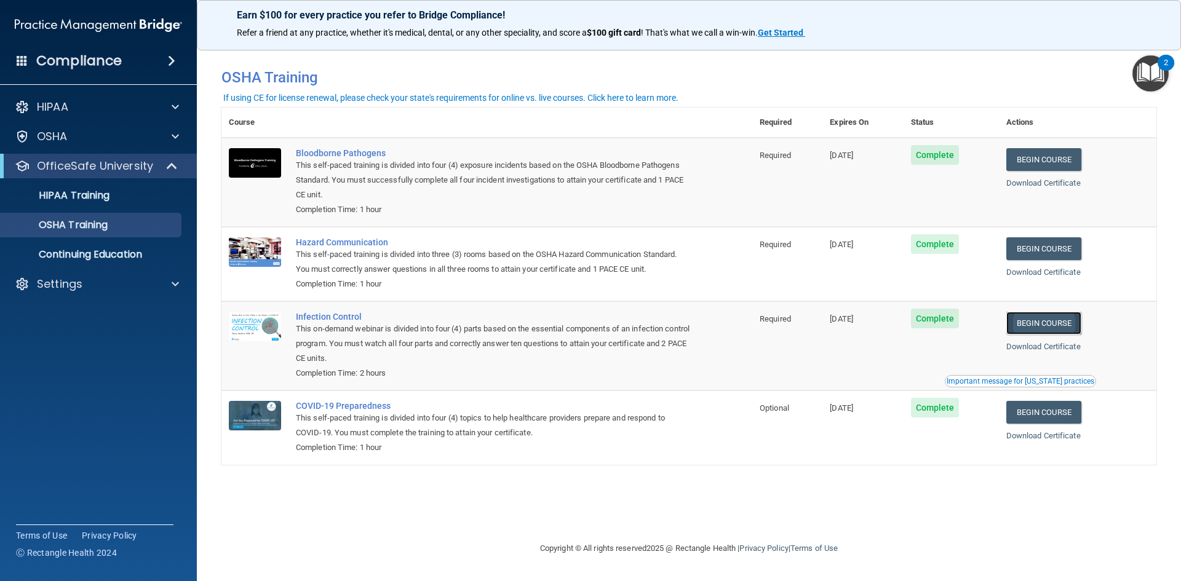
click at [1037, 324] on link "Begin Course" at bounding box center [1044, 323] width 75 height 23
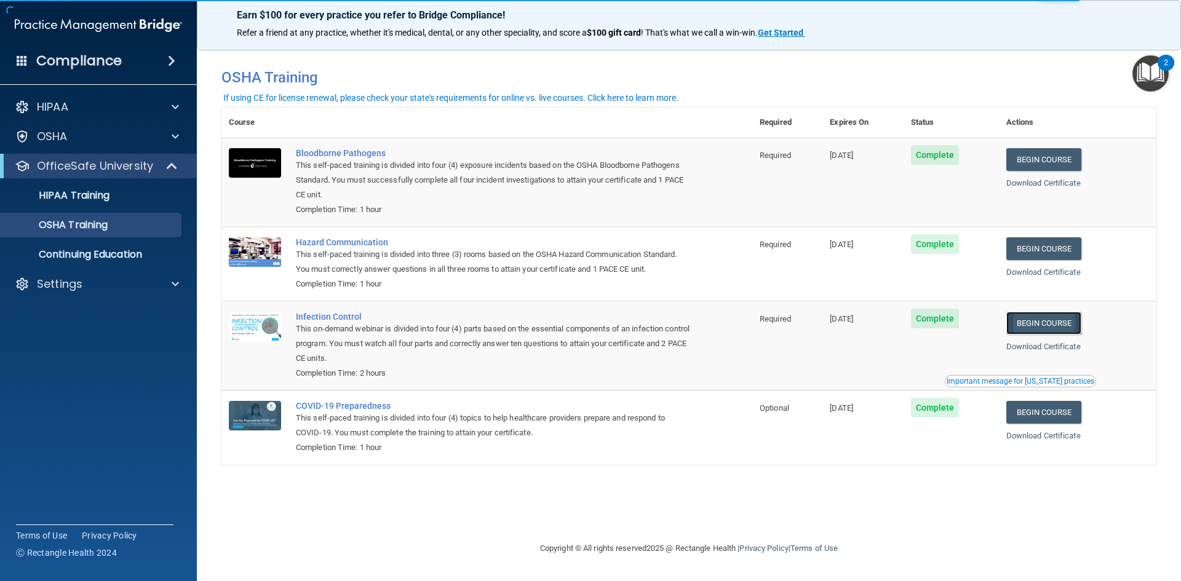
click at [1065, 322] on link "Begin Course" at bounding box center [1044, 323] width 75 height 23
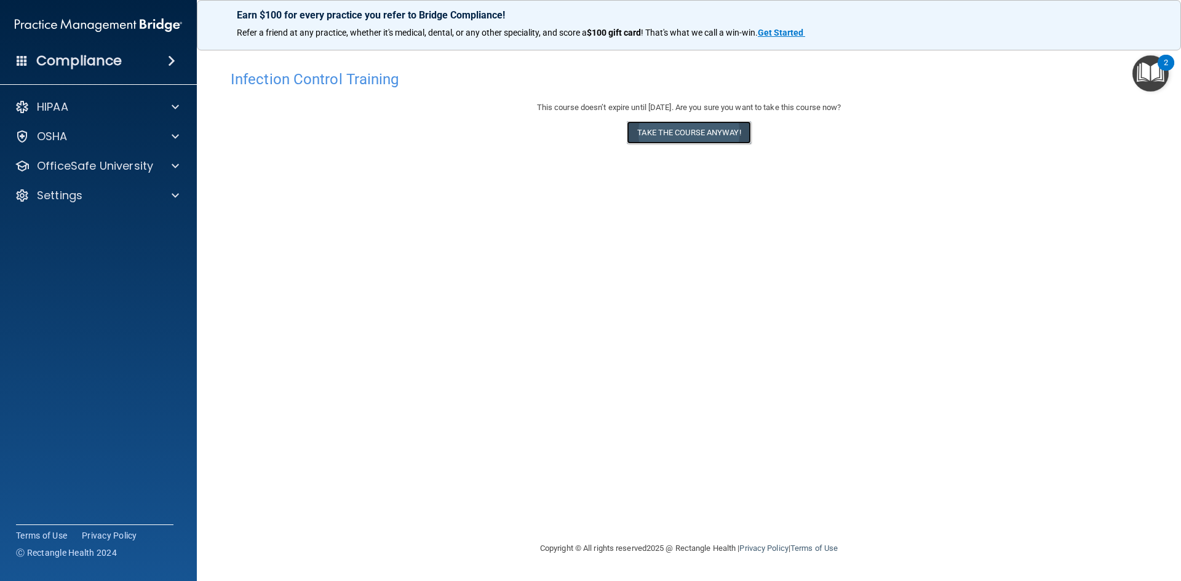
click at [681, 135] on button "Take the course anyway!" at bounding box center [689, 132] width 124 height 23
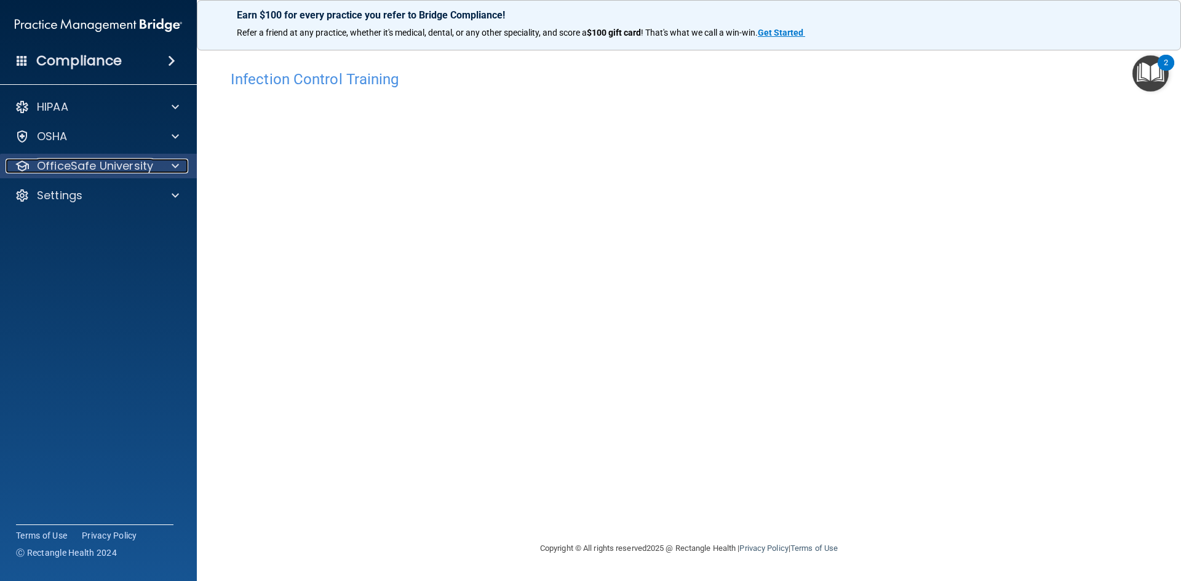
click at [85, 162] on p "OfficeSafe University" at bounding box center [95, 166] width 116 height 15
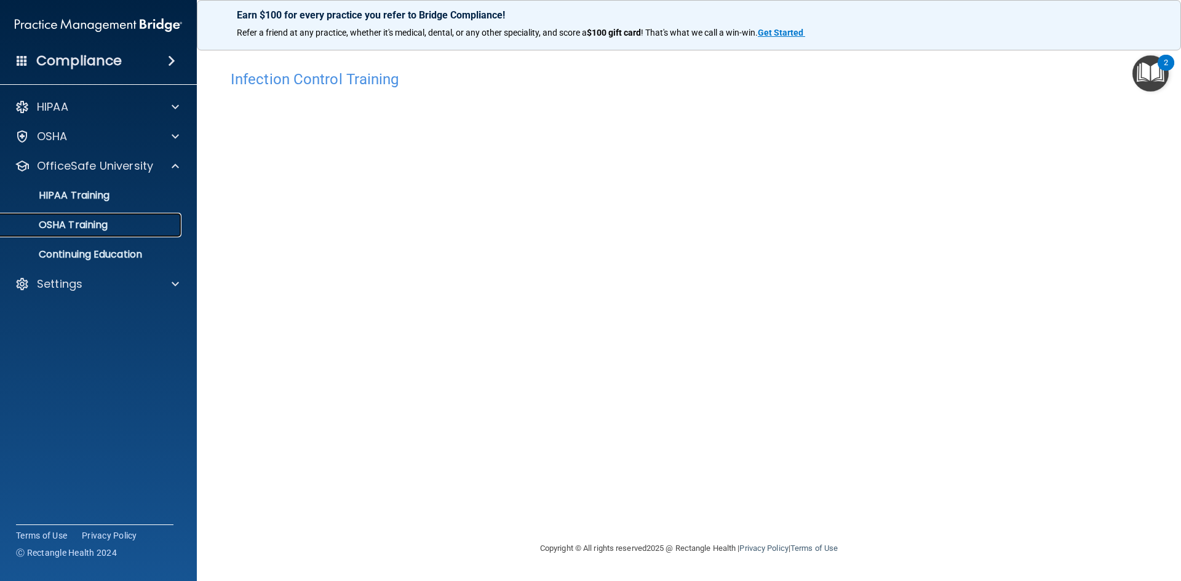
click at [64, 226] on p "OSHA Training" at bounding box center [58, 225] width 100 height 12
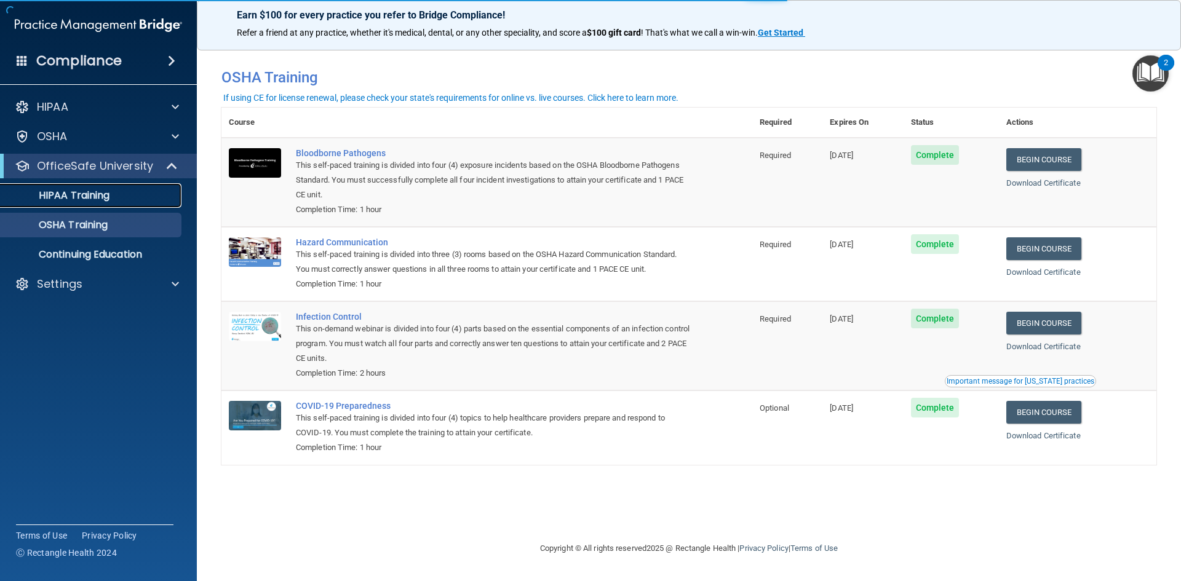
click at [68, 194] on p "HIPAA Training" at bounding box center [59, 196] width 102 height 12
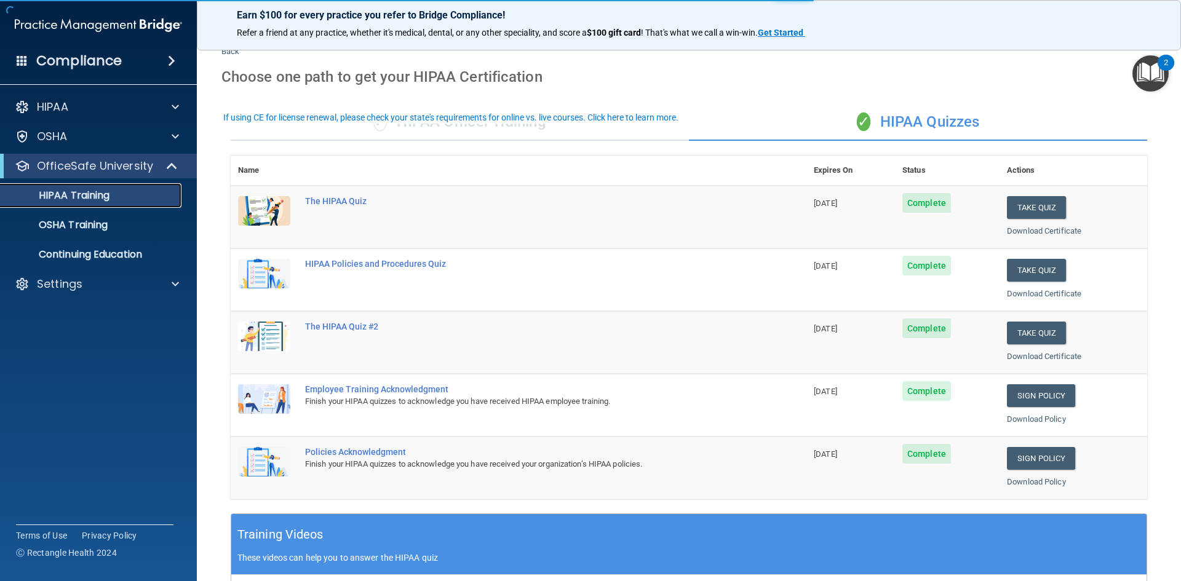
scroll to position [62, 0]
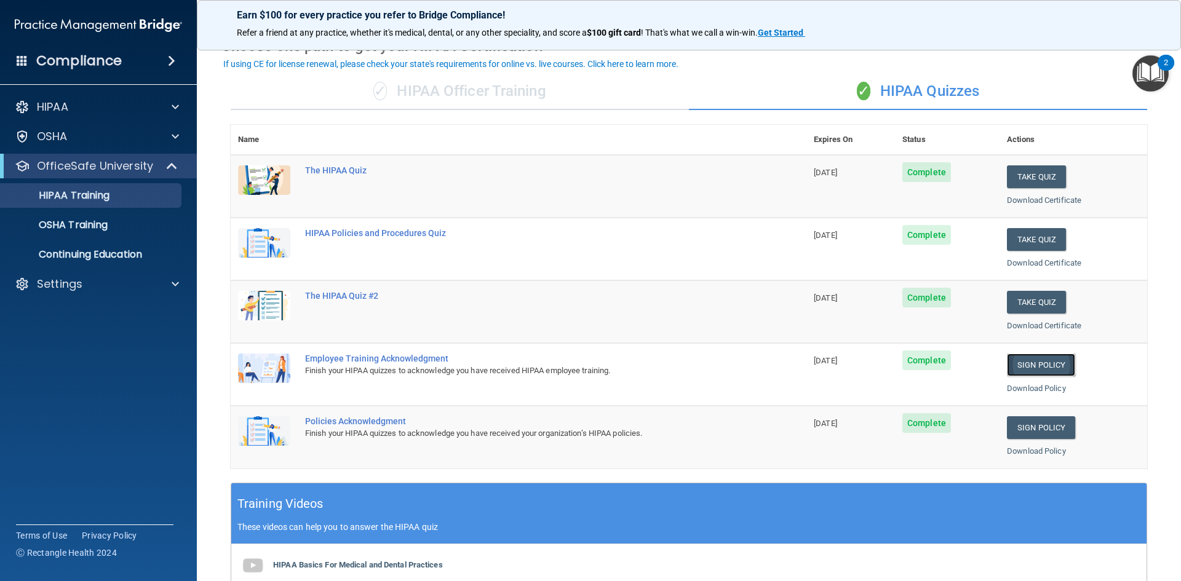
click at [1029, 364] on link "Sign Policy" at bounding box center [1041, 365] width 68 height 23
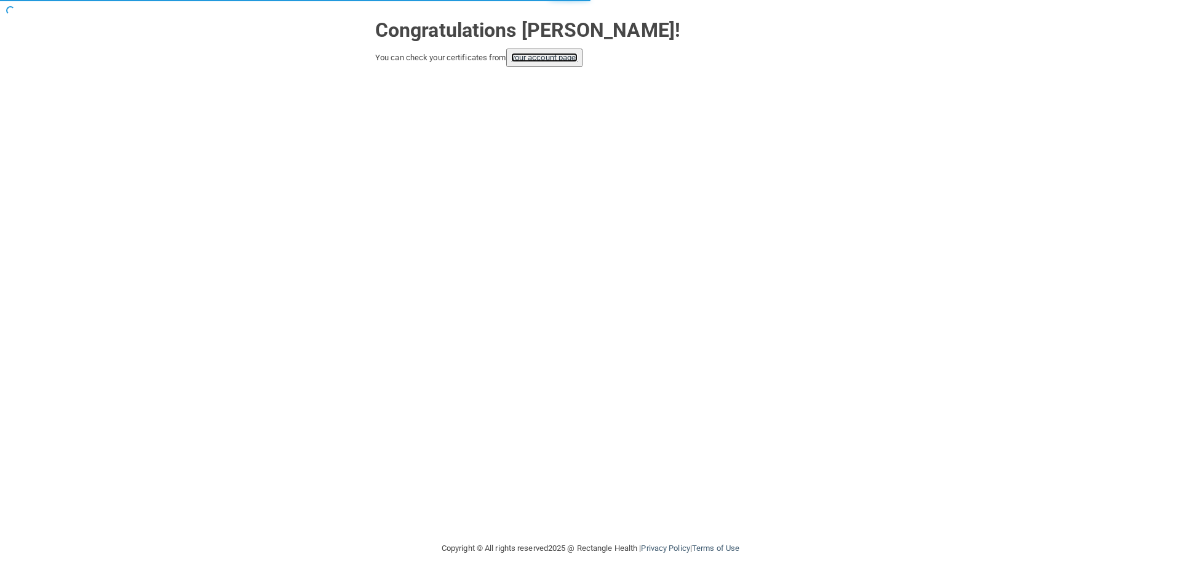
click at [530, 60] on link "your account page!" at bounding box center [544, 57] width 67 height 9
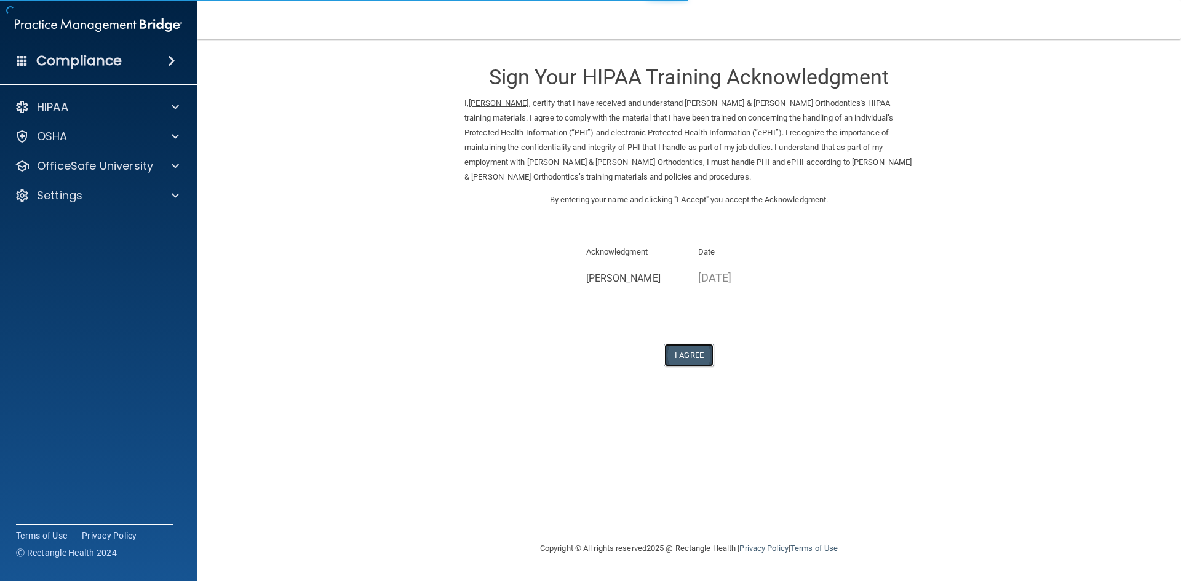
click at [698, 351] on button "I Agree" at bounding box center [688, 355] width 49 height 23
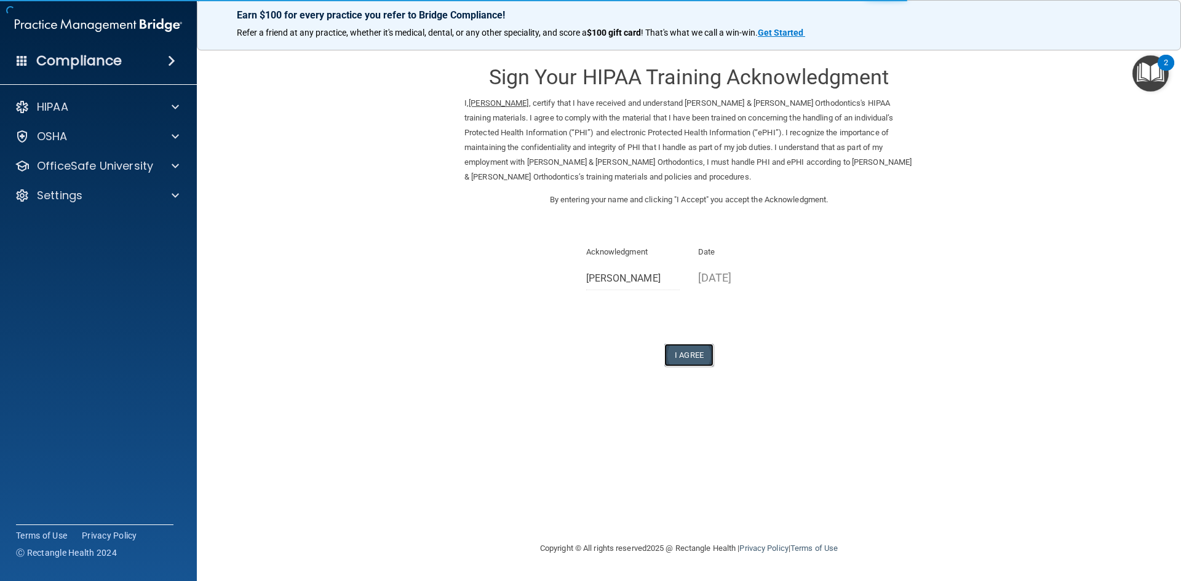
click at [698, 351] on button "I Agree" at bounding box center [688, 355] width 49 height 23
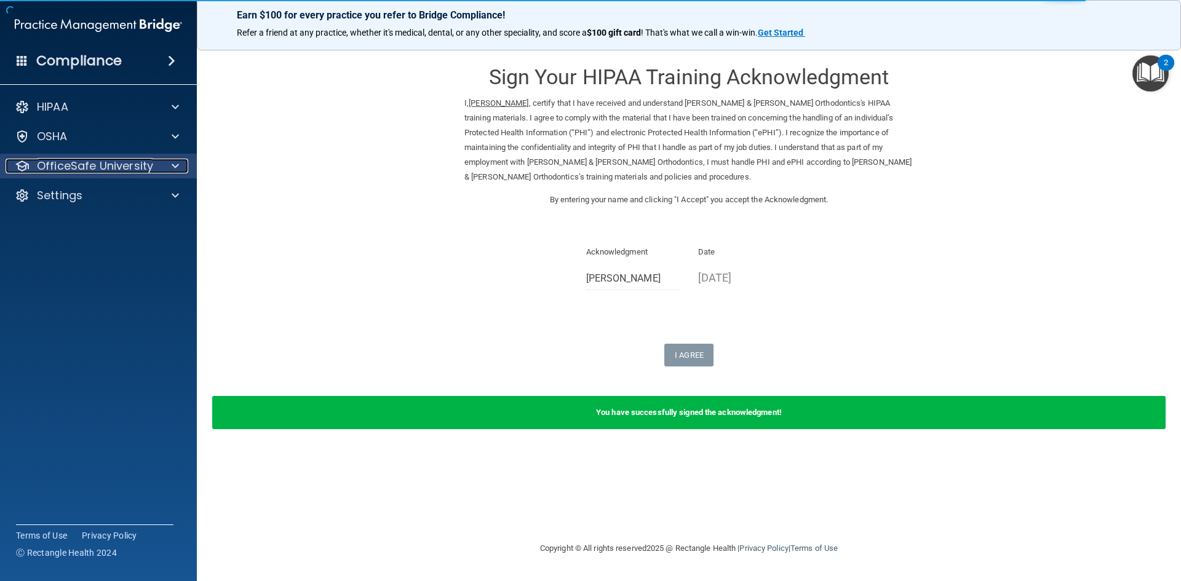
click at [119, 161] on p "OfficeSafe University" at bounding box center [95, 166] width 116 height 15
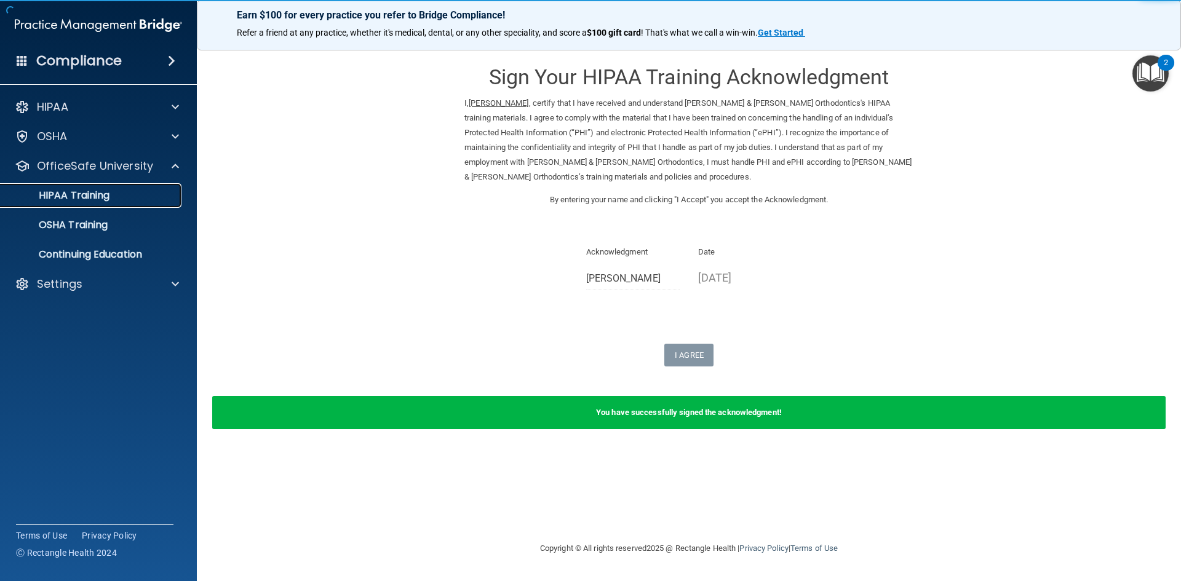
click at [89, 196] on p "HIPAA Training" at bounding box center [59, 196] width 102 height 12
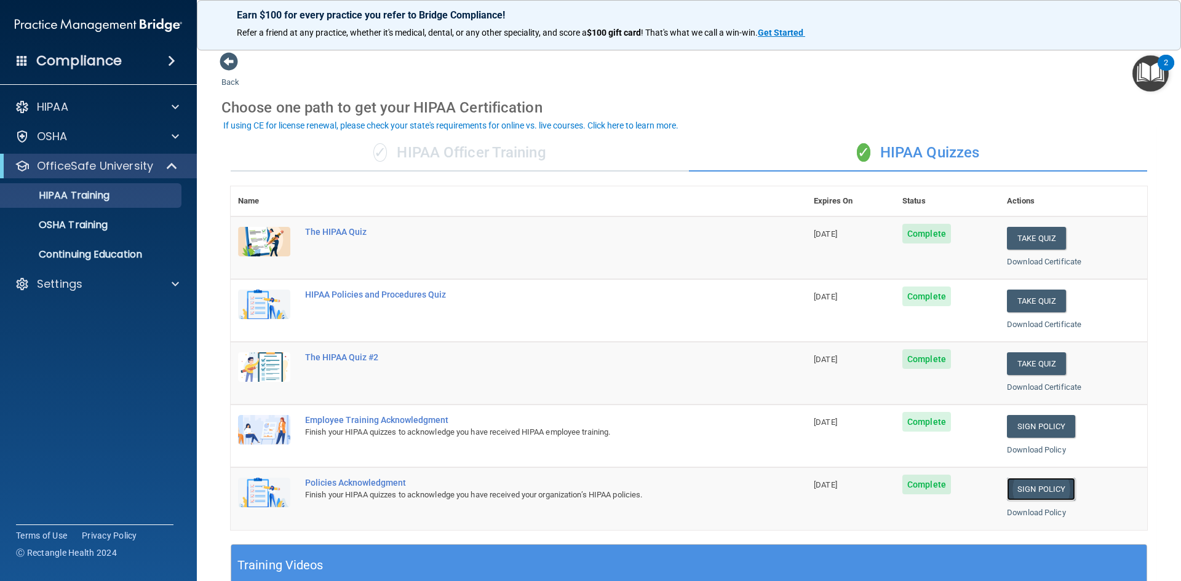
click at [1024, 487] on link "Sign Policy" at bounding box center [1041, 489] width 68 height 23
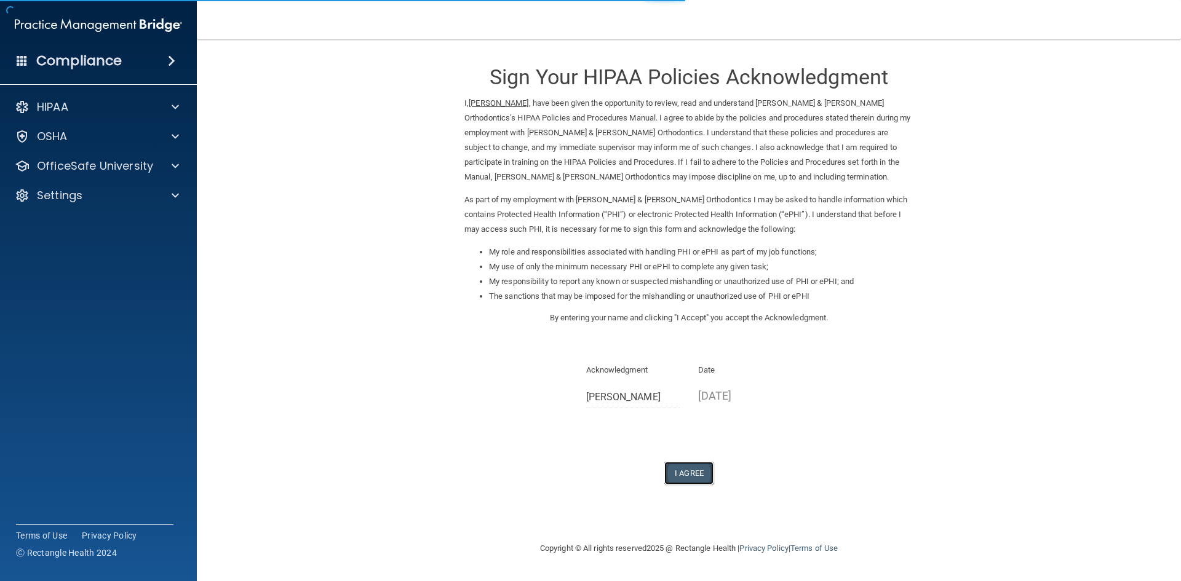
click at [677, 466] on button "I Agree" at bounding box center [688, 473] width 49 height 23
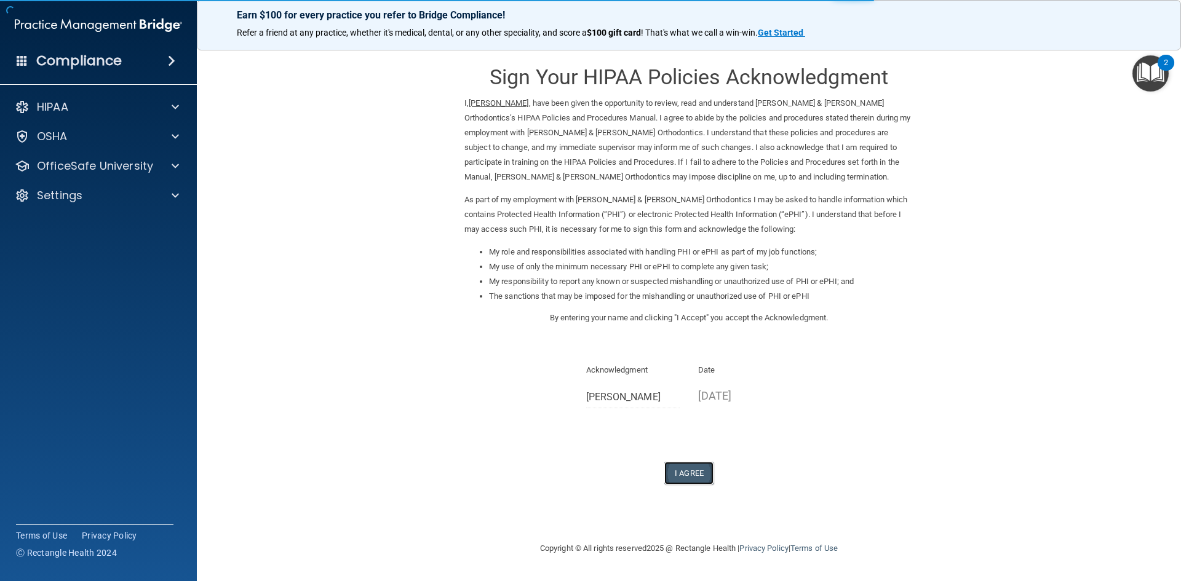
click at [682, 471] on button "I Agree" at bounding box center [688, 473] width 49 height 23
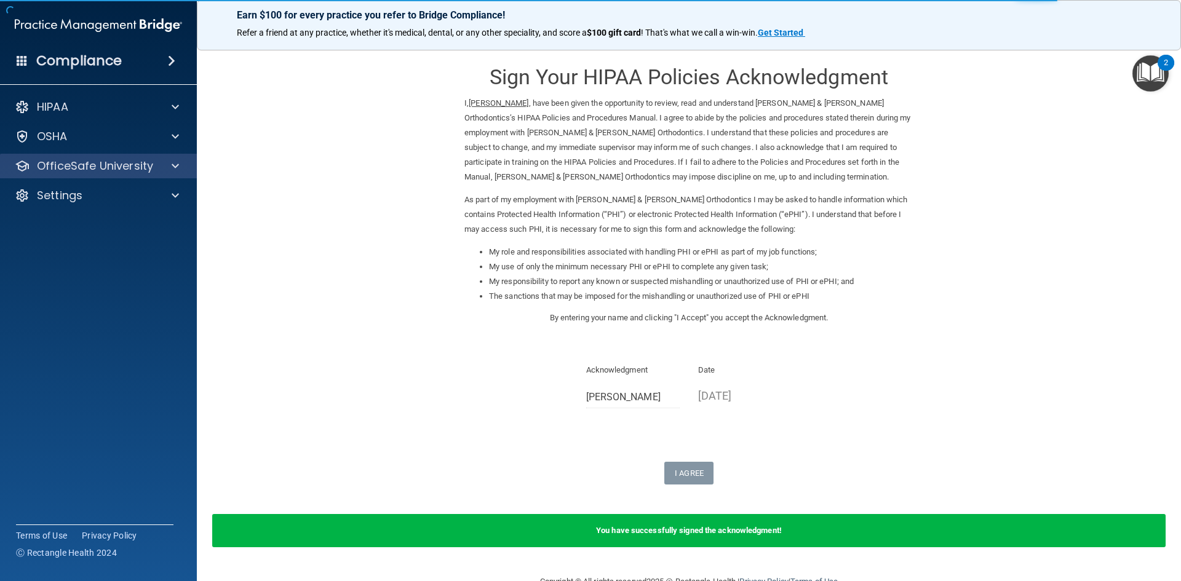
click at [88, 174] on div "OfficeSafe University" at bounding box center [98, 166] width 197 height 25
click at [74, 165] on p "OfficeSafe University" at bounding box center [95, 166] width 116 height 15
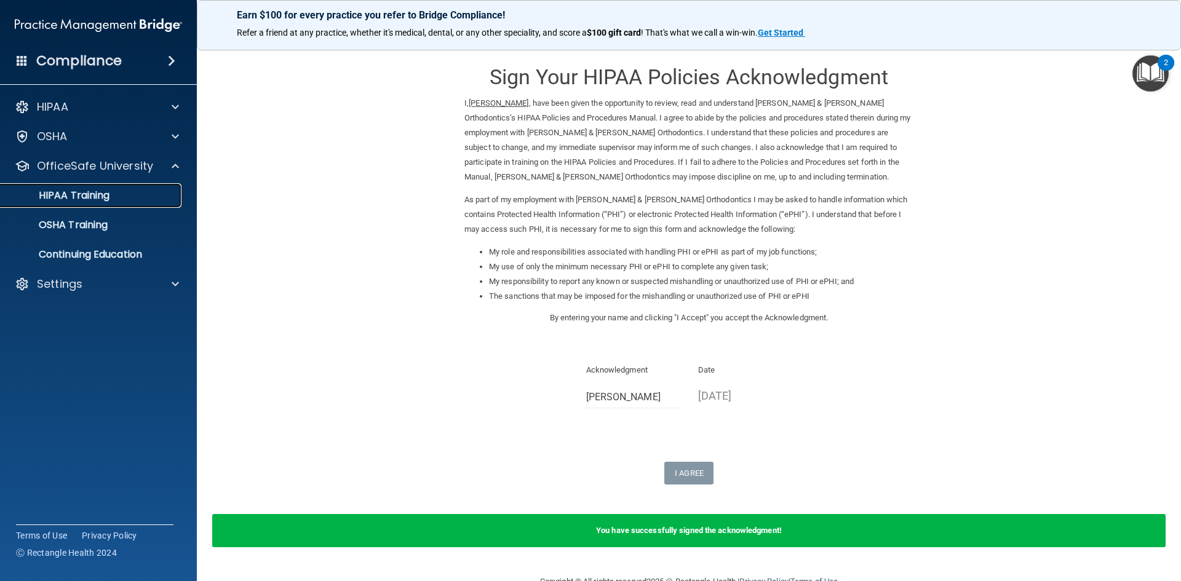
click at [68, 190] on p "HIPAA Training" at bounding box center [59, 196] width 102 height 12
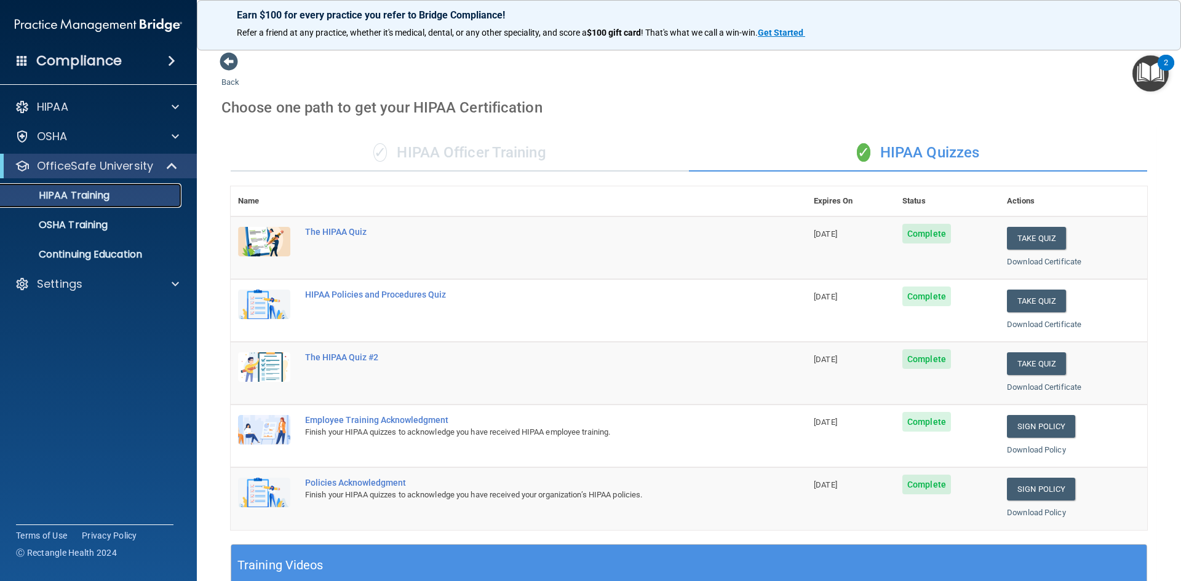
click at [66, 192] on p "HIPAA Training" at bounding box center [59, 196] width 102 height 12
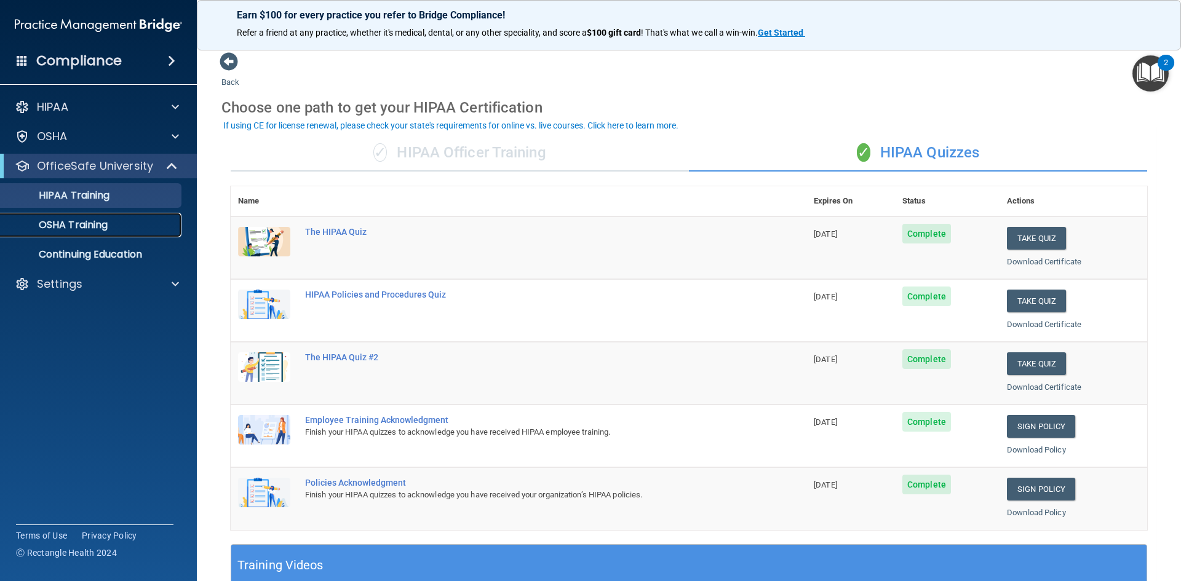
click at [74, 223] on p "OSHA Training" at bounding box center [58, 225] width 100 height 12
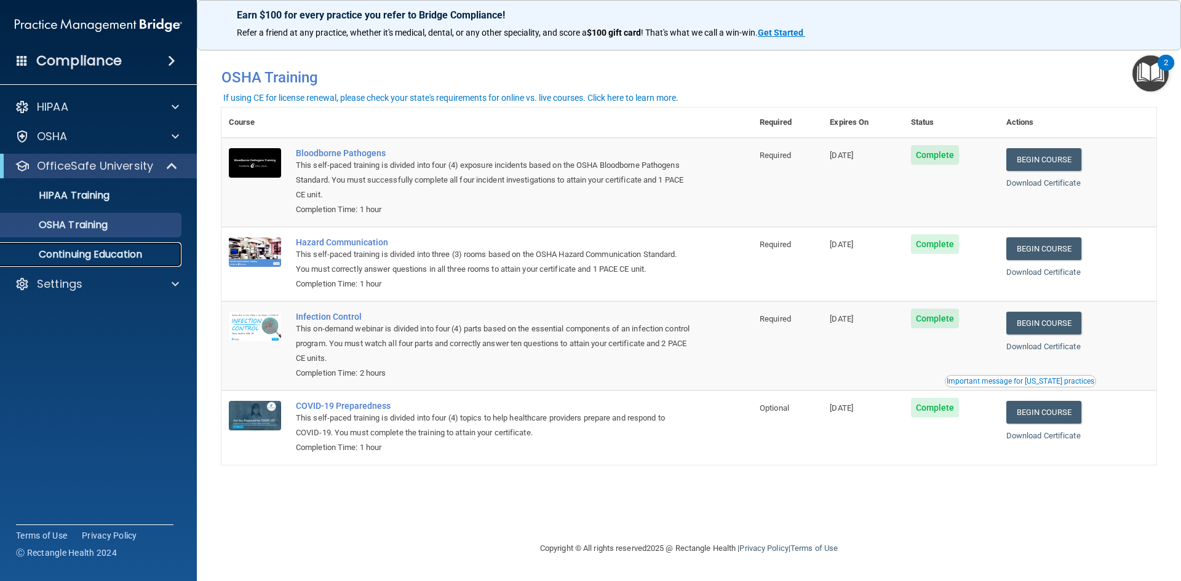
click at [67, 251] on p "Continuing Education" at bounding box center [92, 255] width 168 height 12
